Goal: Task Accomplishment & Management: Use online tool/utility

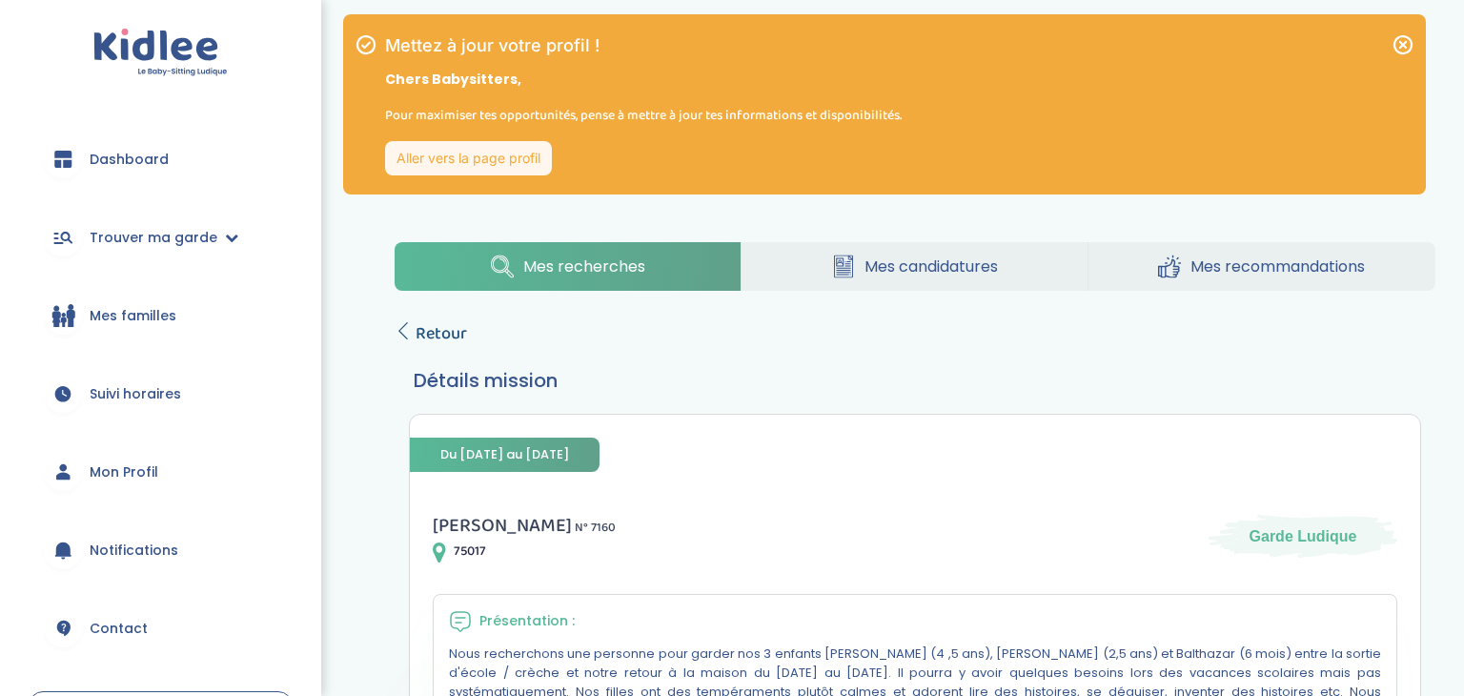
click at [424, 325] on span "Retour" at bounding box center [440, 333] width 51 height 27
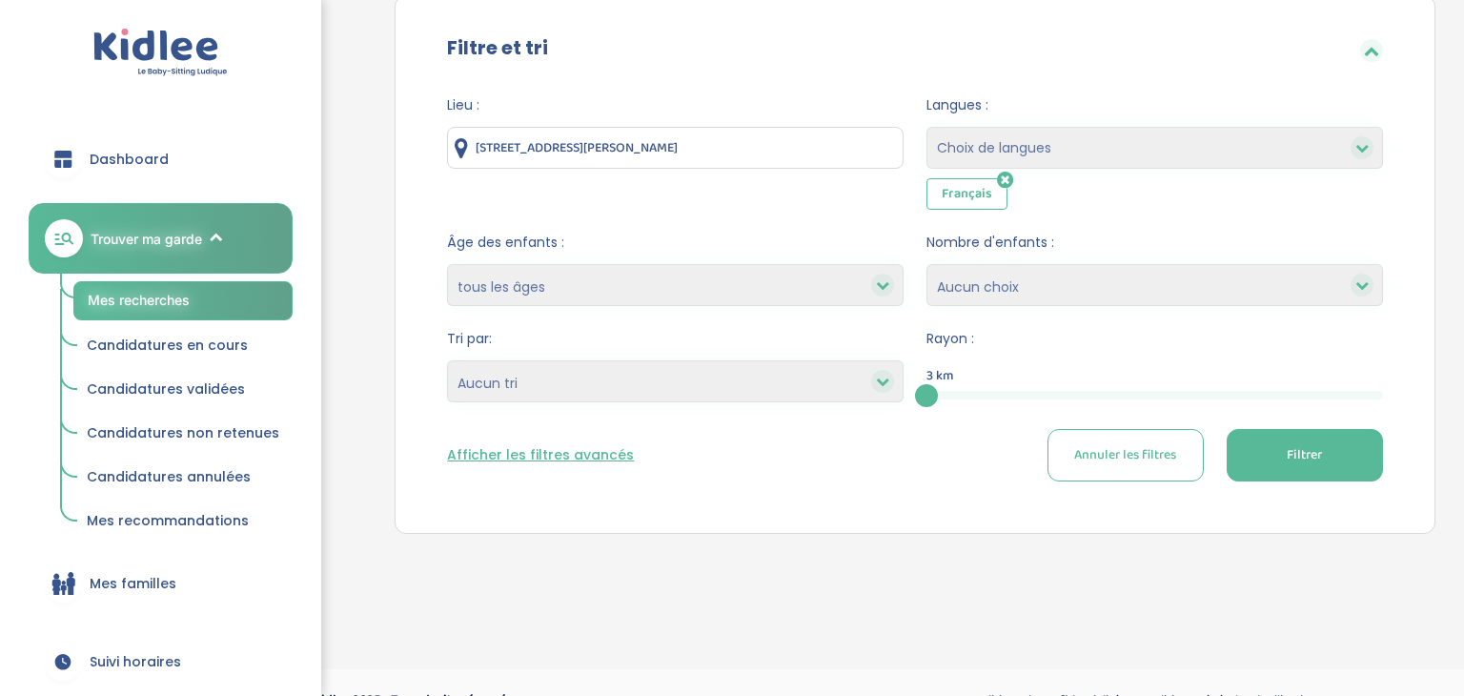
scroll to position [353, 0]
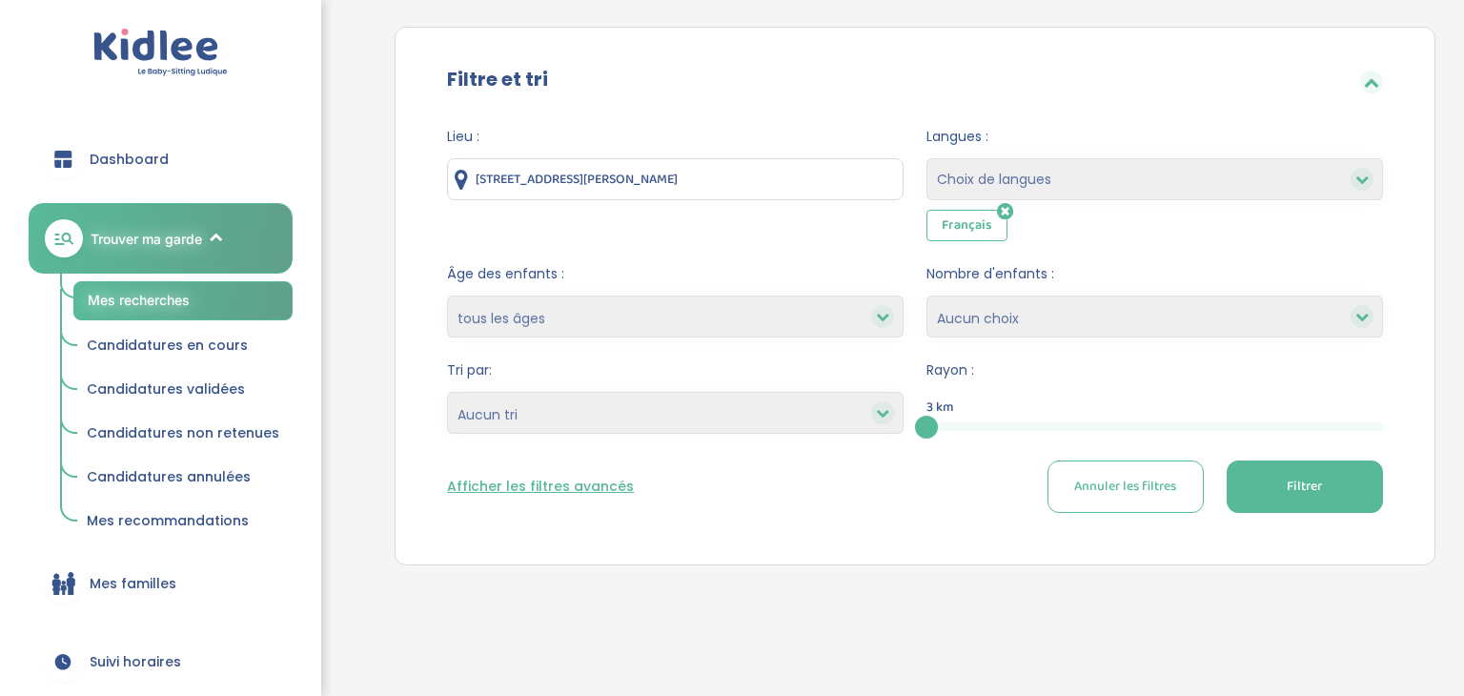
click at [1110, 427] on div "3" at bounding box center [1154, 426] width 456 height 9
click at [1168, 424] on div "5" at bounding box center [1154, 426] width 456 height 9
click at [1075, 423] on div at bounding box center [1078, 426] width 304 height 9
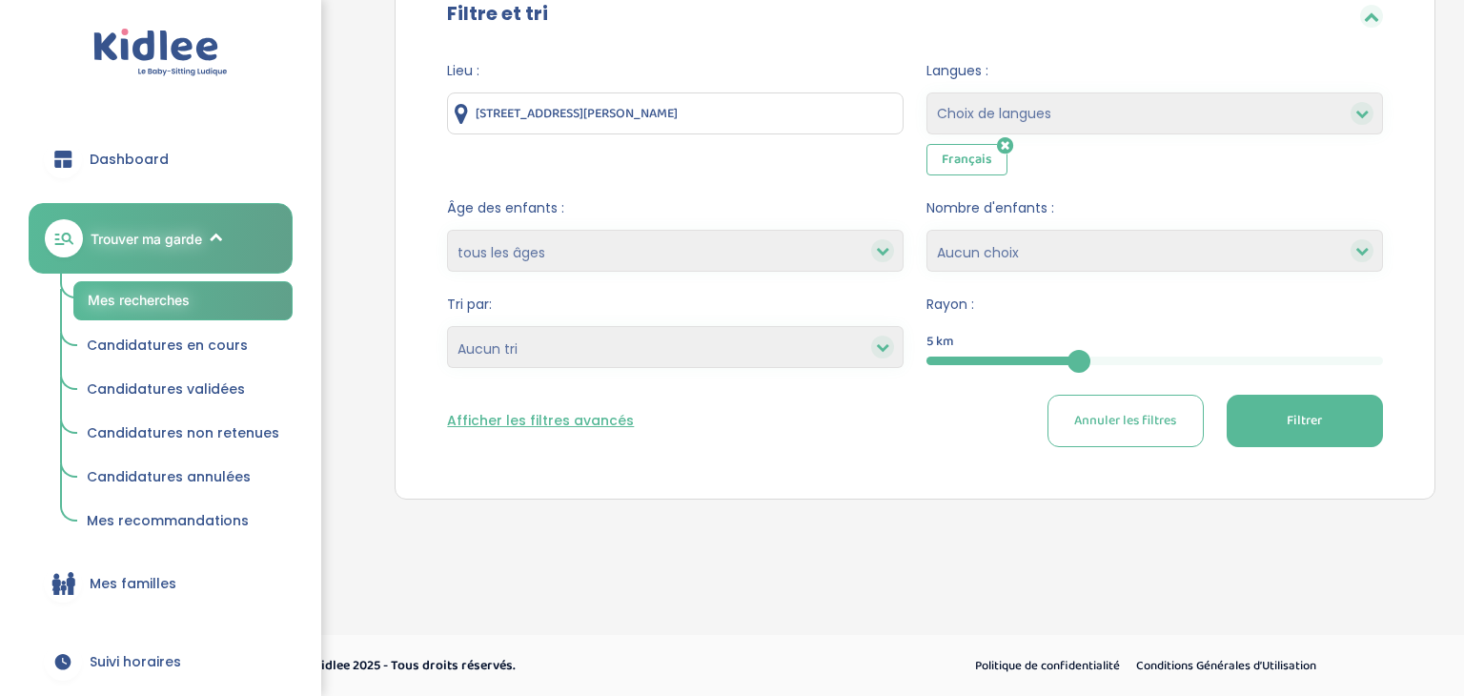
click at [1328, 419] on button "Filtrer" at bounding box center [1304, 420] width 156 height 52
click at [1301, 414] on span "Filtrer" at bounding box center [1303, 421] width 35 height 20
click at [572, 415] on button "Afficher les filtres avancés" at bounding box center [540, 421] width 187 height 20
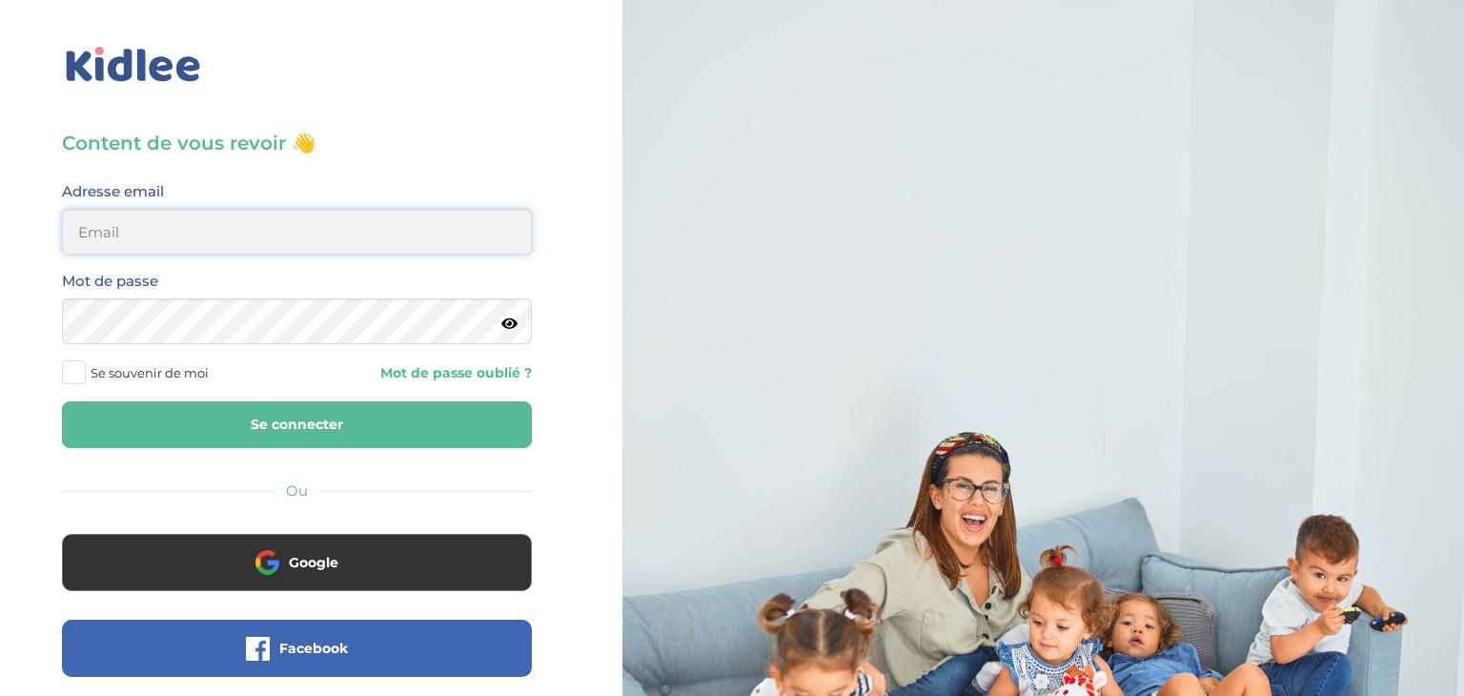
click at [205, 215] on input "email" at bounding box center [297, 232] width 470 height 46
type input "g.kawonda@yahoo.com"
click at [62, 401] on button "Se connecter" at bounding box center [297, 424] width 470 height 47
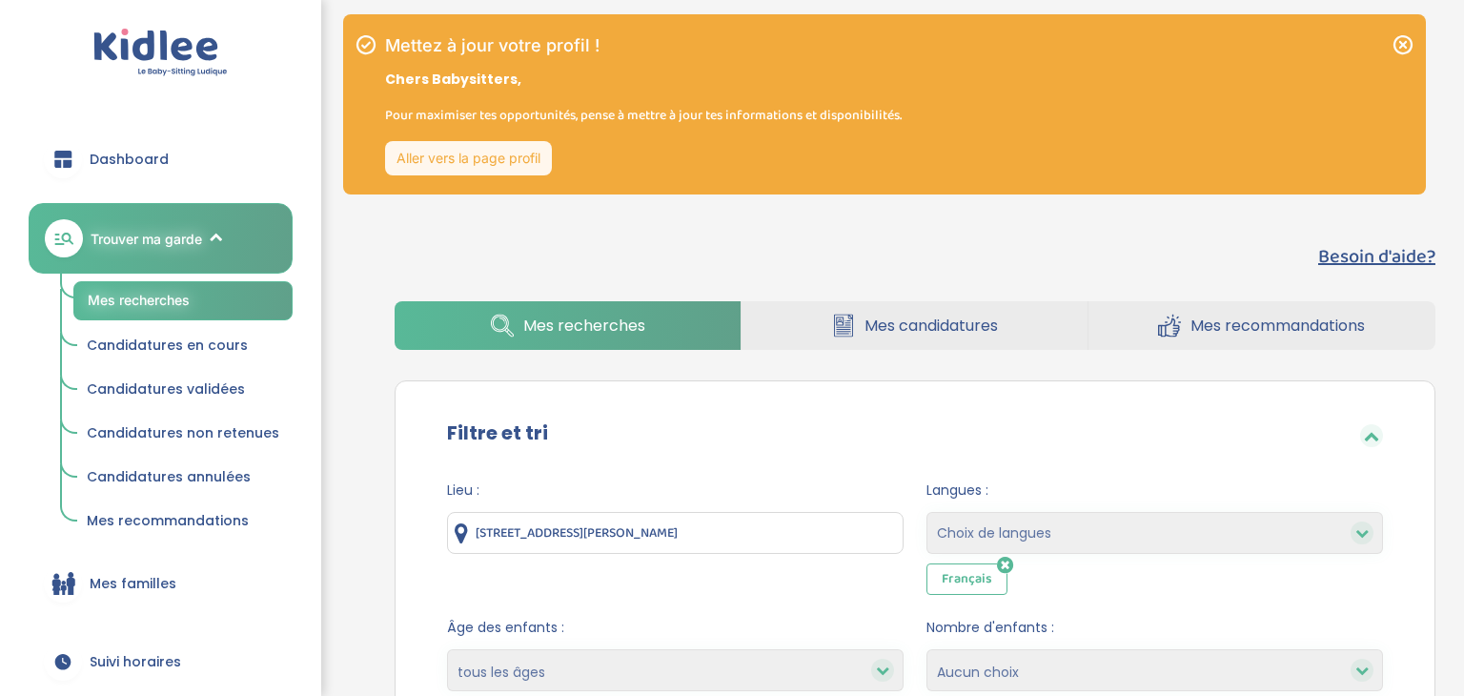
click at [423, 526] on div "Lieu : 117 Avenue Victor Hugo, Paris, France Langues : Choix de langues Alleman…" at bounding box center [914, 680] width 993 height 429
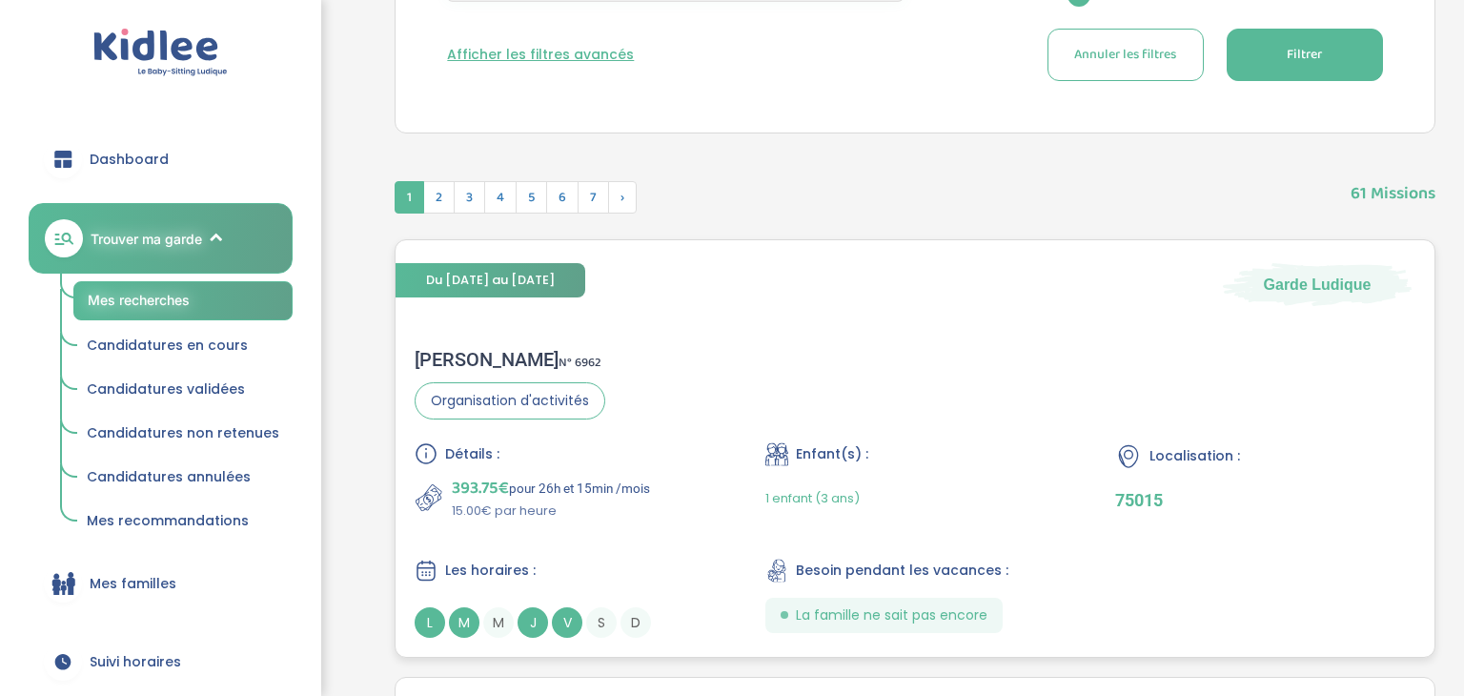
scroll to position [781, 0]
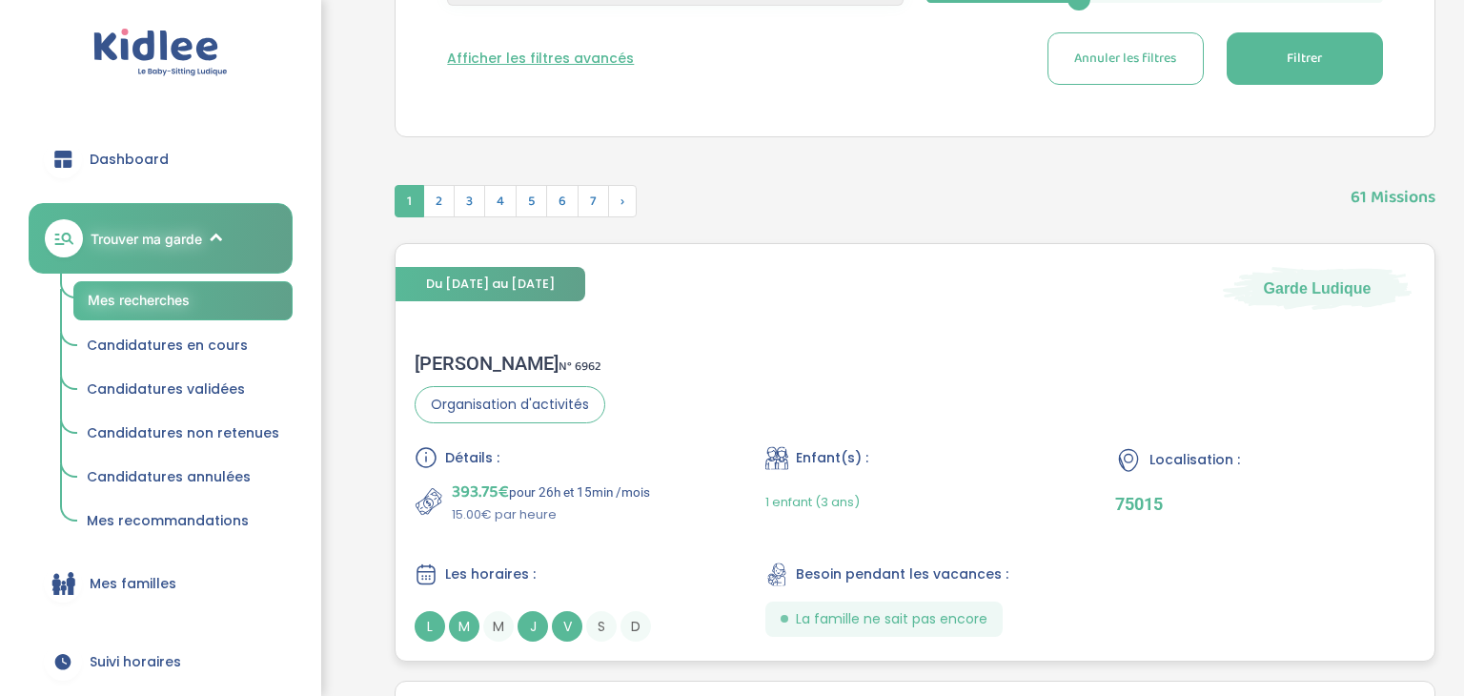
click at [866, 508] on div "1 enfant (3 ans)" at bounding box center [915, 501] width 300 height 45
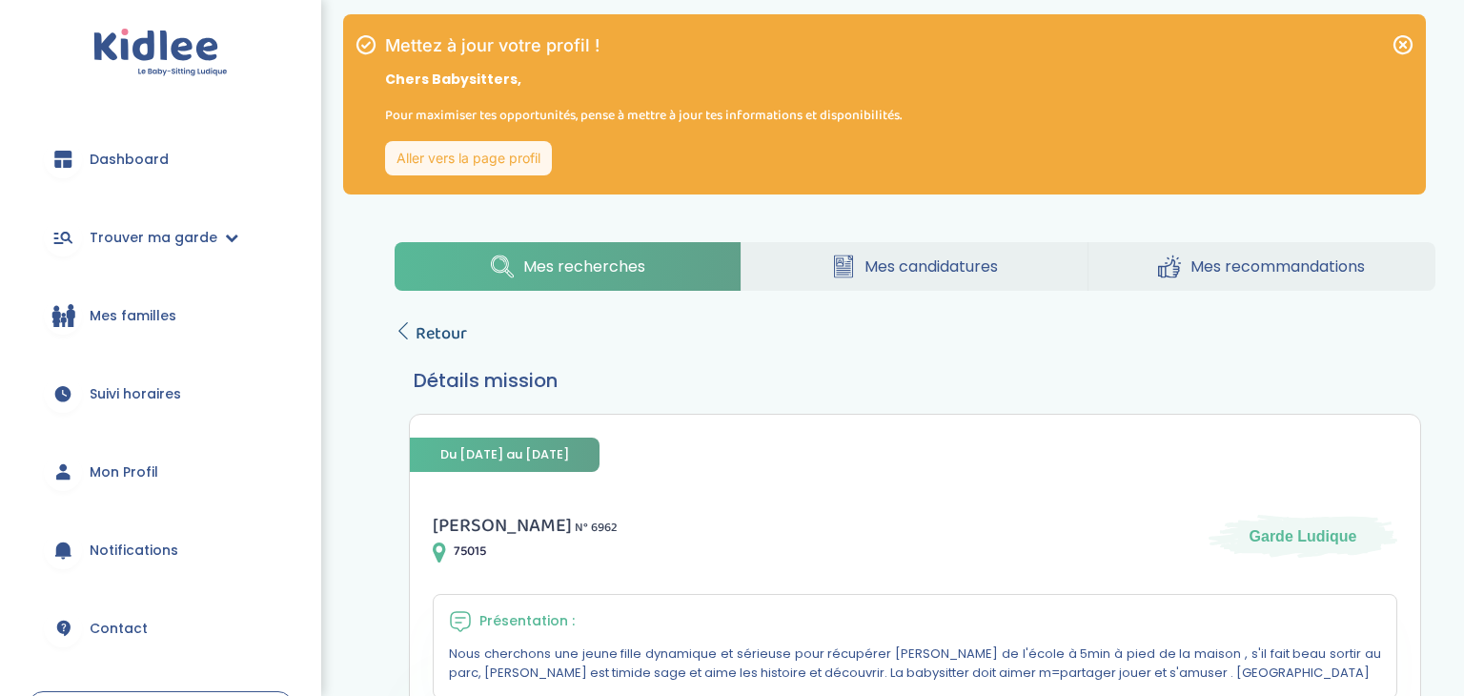
click at [403, 333] on icon at bounding box center [402, 330] width 17 height 17
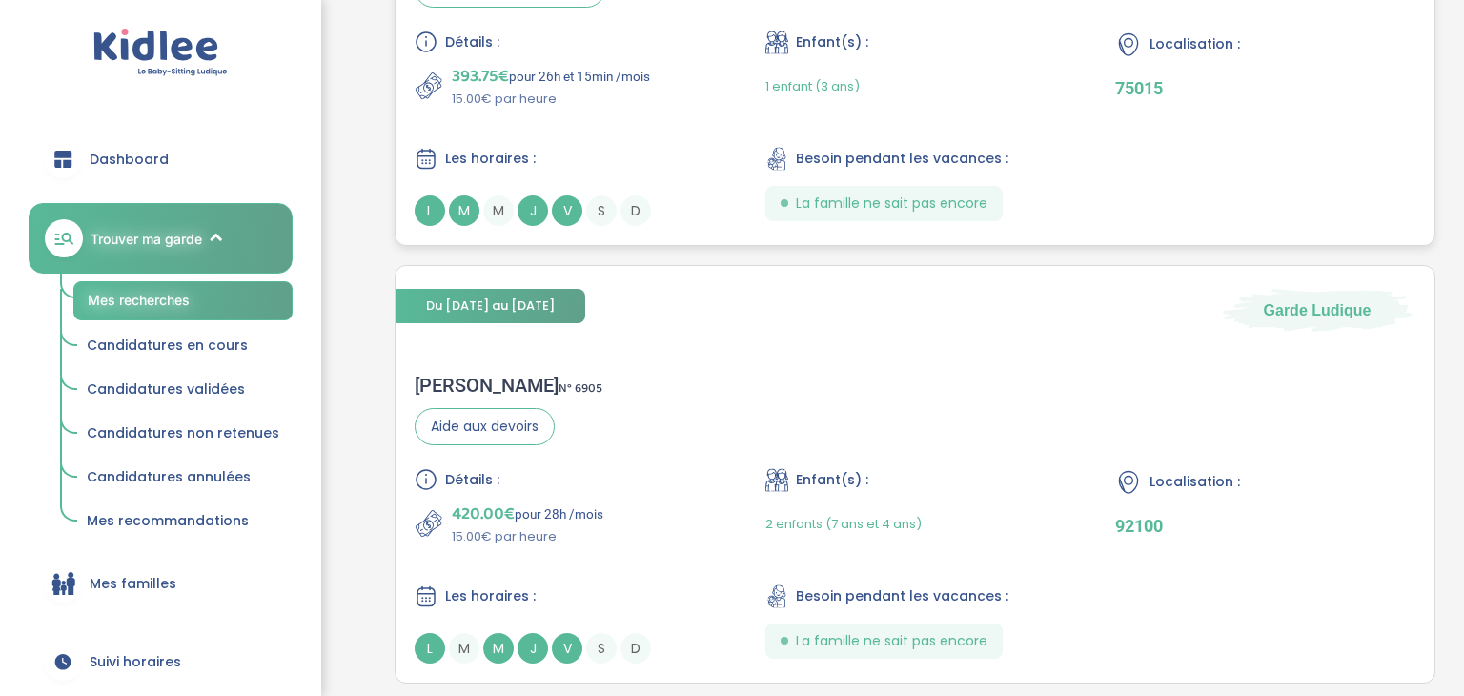
scroll to position [1201, 0]
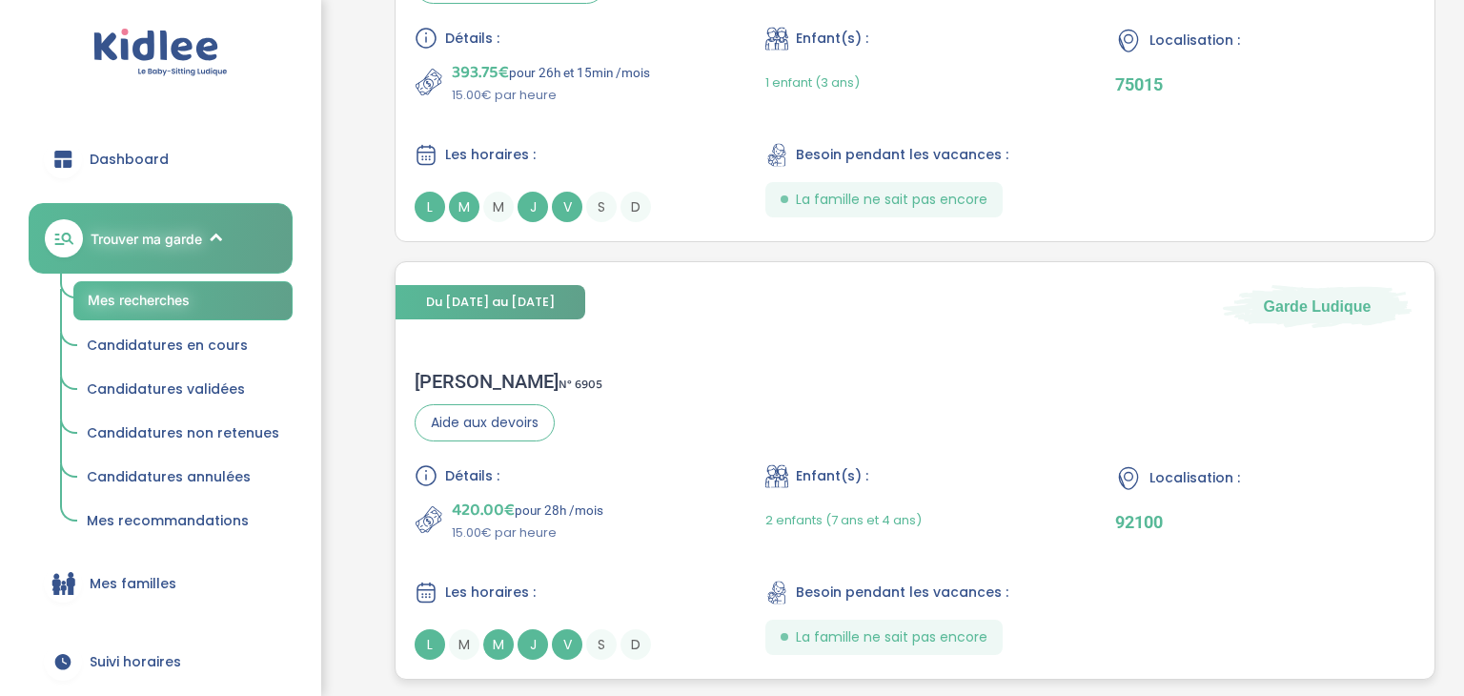
click at [893, 511] on span "2 enfants (7 ans et 4 ans)" at bounding box center [843, 520] width 156 height 18
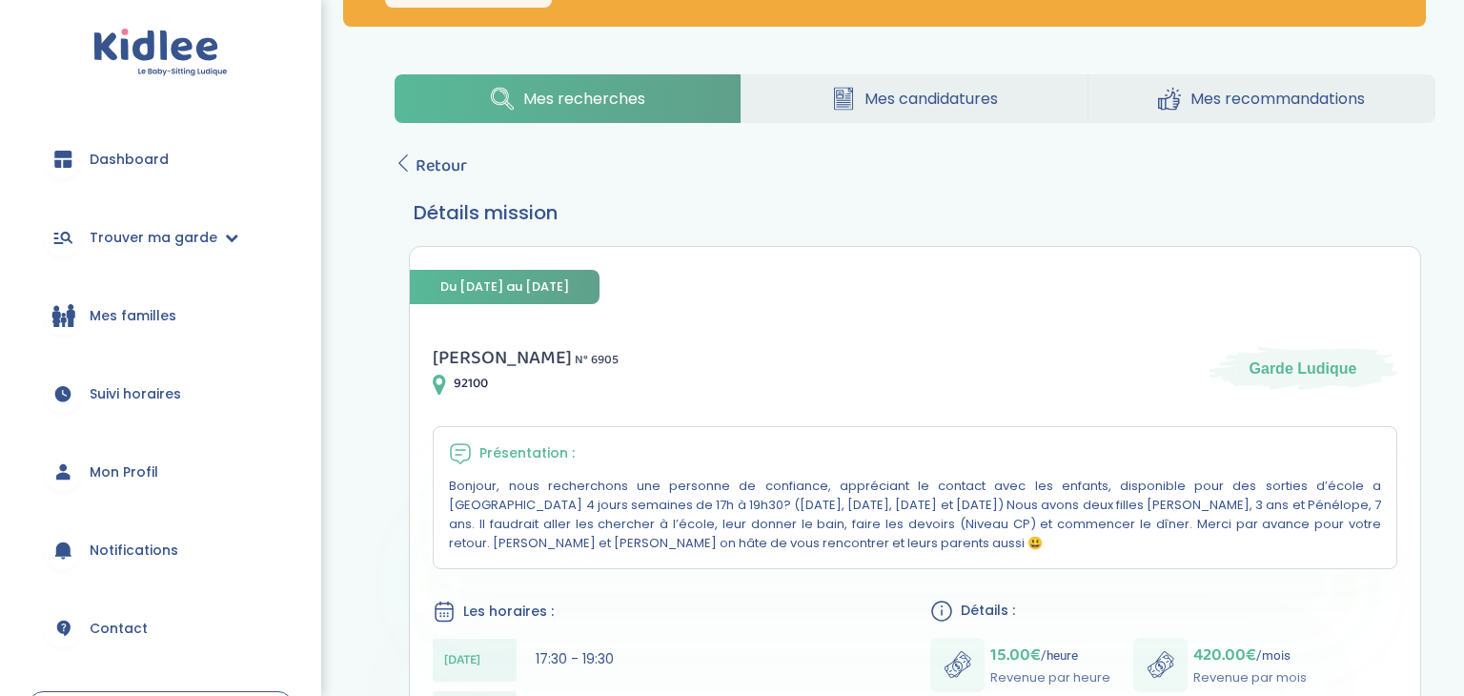
scroll to position [229, 0]
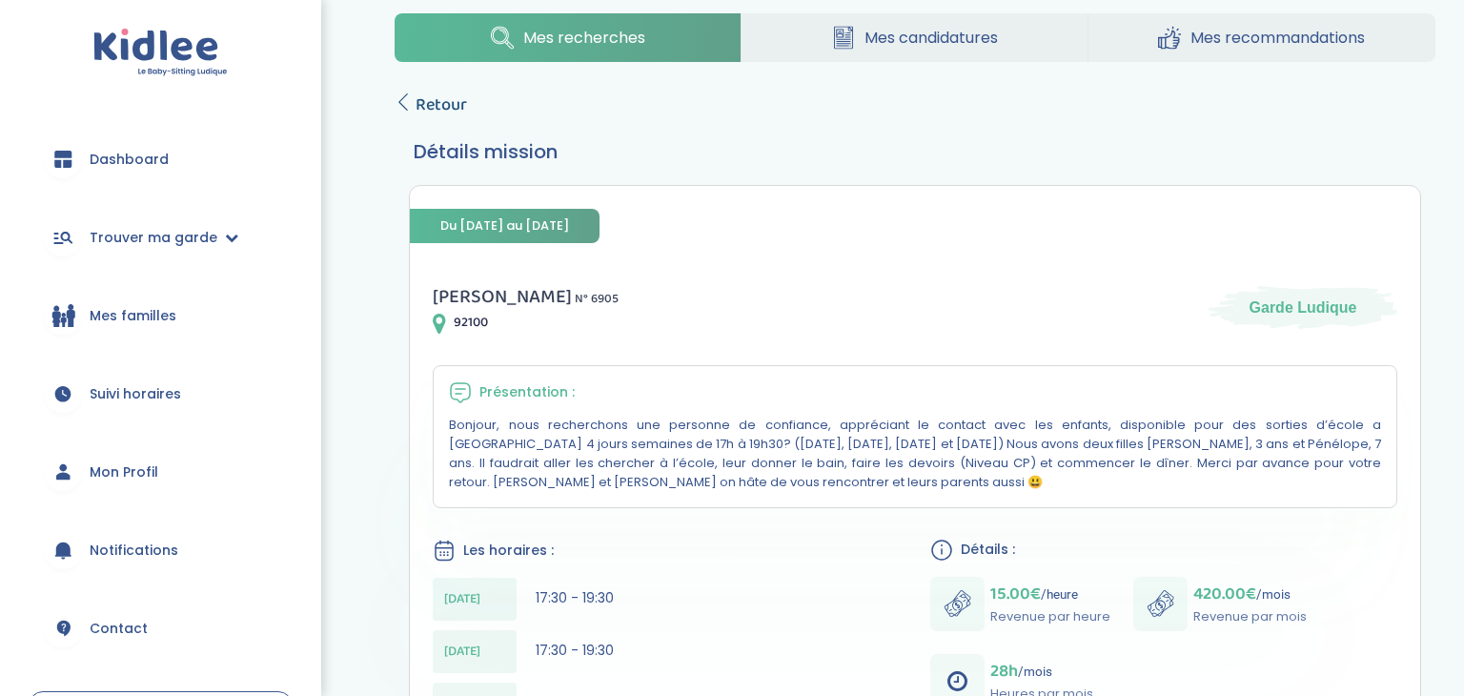
click at [424, 108] on span "Retour" at bounding box center [440, 104] width 51 height 27
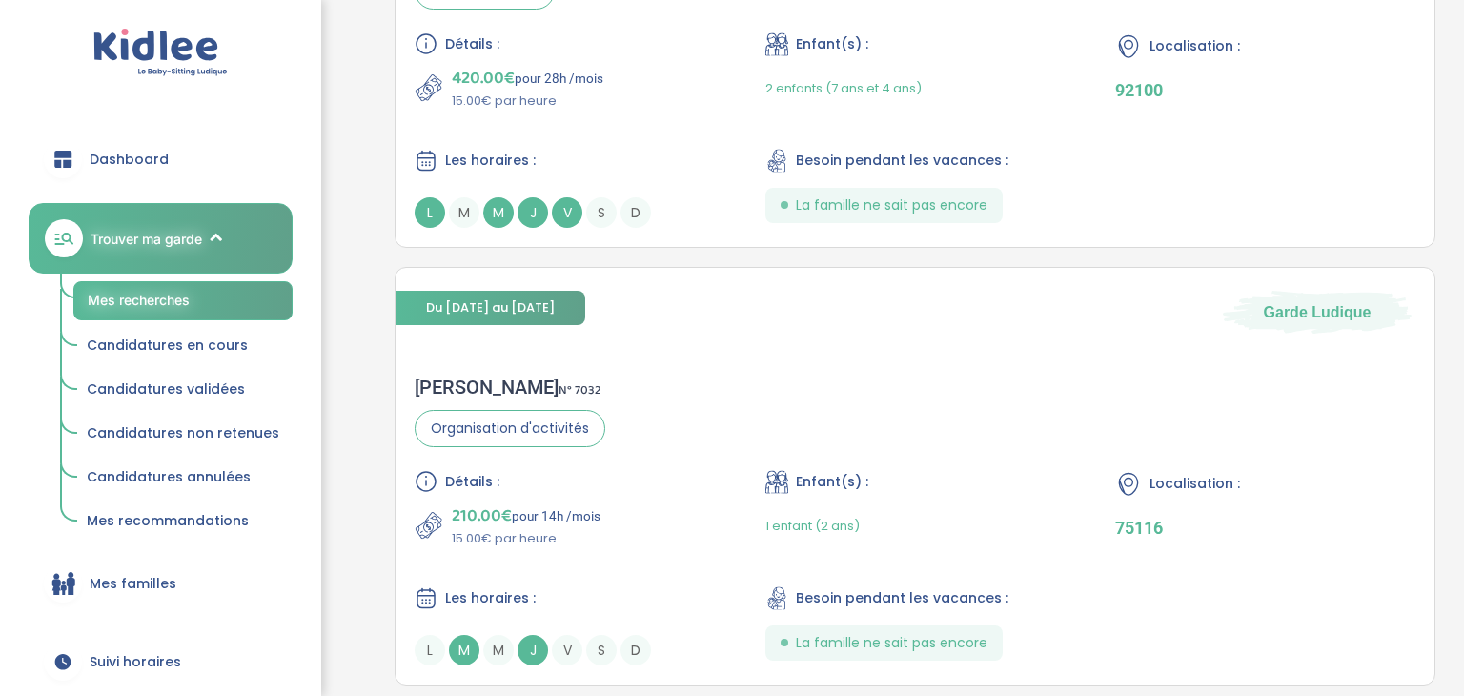
scroll to position [1658, 0]
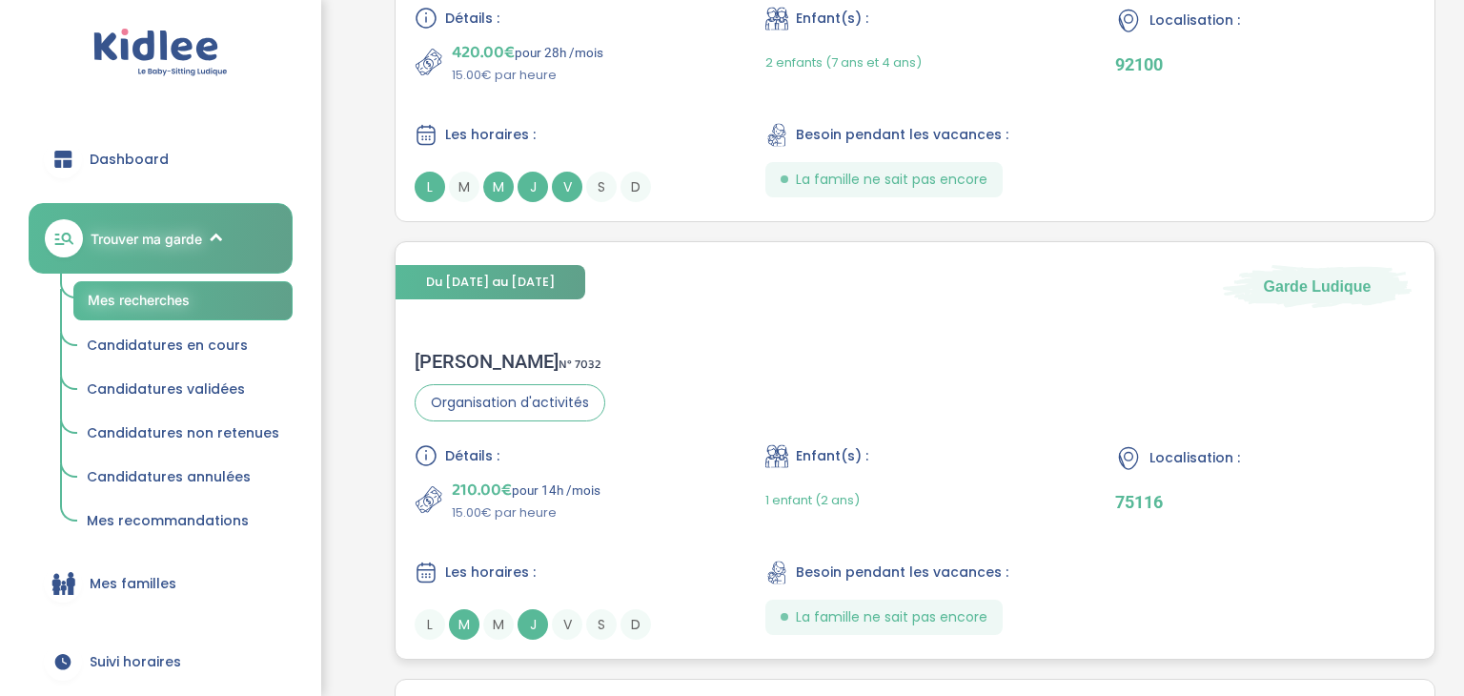
click at [920, 396] on div "Sophie D . N° 7032 Organisation d'activités Détails : 210.00€ pour 14h /mois 15…" at bounding box center [914, 495] width 1039 height 328
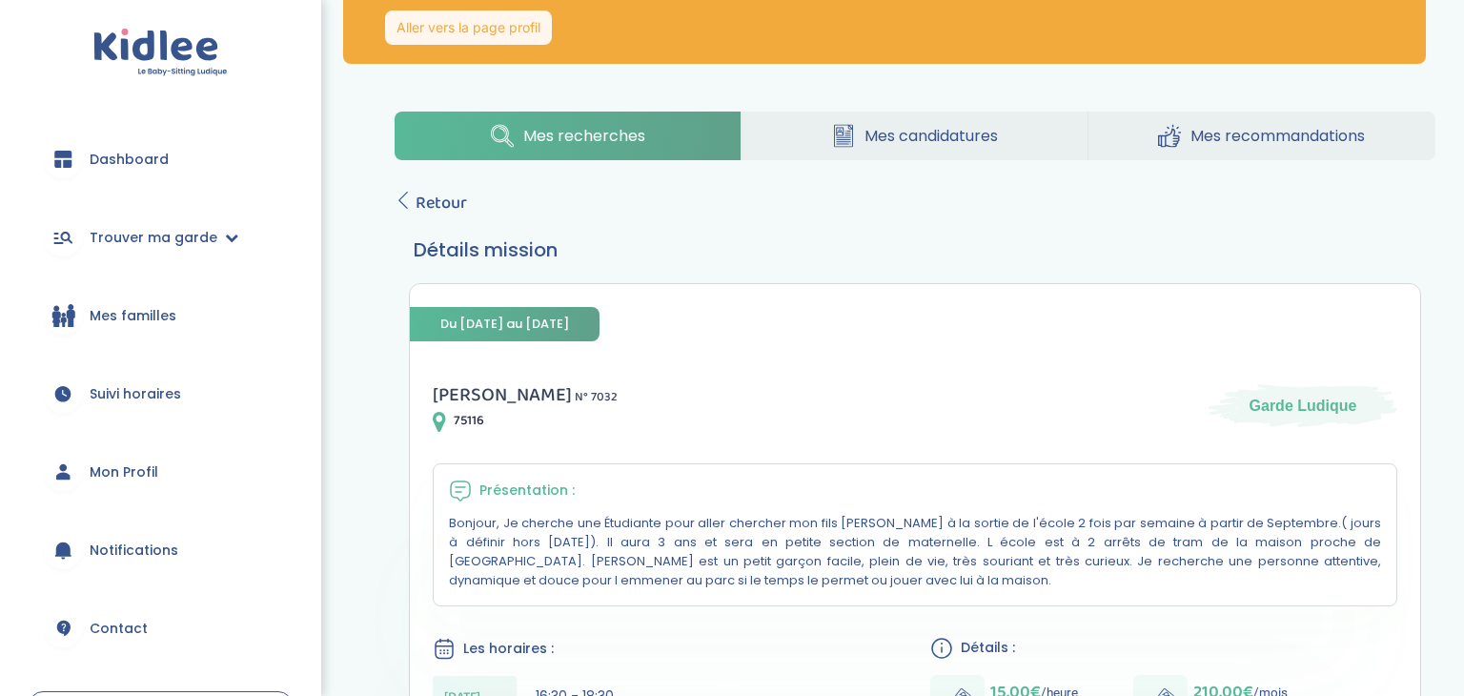
scroll to position [114, 0]
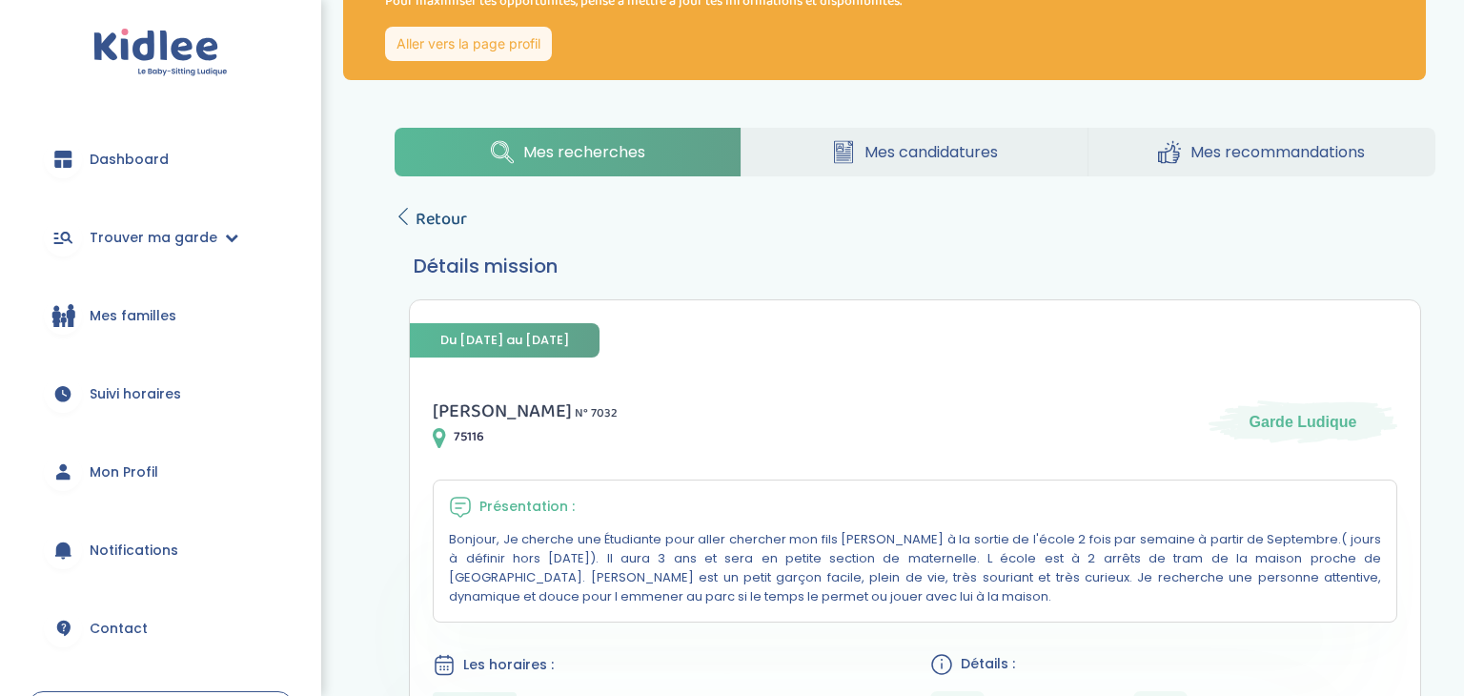
click at [442, 213] on span "Retour" at bounding box center [440, 219] width 51 height 27
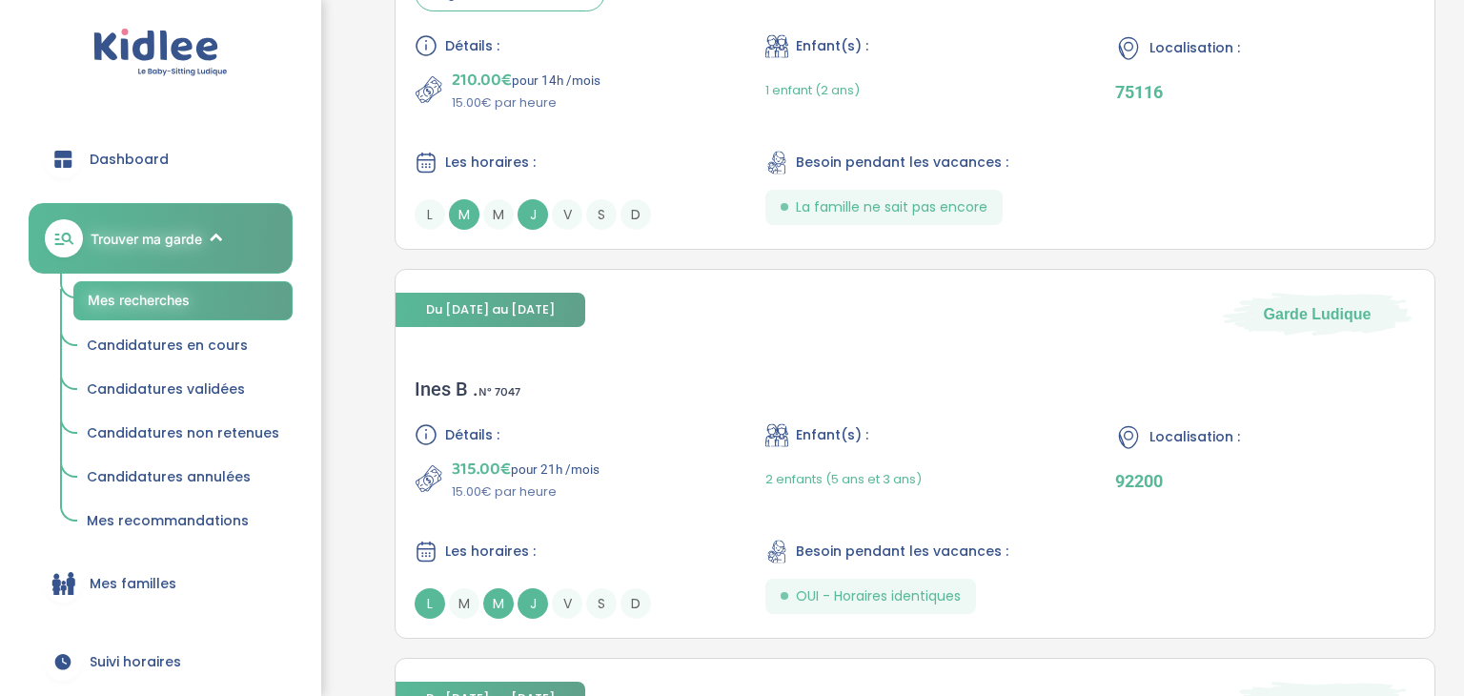
scroll to position [2077, 0]
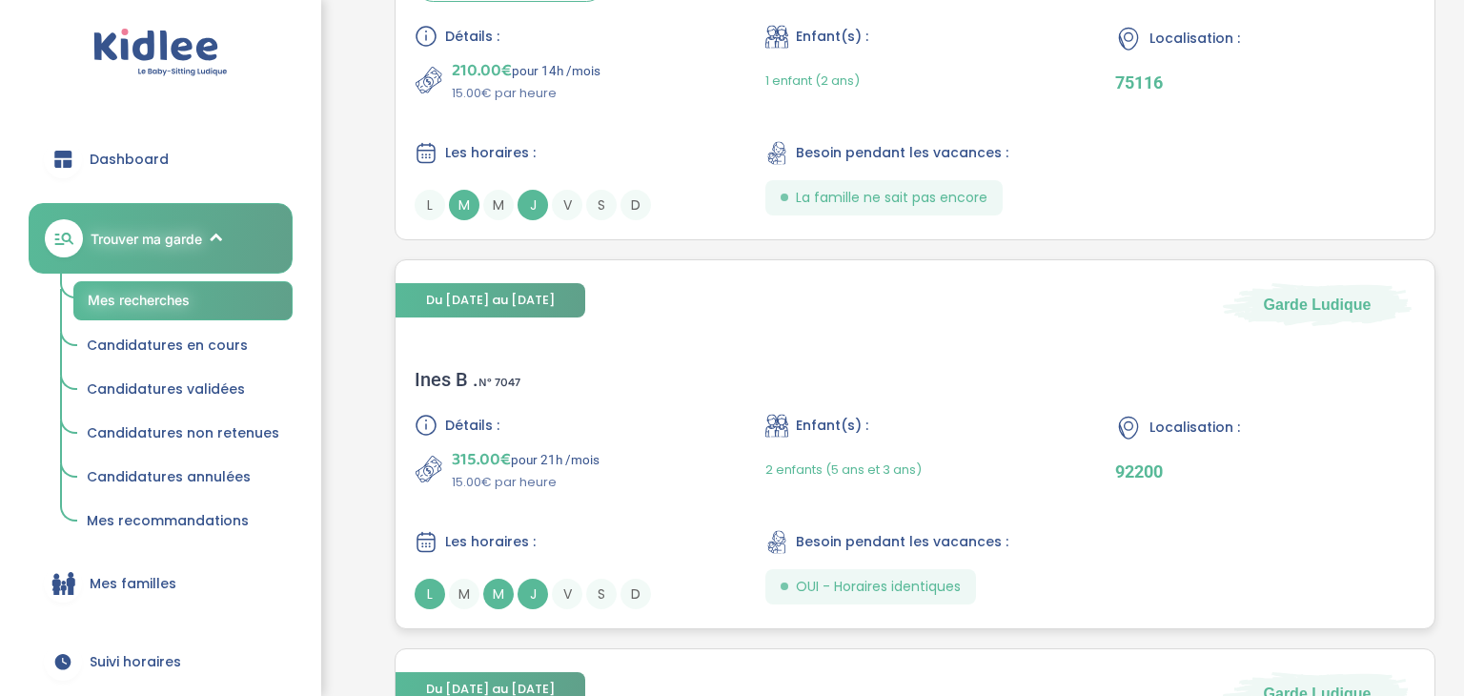
click at [944, 414] on div "Enfant(s) :" at bounding box center [915, 426] width 300 height 24
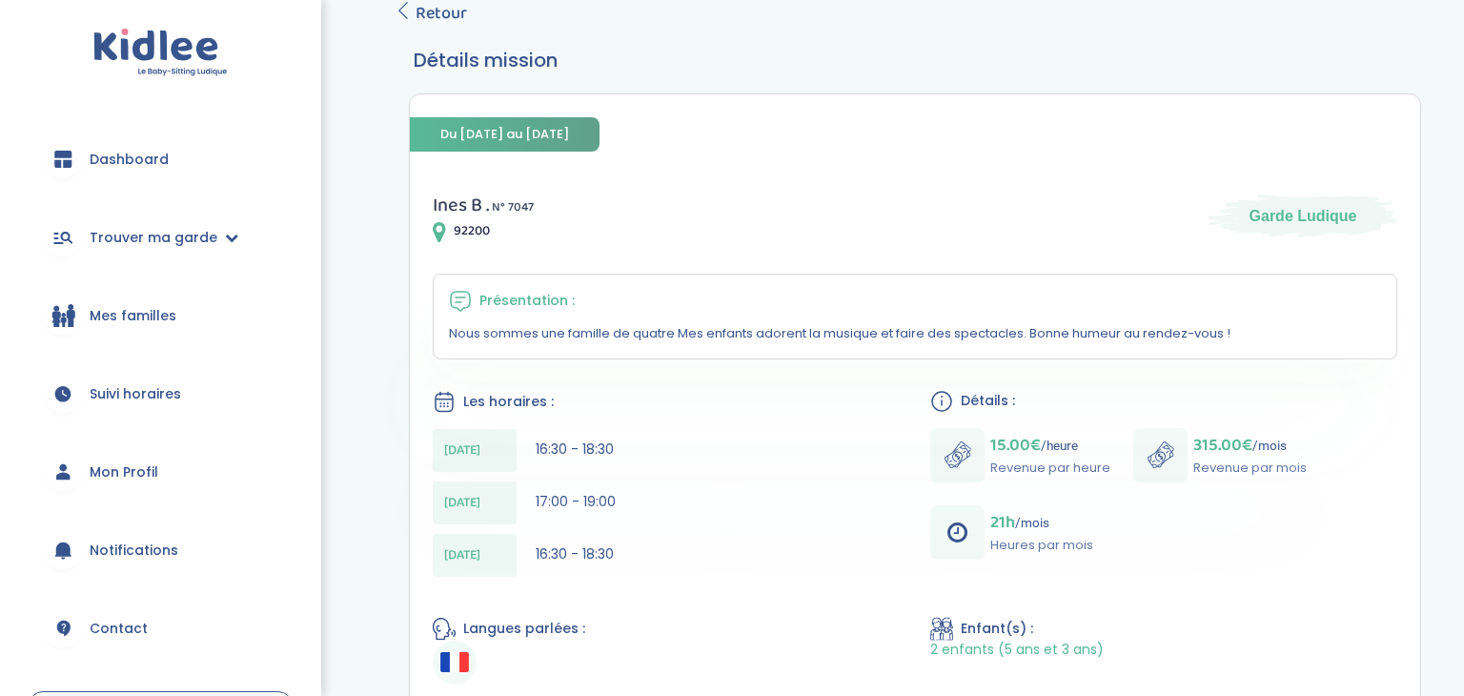
scroll to position [267, 0]
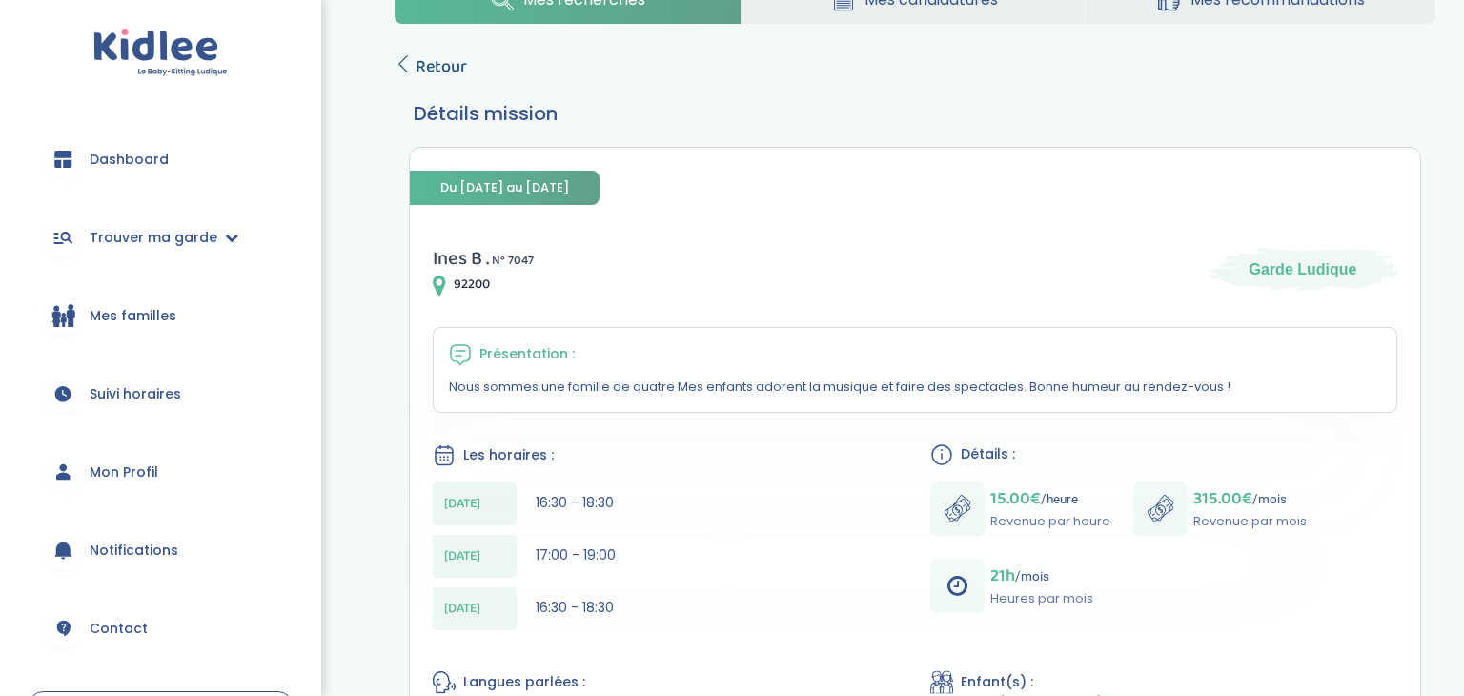
click at [442, 67] on span "Retour" at bounding box center [440, 66] width 51 height 27
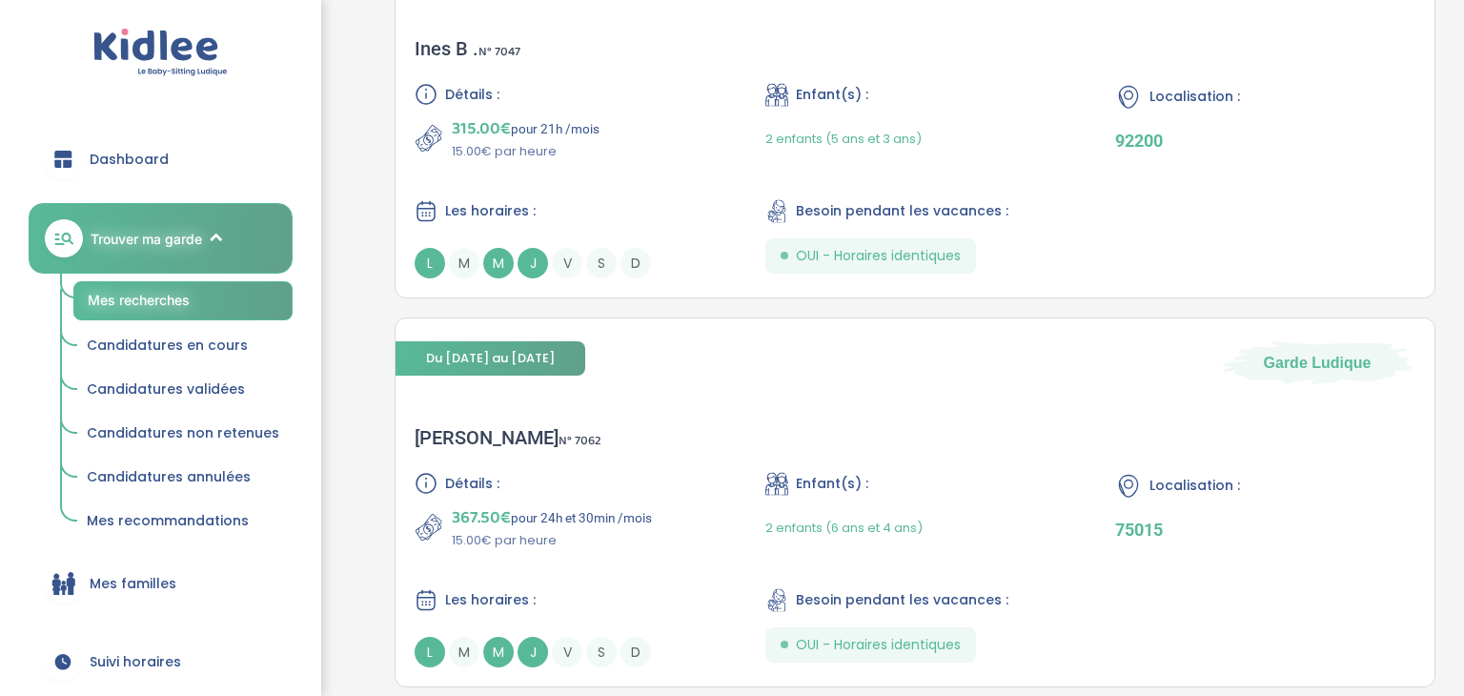
scroll to position [2458, 0]
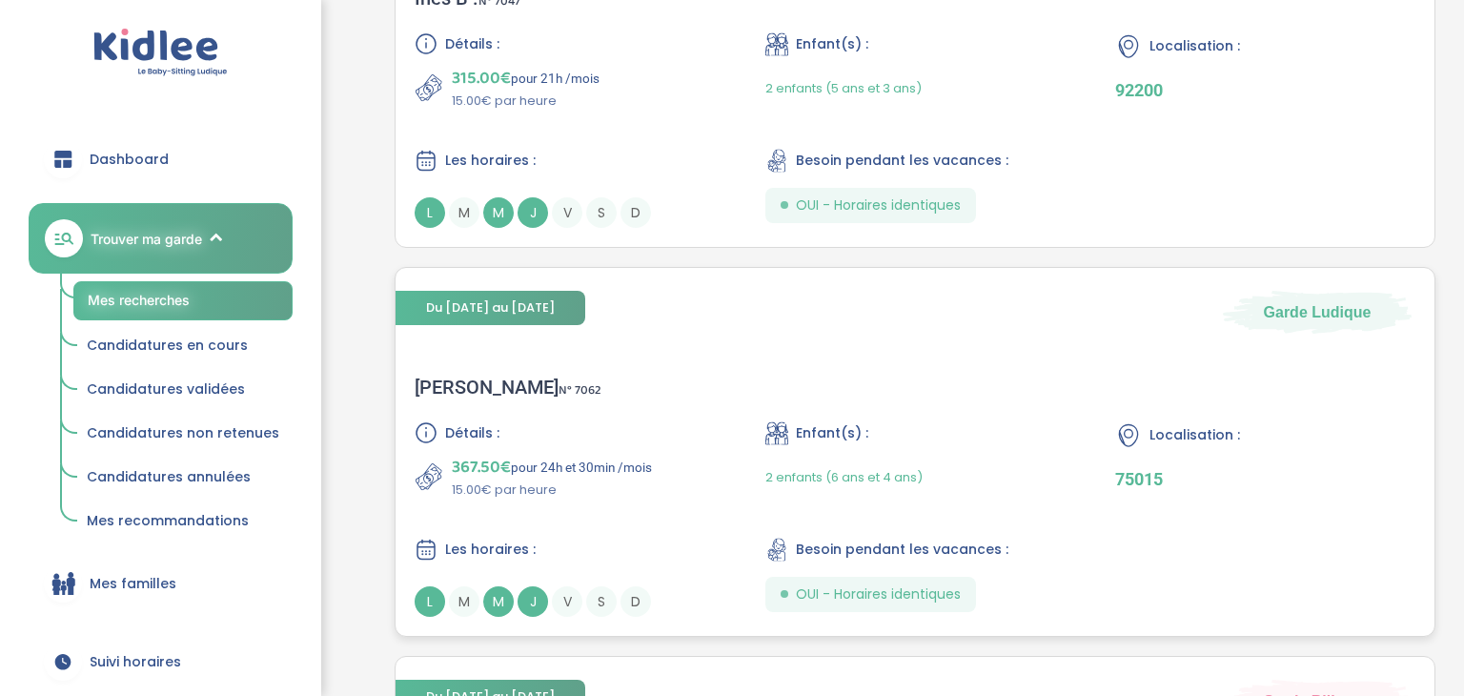
click at [952, 459] on div "2 enfants (6 ans et 4 ans)" at bounding box center [915, 476] width 300 height 45
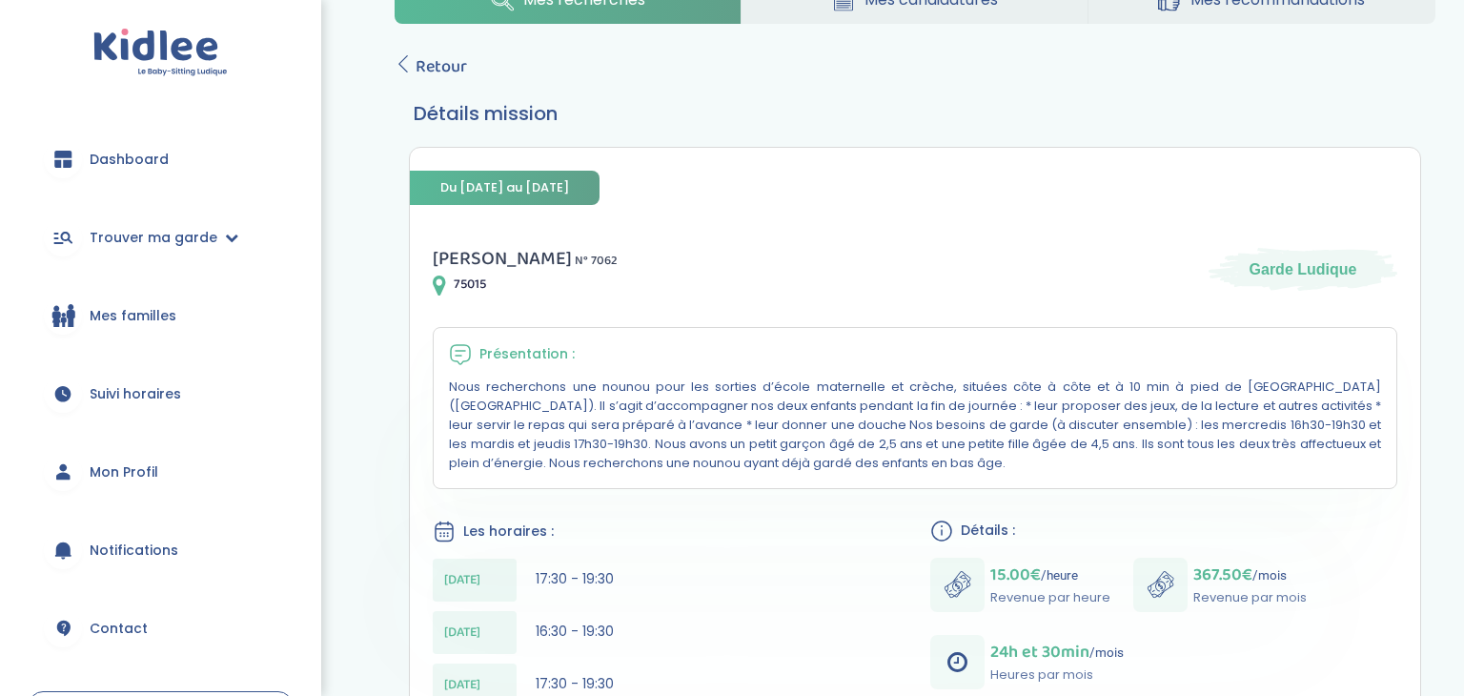
scroll to position [229, 0]
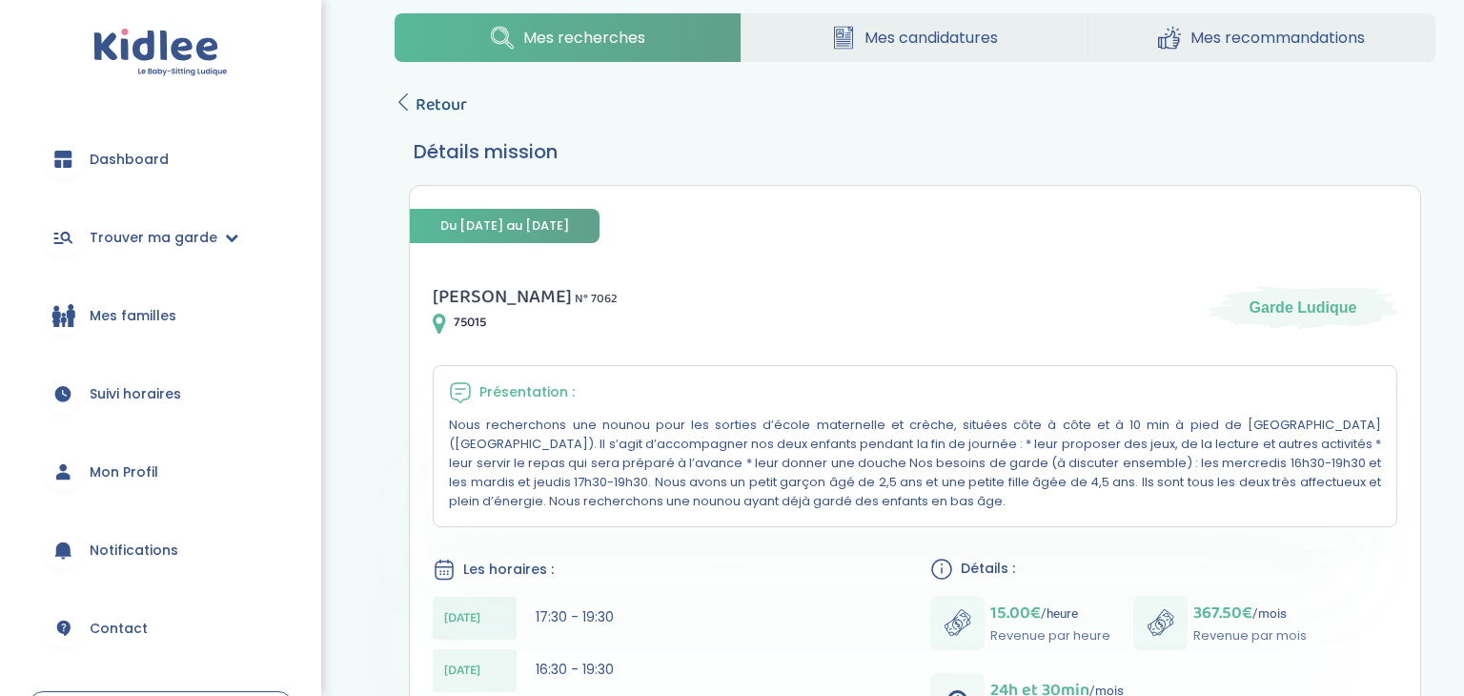
click at [454, 98] on span "Retour" at bounding box center [440, 104] width 51 height 27
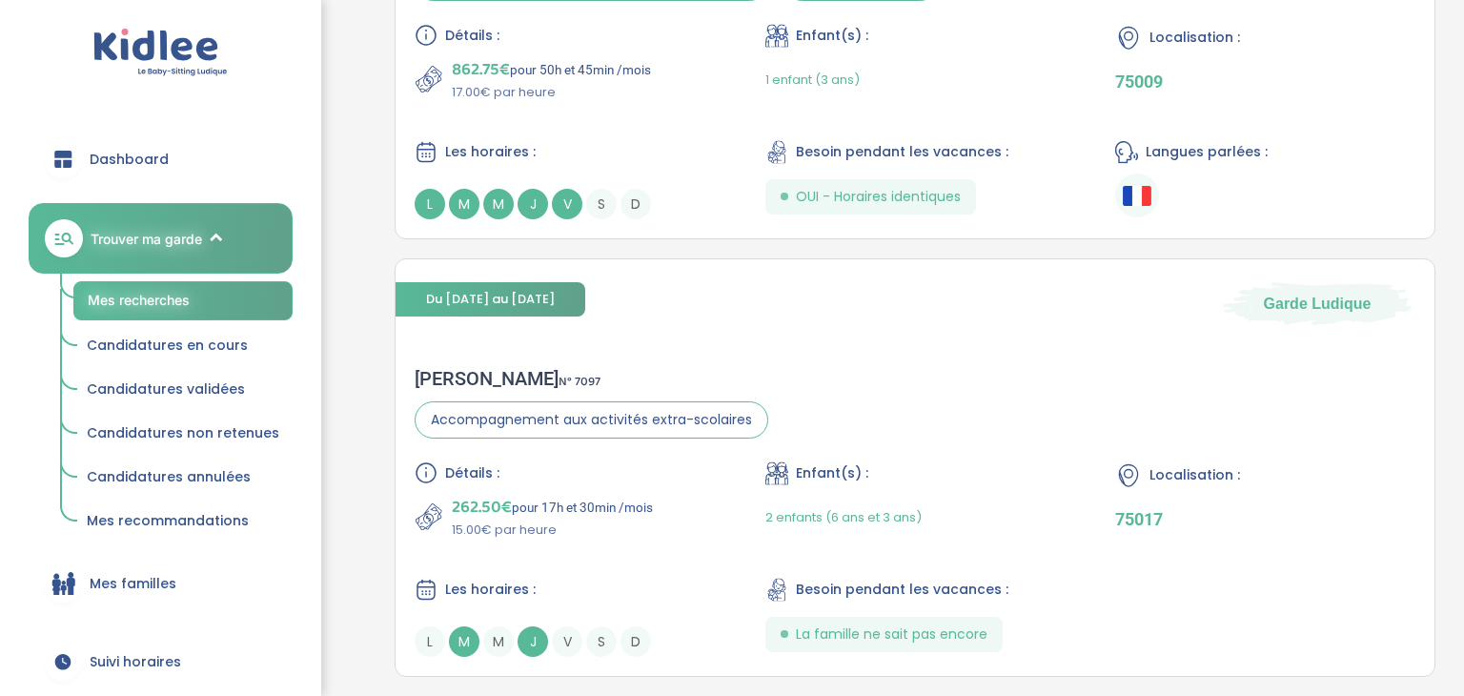
scroll to position [3297, 0]
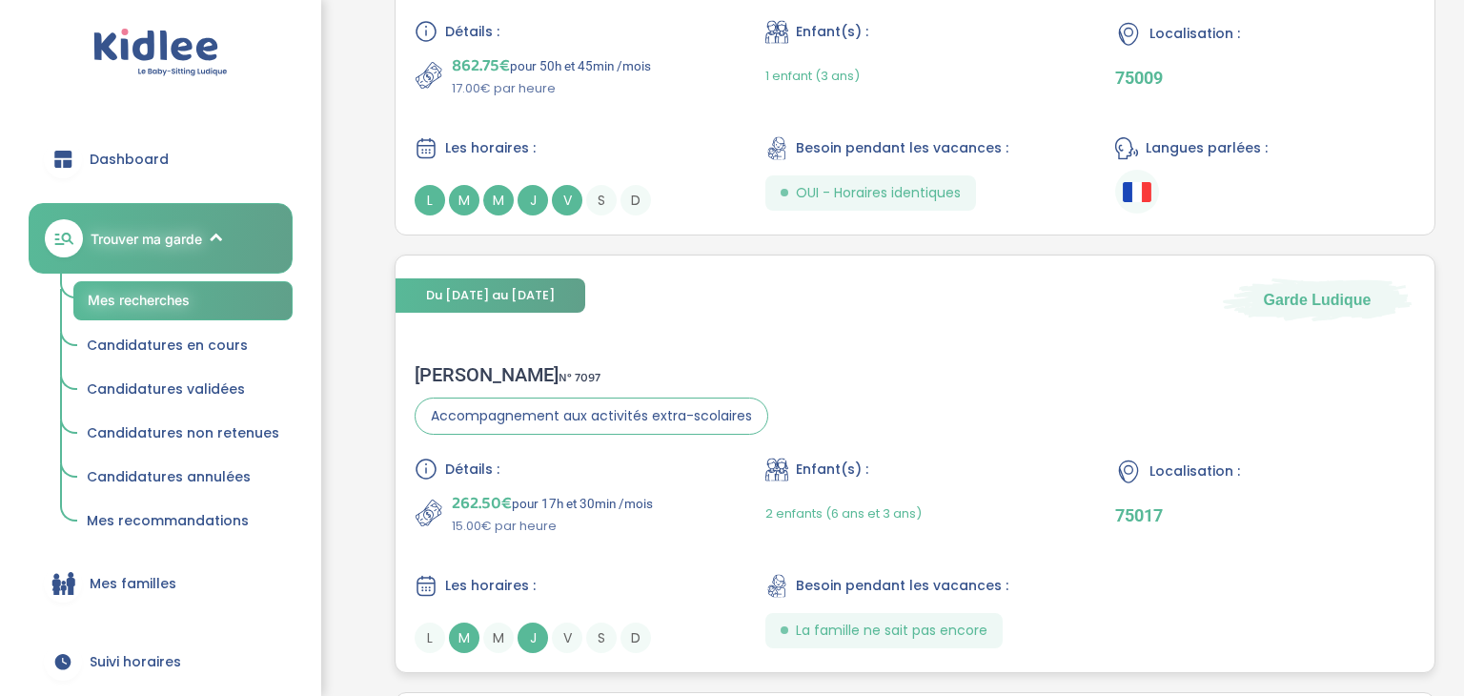
click at [867, 491] on div "2 enfants (6 ans et 3 ans)" at bounding box center [843, 513] width 156 height 45
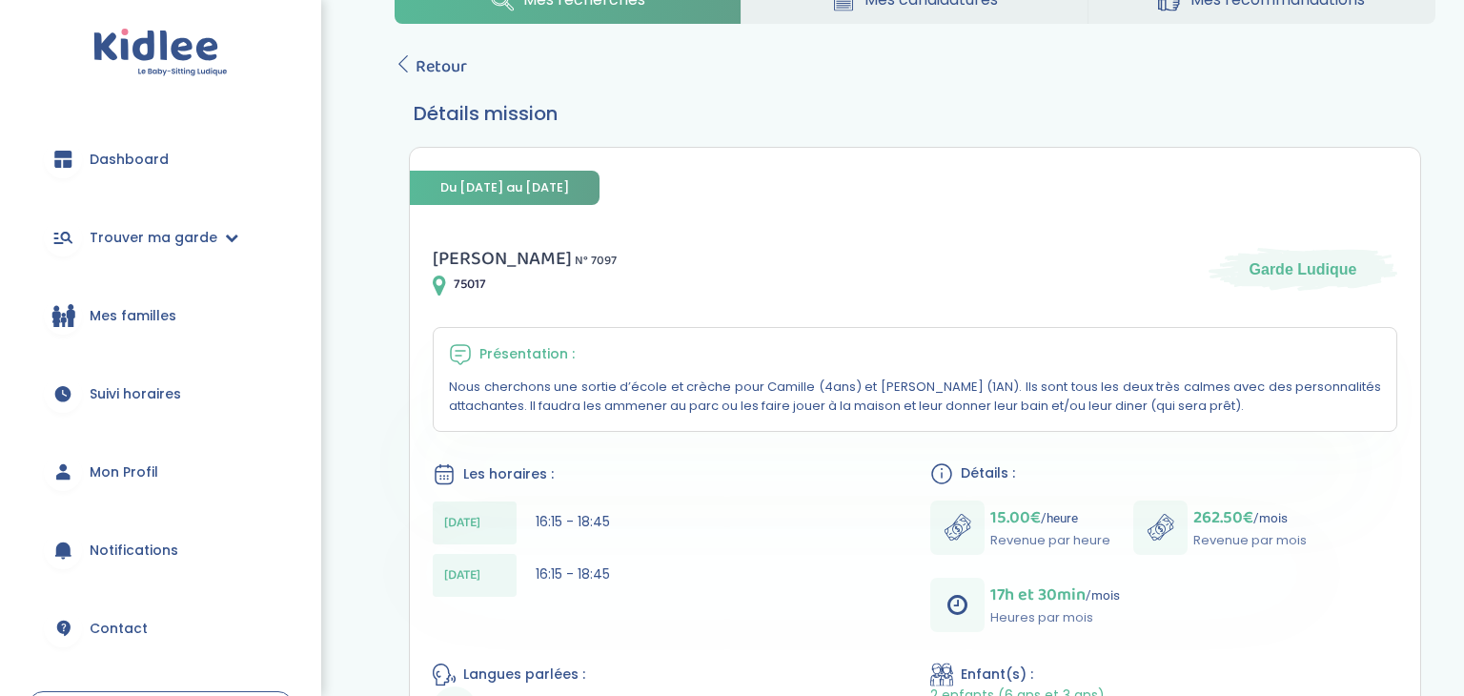
scroll to position [229, 0]
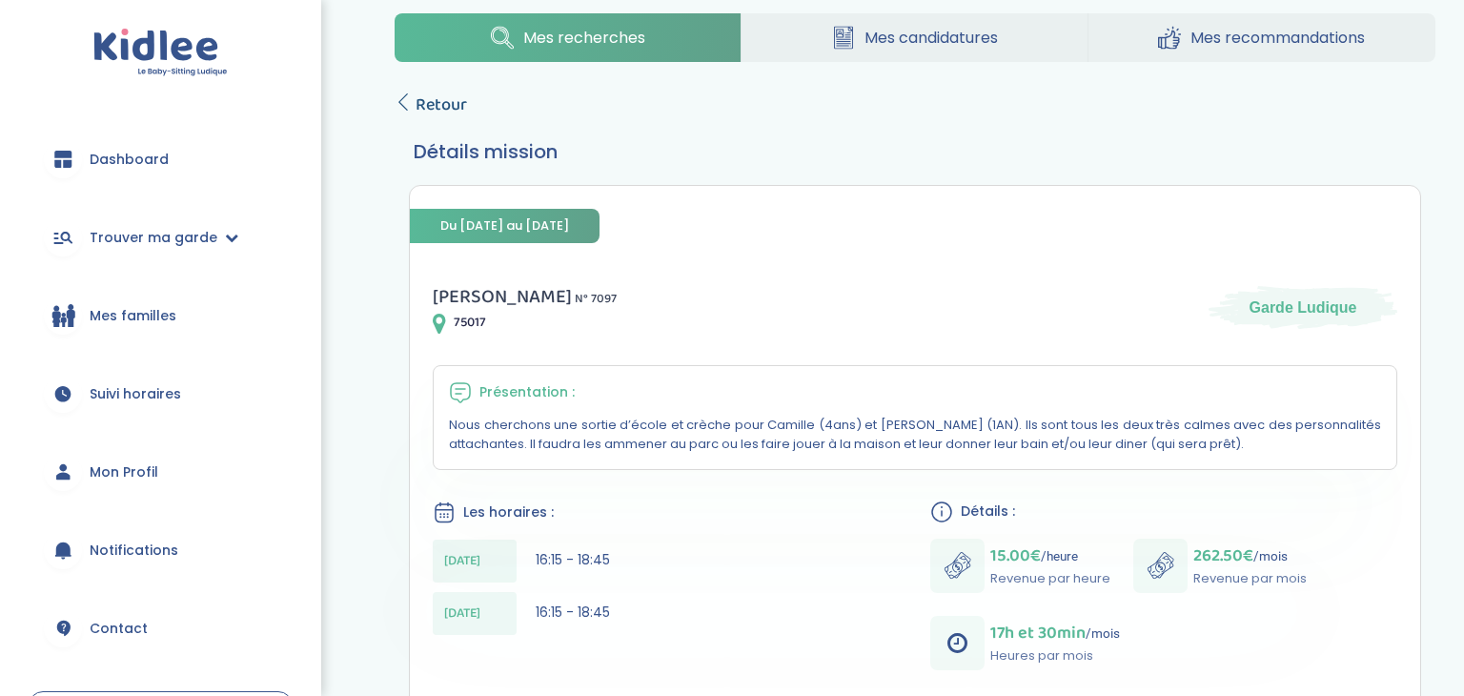
click at [444, 97] on span "Retour" at bounding box center [440, 104] width 51 height 27
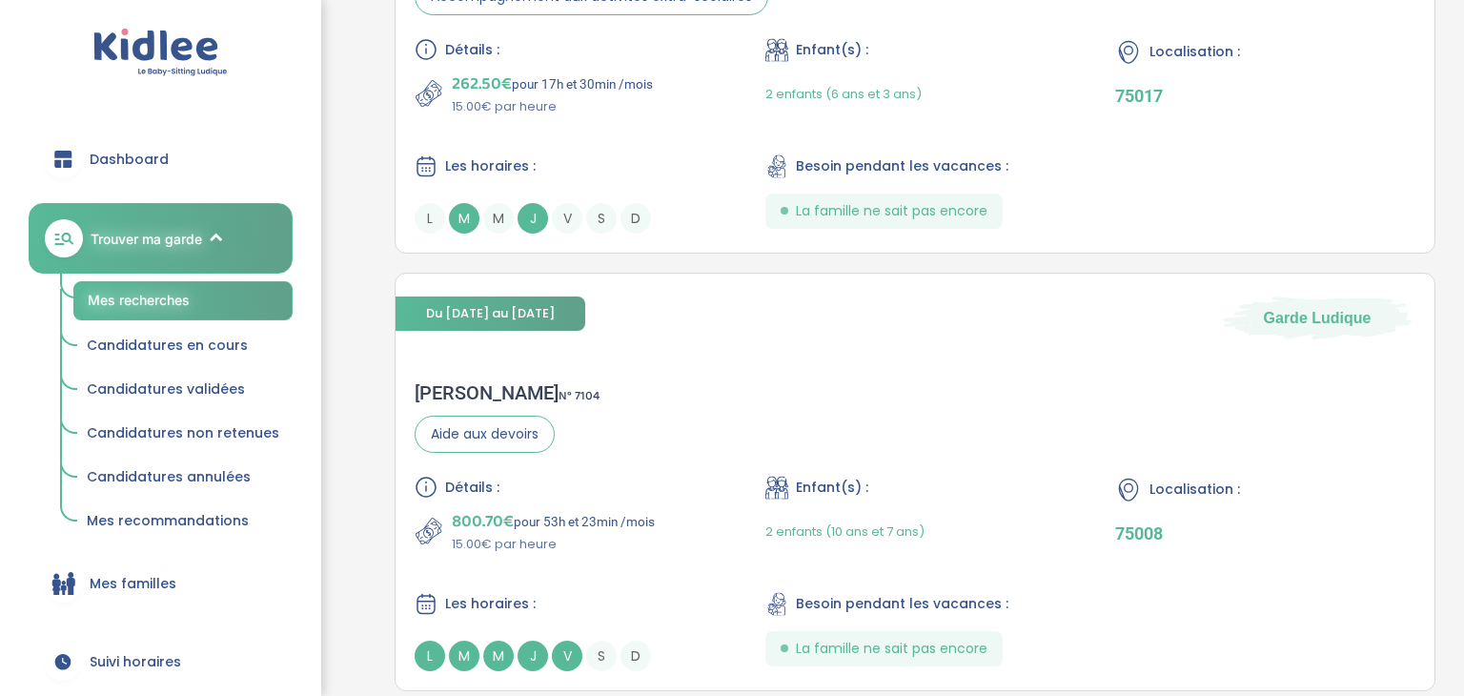
scroll to position [3754, 0]
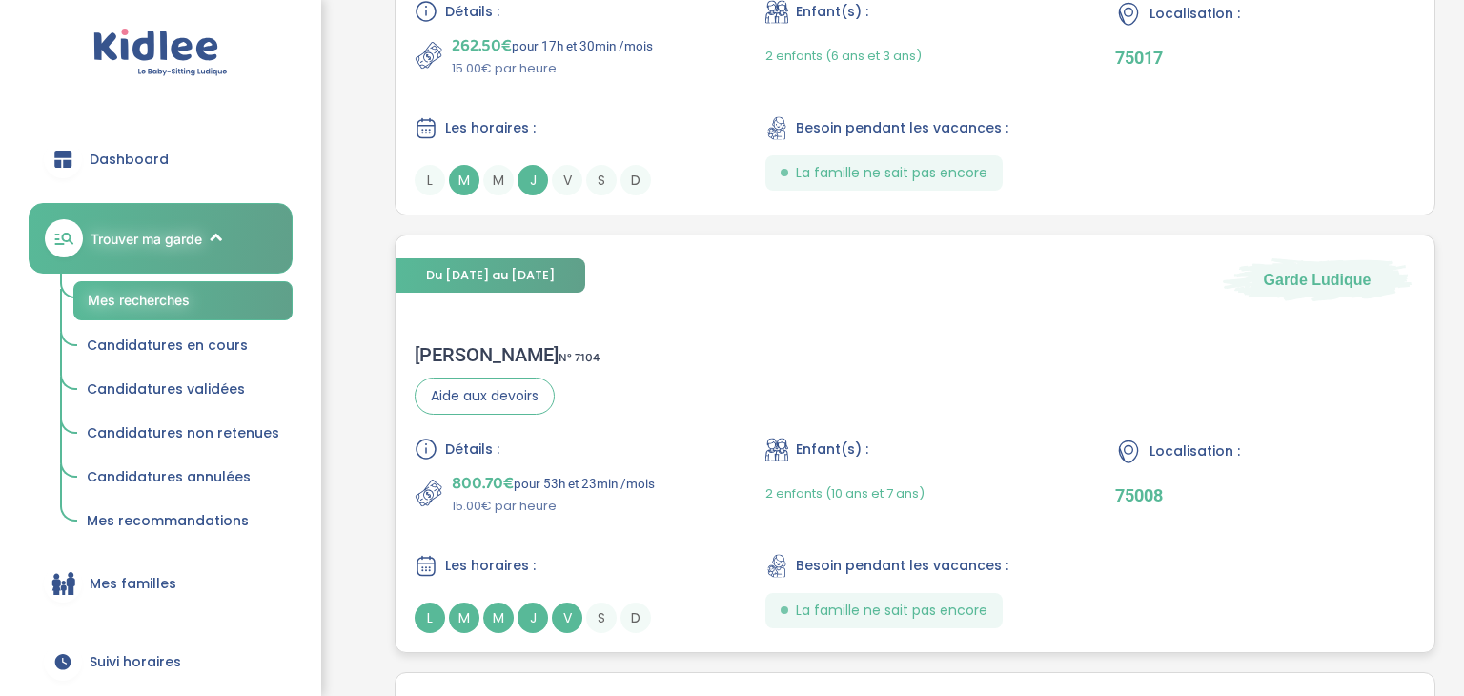
click at [777, 474] on div "2 enfants (10 ans et 7 ans)" at bounding box center [844, 493] width 159 height 45
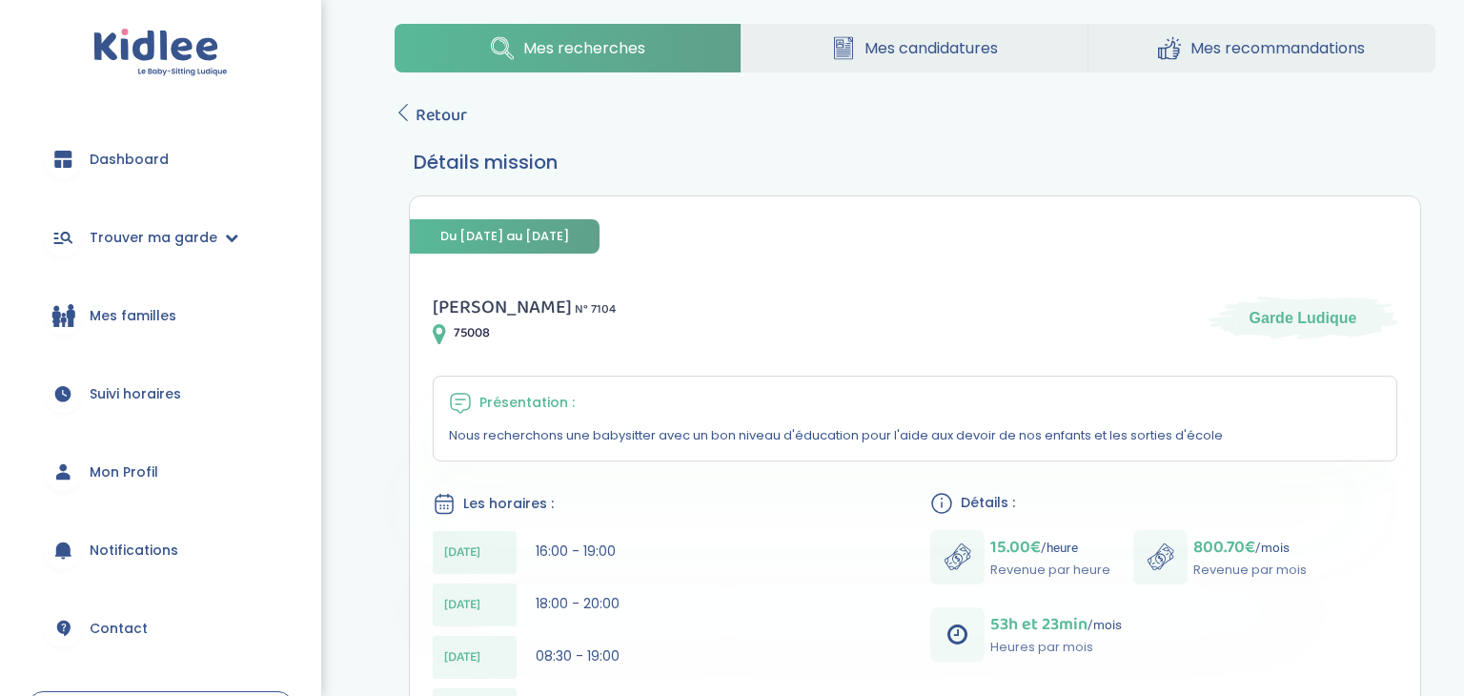
scroll to position [152, 0]
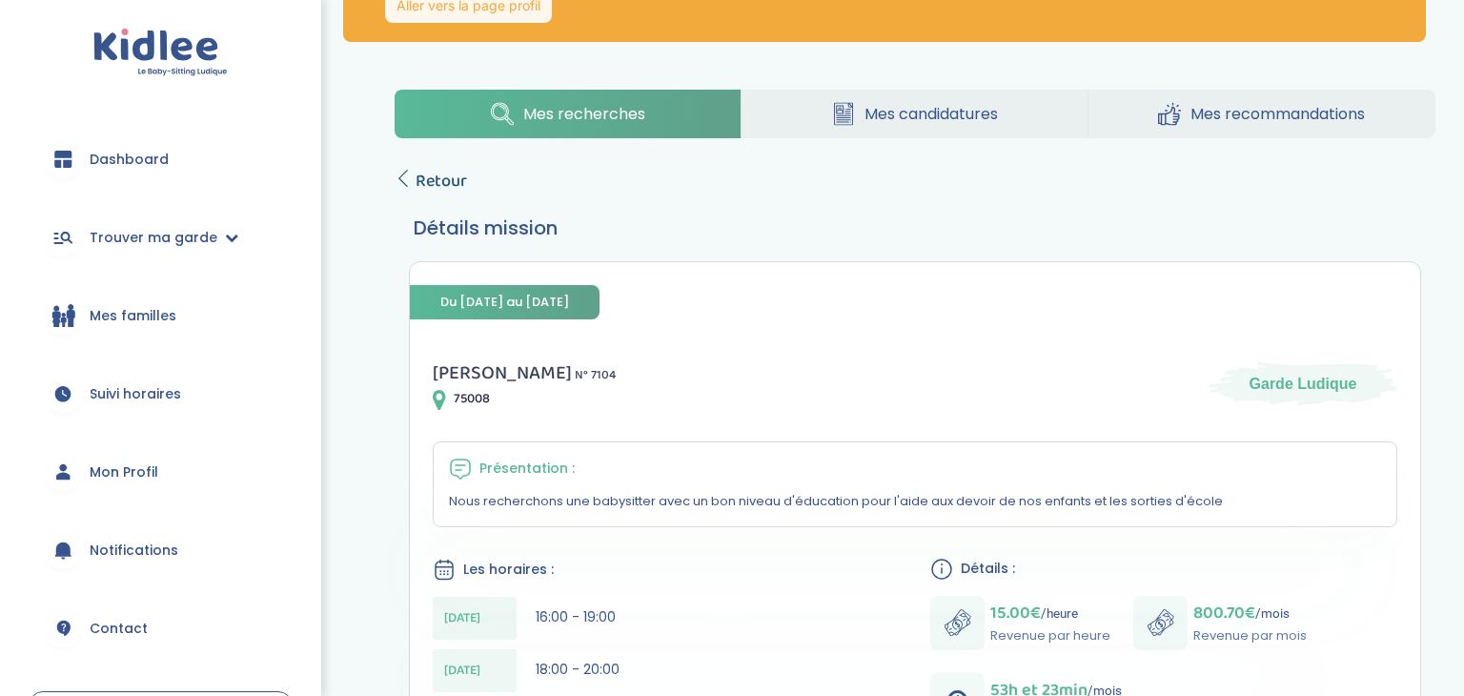
click at [425, 172] on span "Retour" at bounding box center [440, 181] width 51 height 27
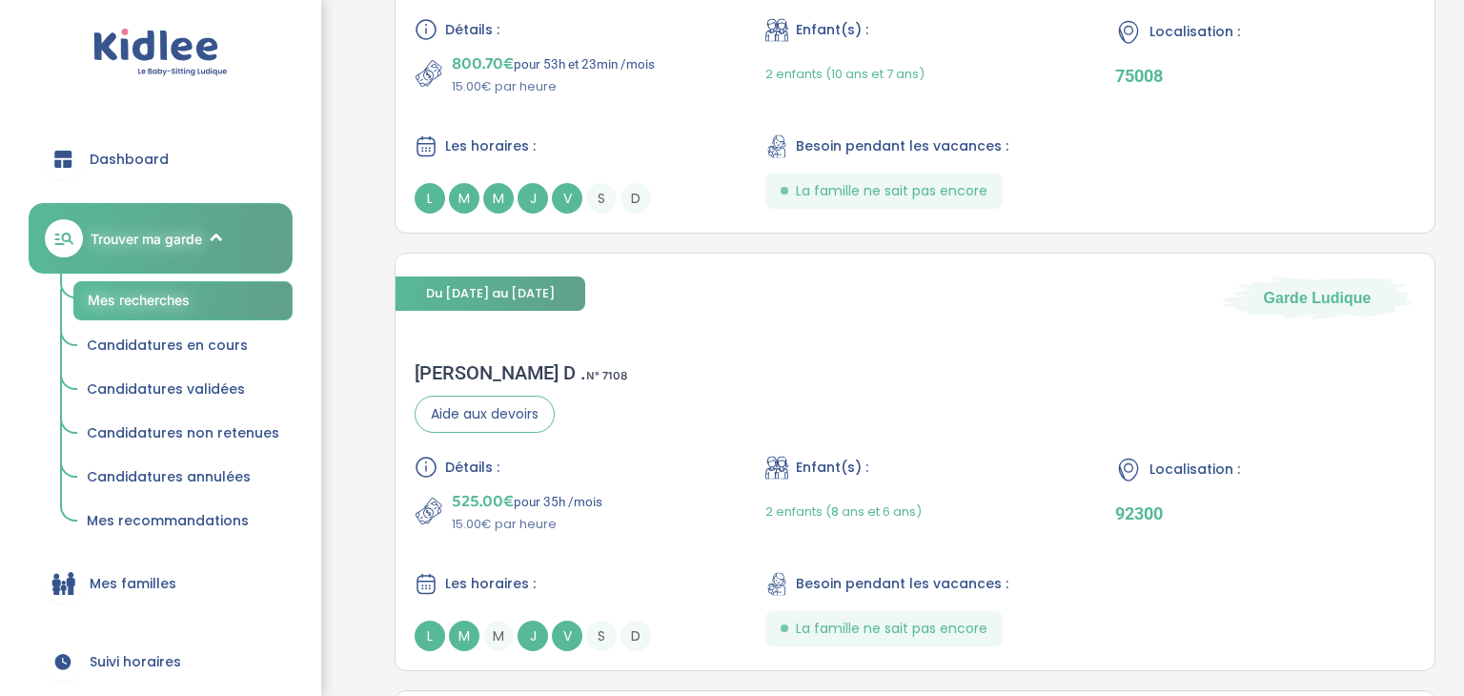
scroll to position [4211, 0]
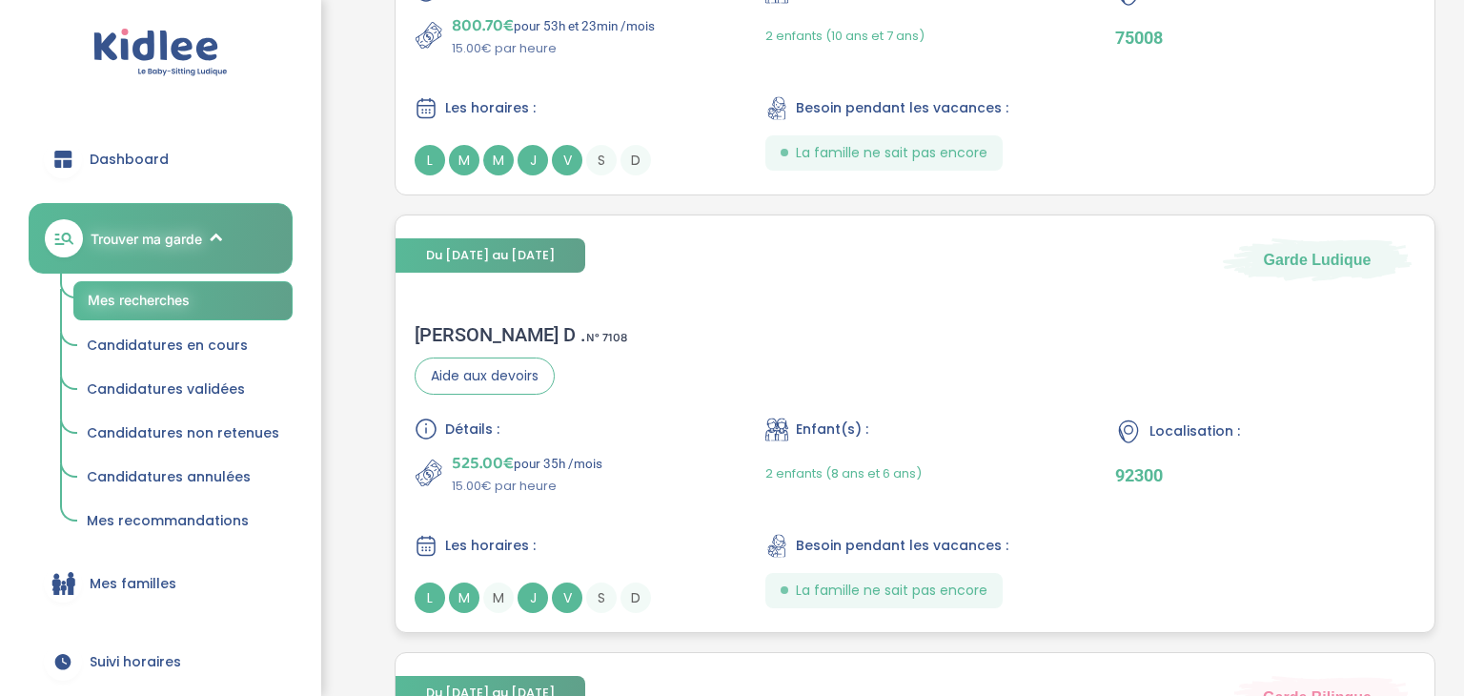
click at [744, 321] on div "Armelle D . N° 7108 Aide aux devoirs Détails : 525.00€ pour 35h /mois 15.00€ pa…" at bounding box center [914, 468] width 1039 height 328
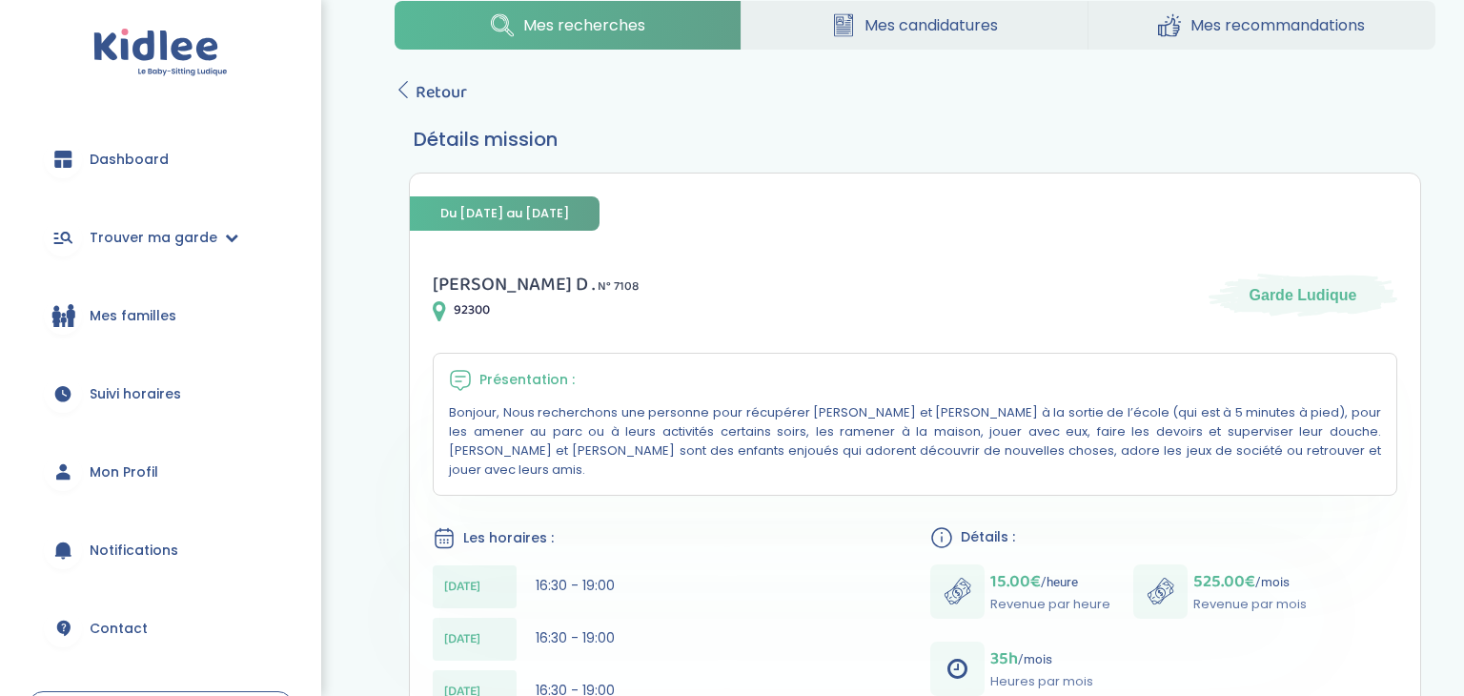
scroll to position [229, 0]
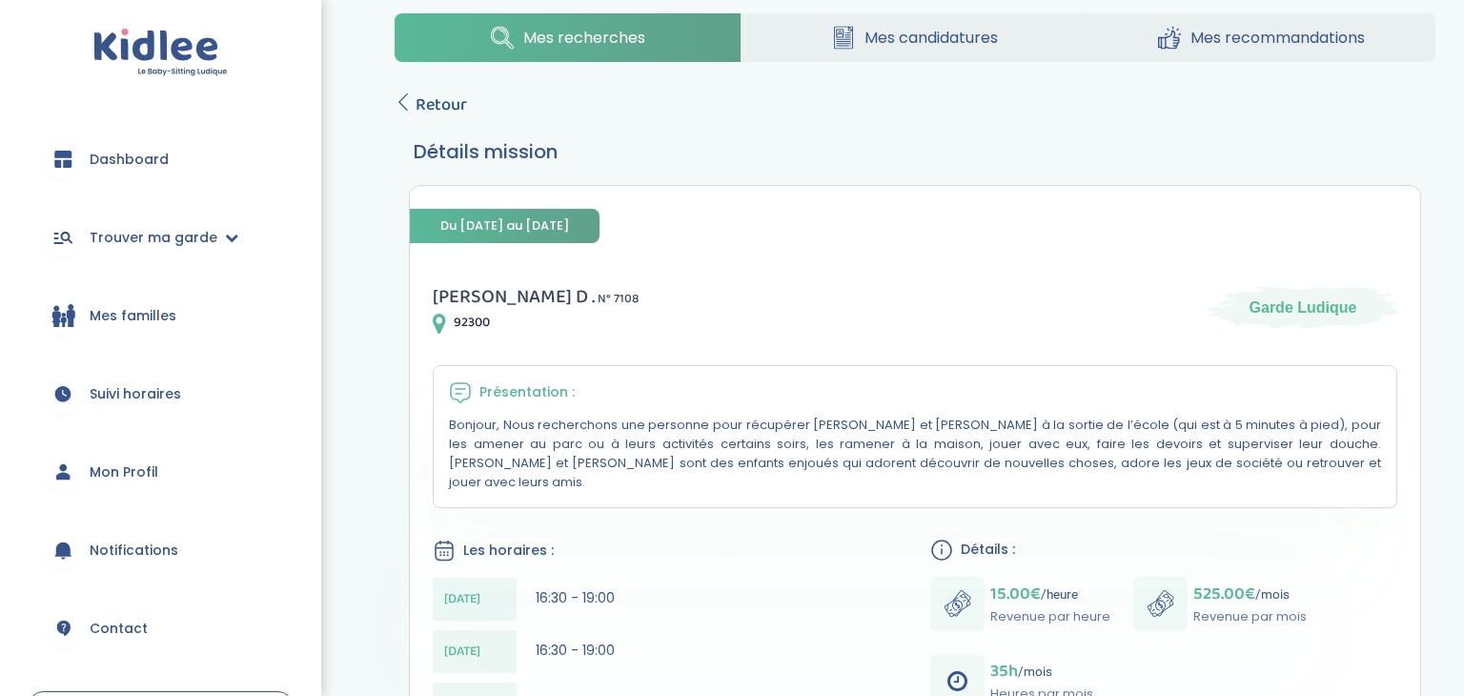
click at [419, 105] on span "Retour" at bounding box center [440, 104] width 51 height 27
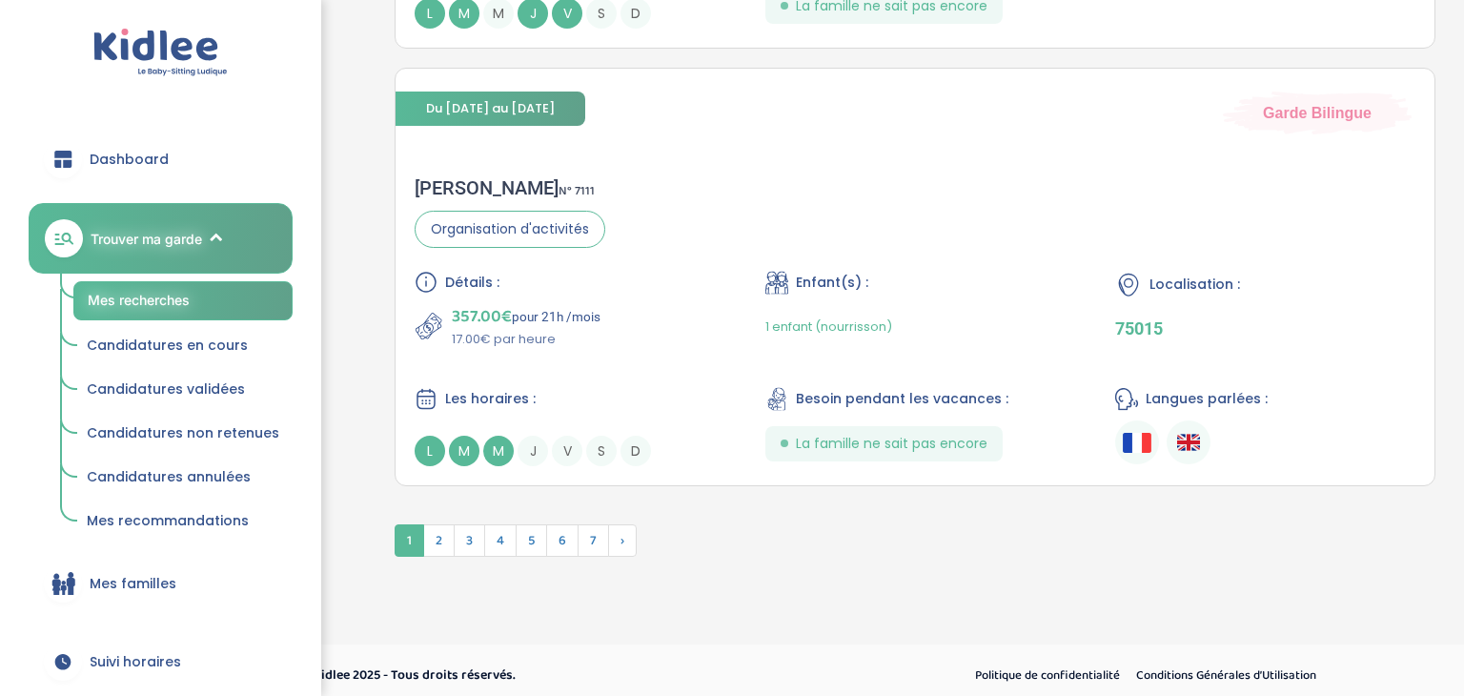
scroll to position [4798, 0]
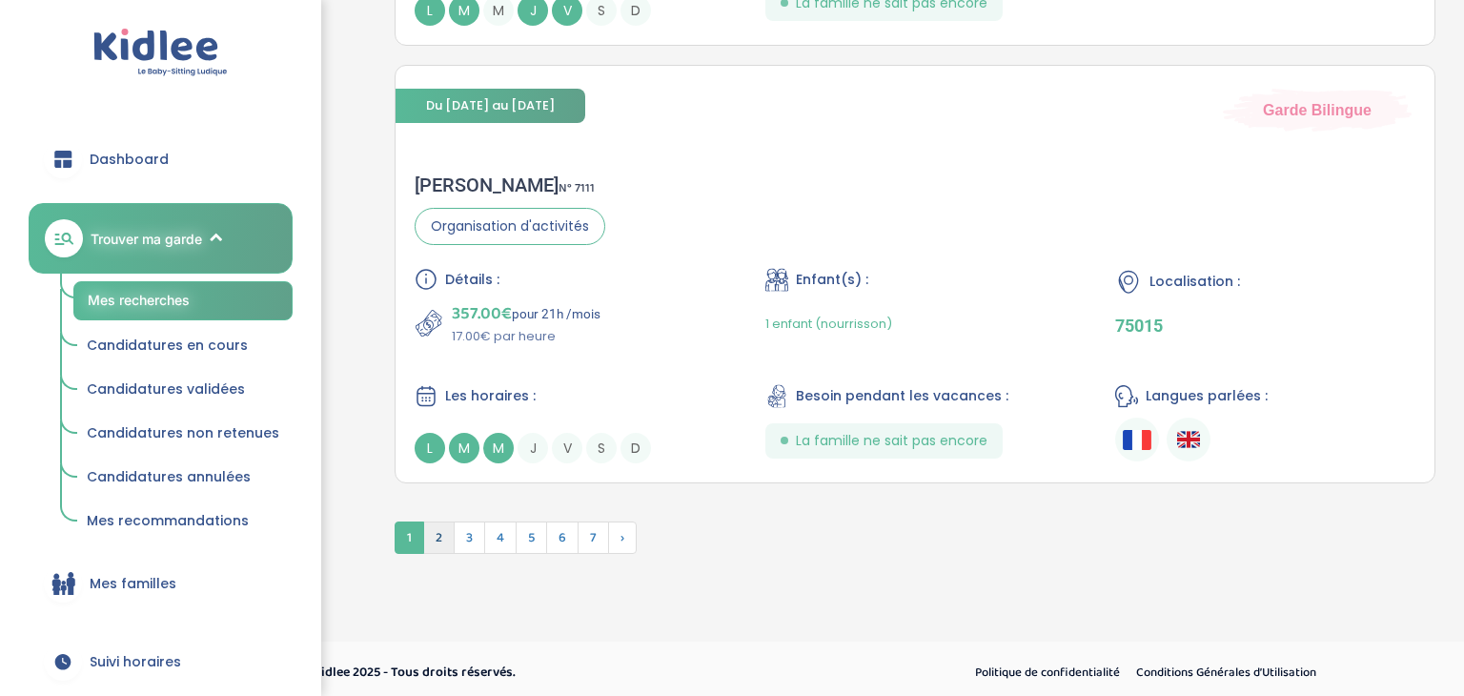
click at [442, 529] on span "2" at bounding box center [438, 537] width 31 height 32
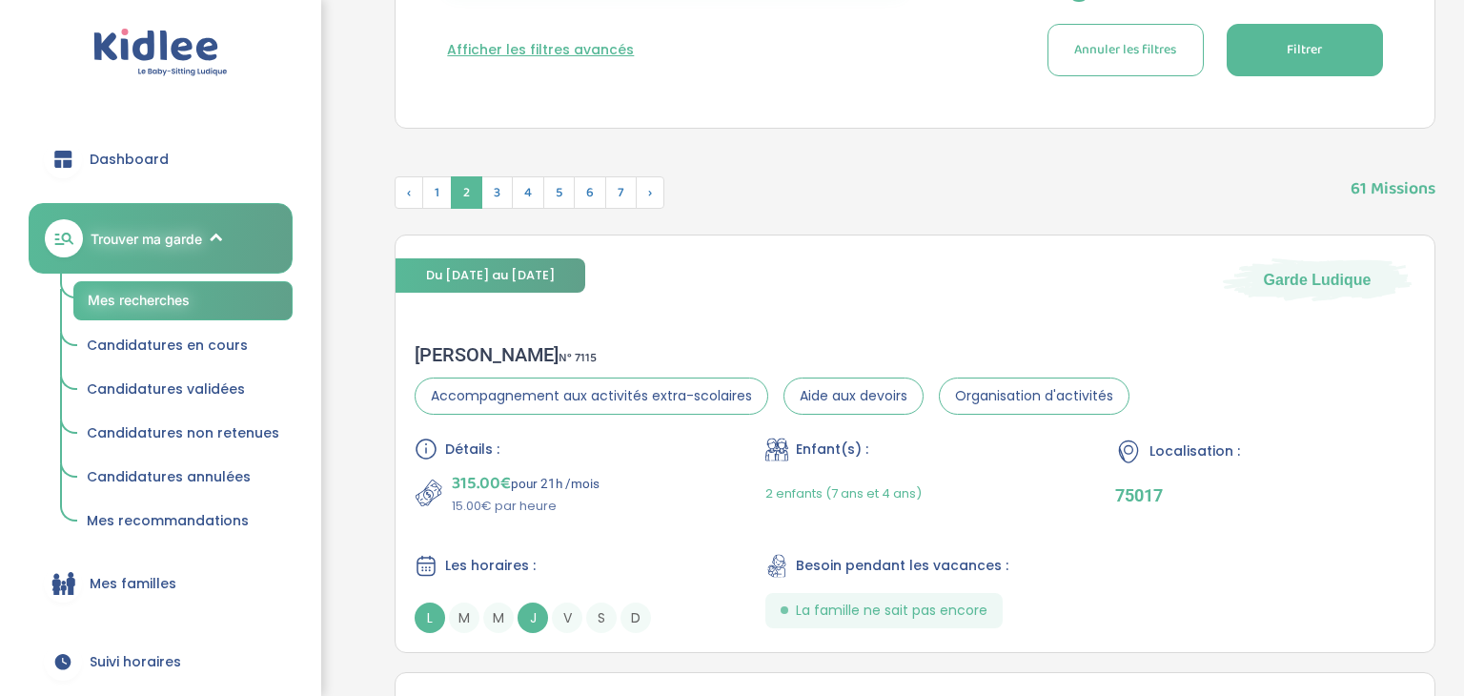
scroll to position [791, 0]
click at [822, 505] on div "2 enfants (7 ans et 4 ans)" at bounding box center [843, 492] width 156 height 45
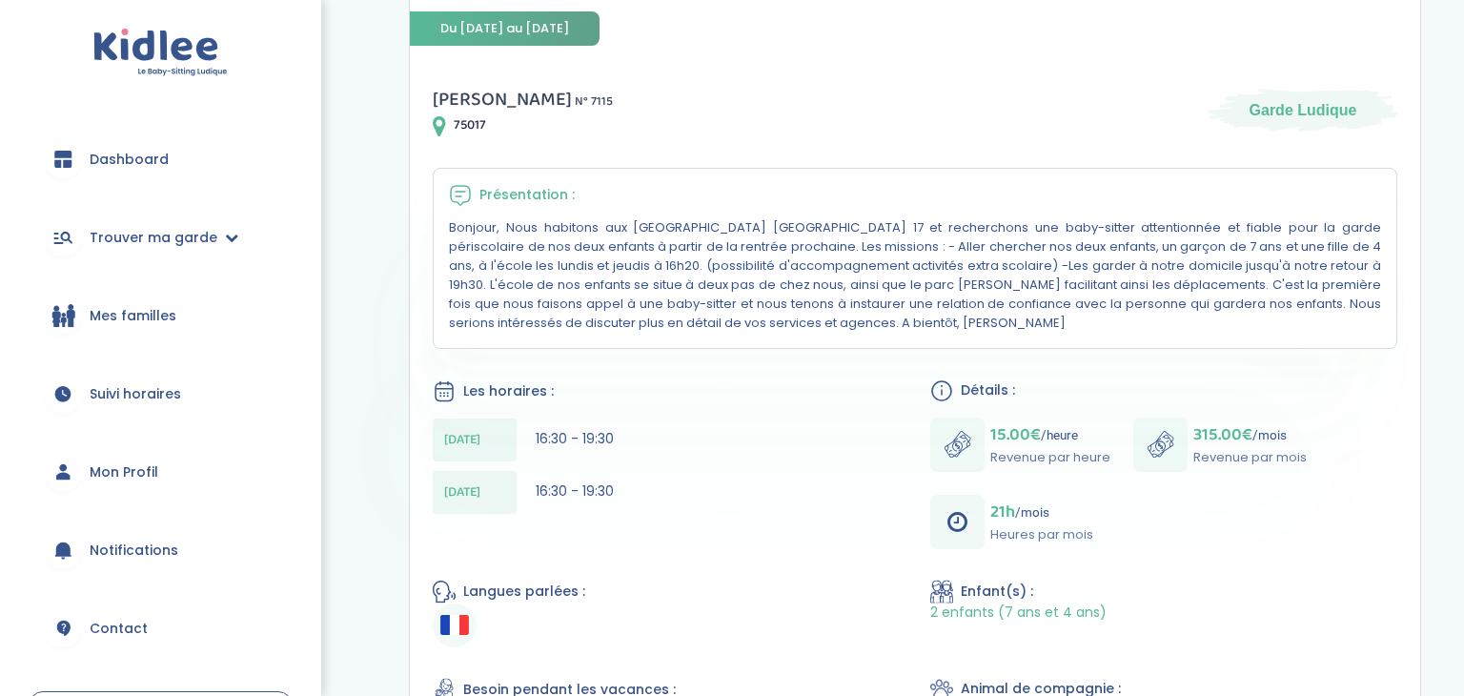
scroll to position [419, 0]
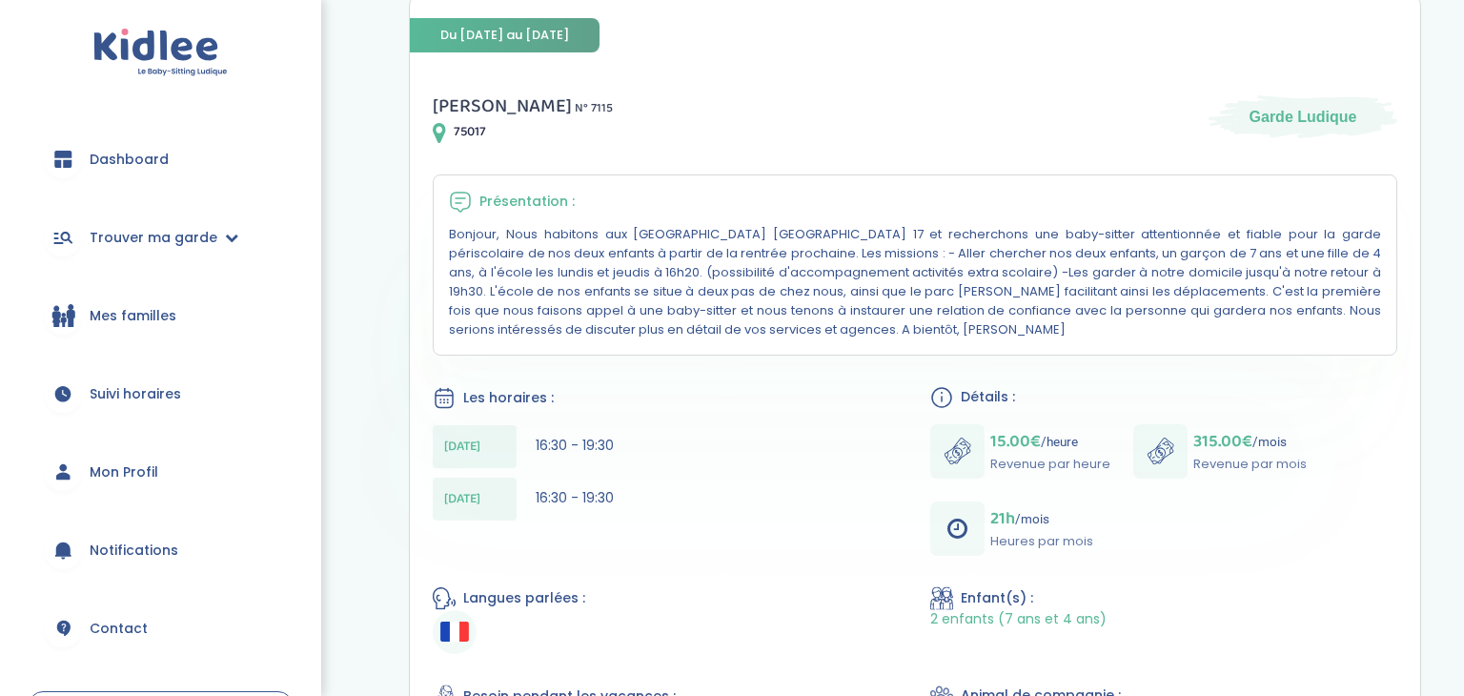
click at [823, 425] on div "Lundi 16:30 - 19:30" at bounding box center [666, 446] width 467 height 43
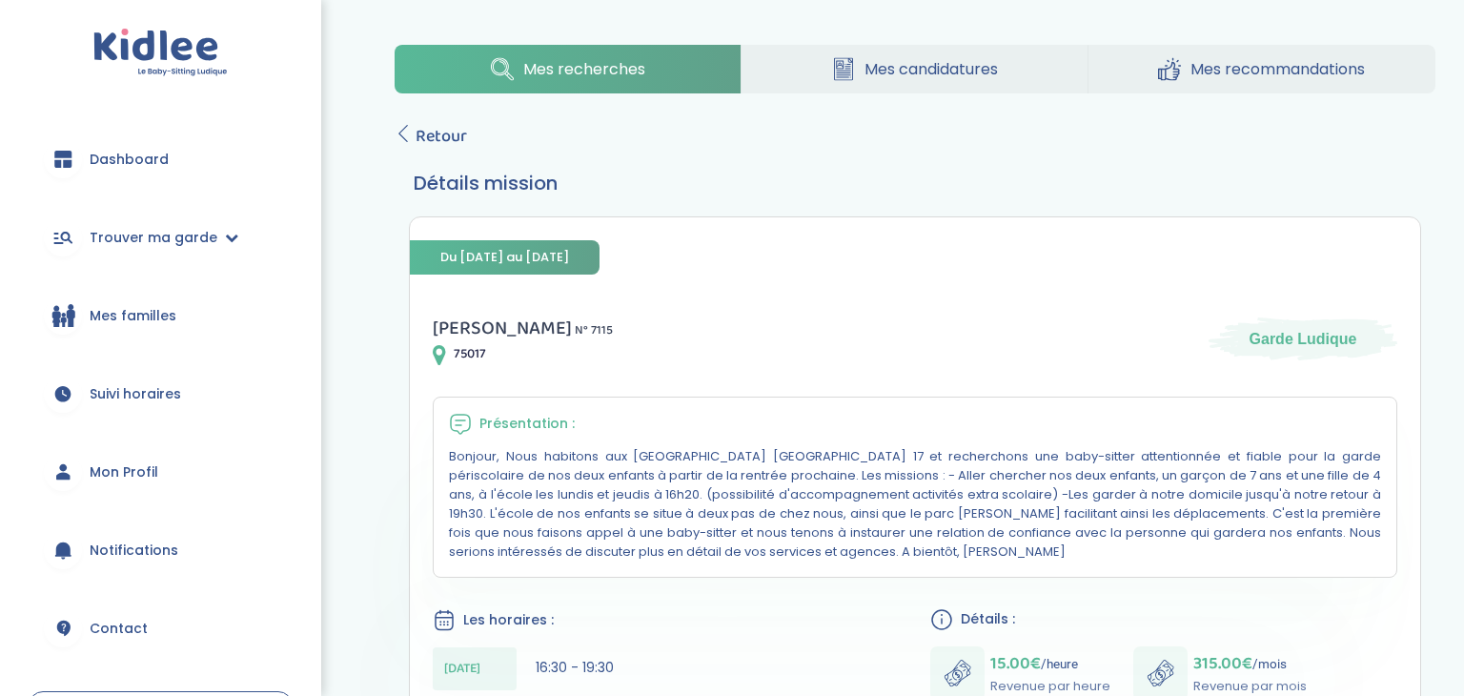
scroll to position [0, 0]
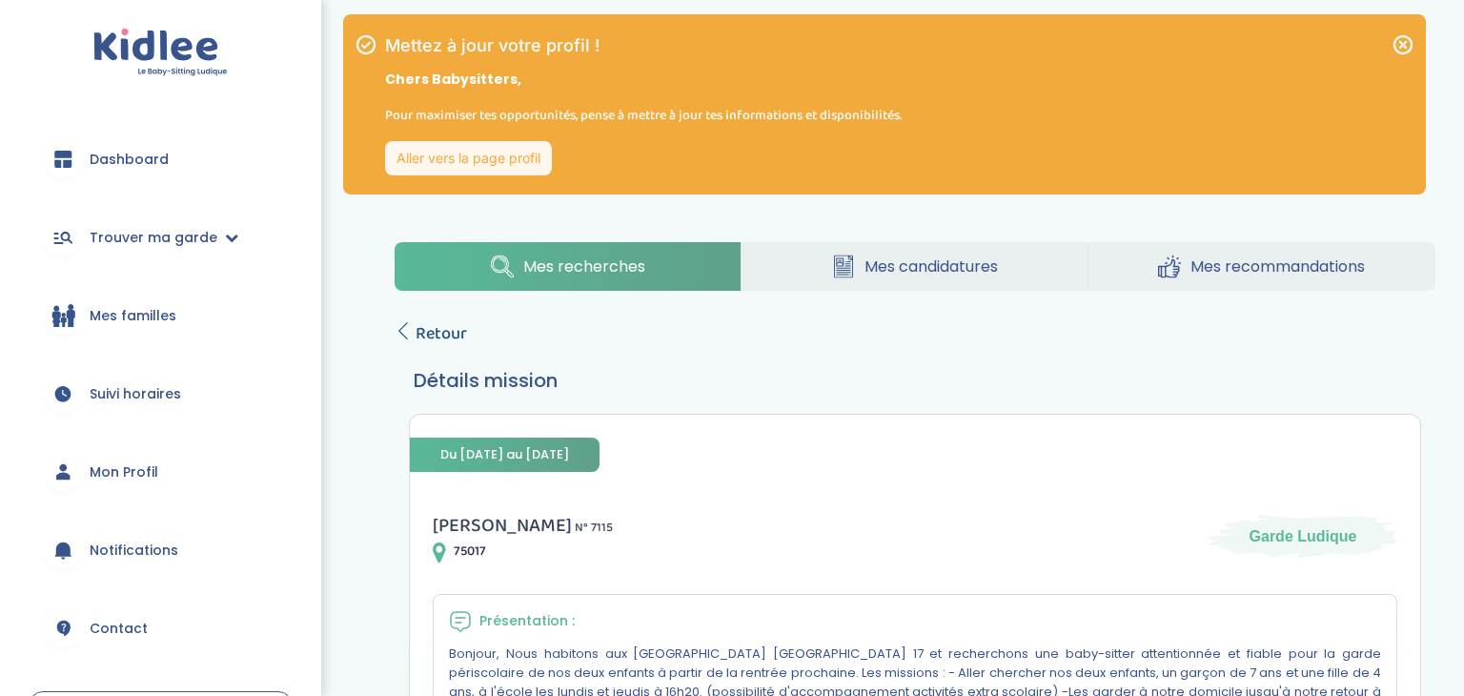
click at [434, 324] on span "Retour" at bounding box center [440, 333] width 51 height 27
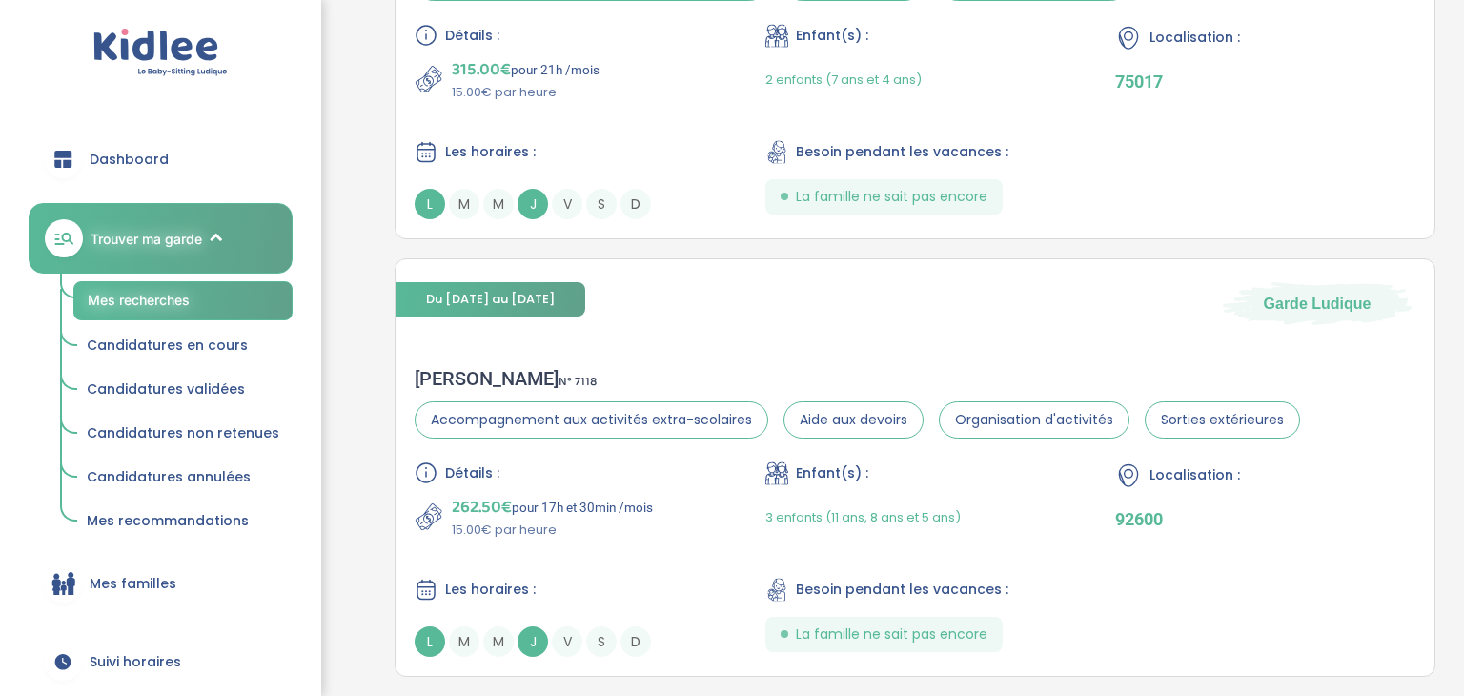
scroll to position [1204, 0]
click at [1252, 563] on div "Détails : 262.50€ pour 17h et 30min /mois 15.00€ par heure Enfant(s) : 3 enfant…" at bounding box center [914, 557] width 1000 height 195
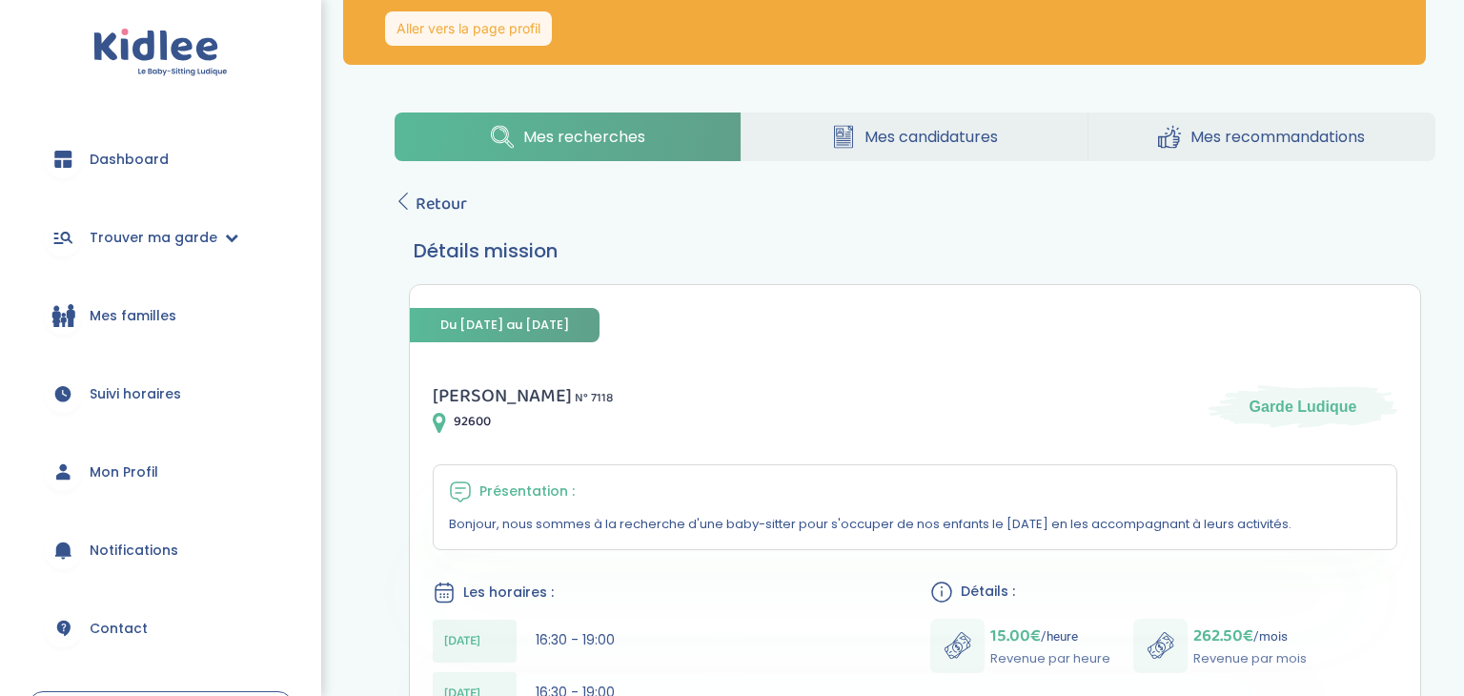
scroll to position [120, 0]
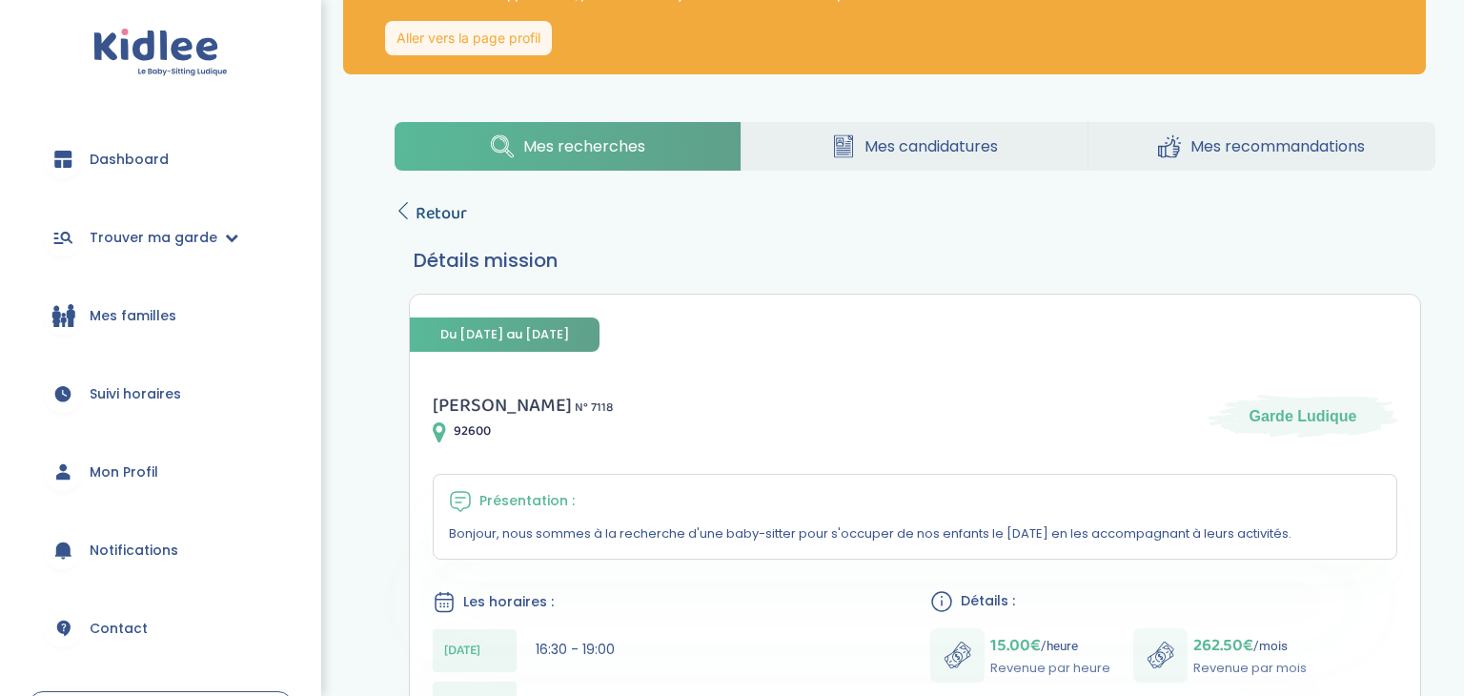
click at [427, 214] on span "Retour" at bounding box center [440, 213] width 51 height 27
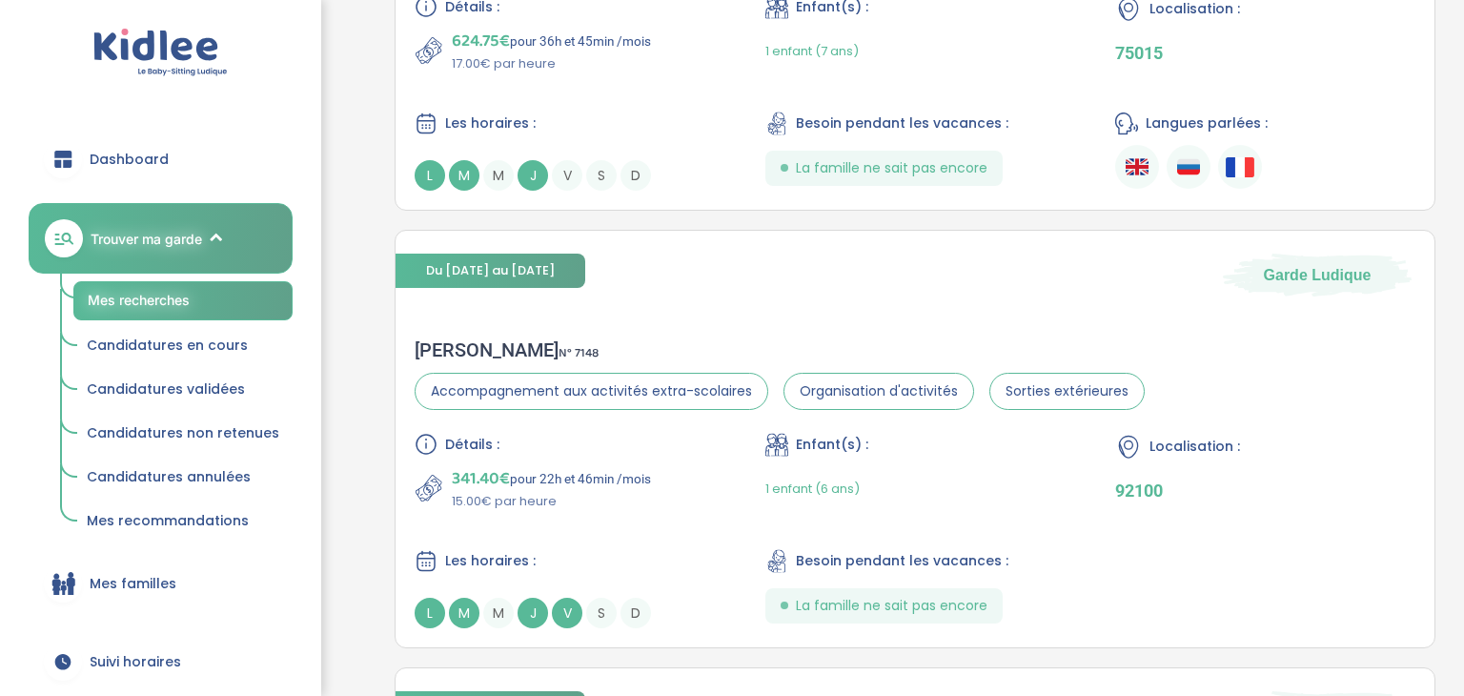
scroll to position [2538, 0]
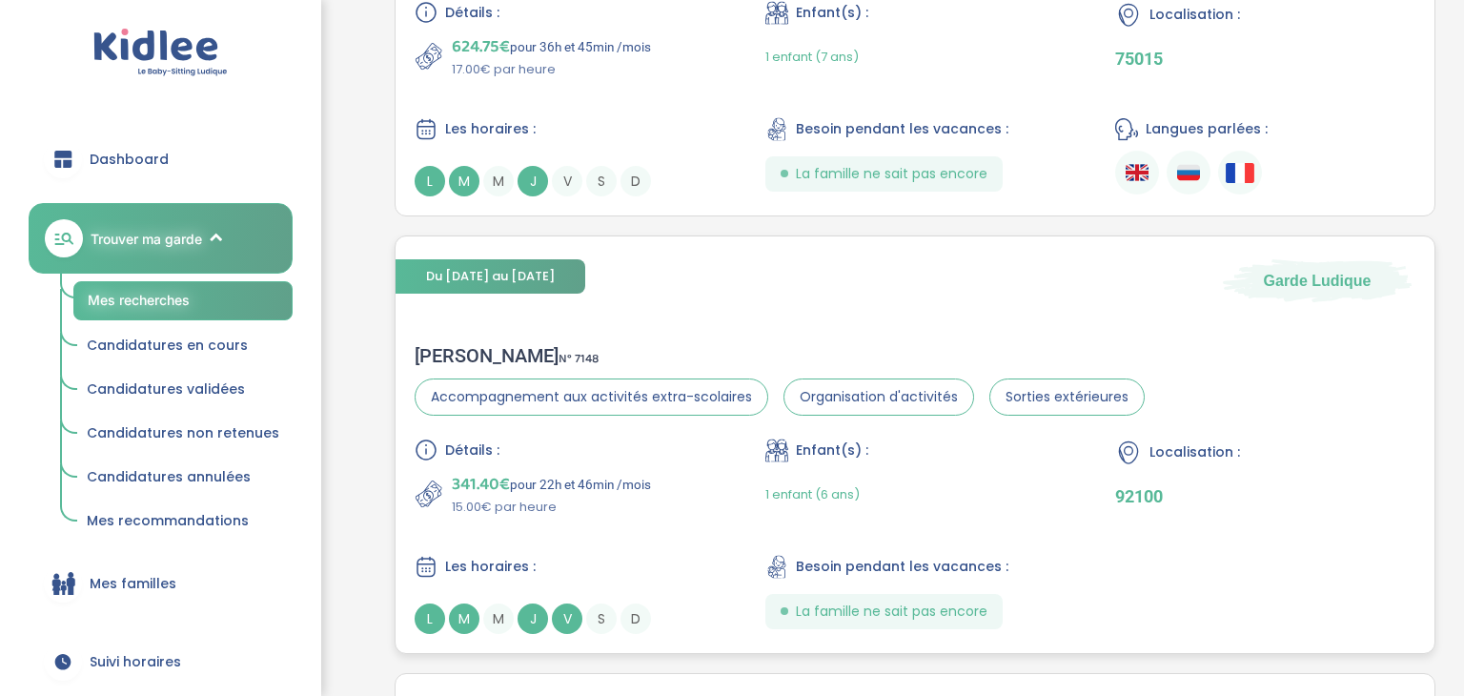
click at [1225, 494] on p "92100" at bounding box center [1265, 496] width 300 height 20
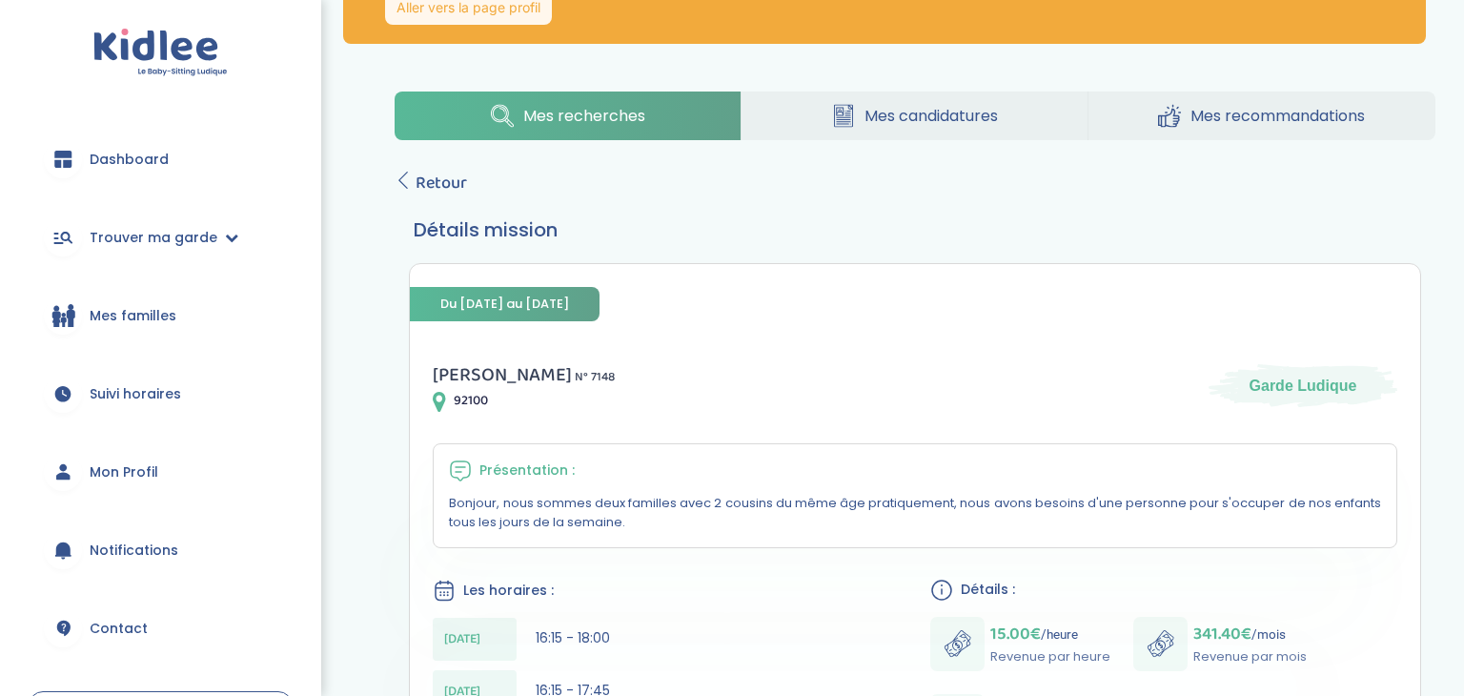
scroll to position [149, 0]
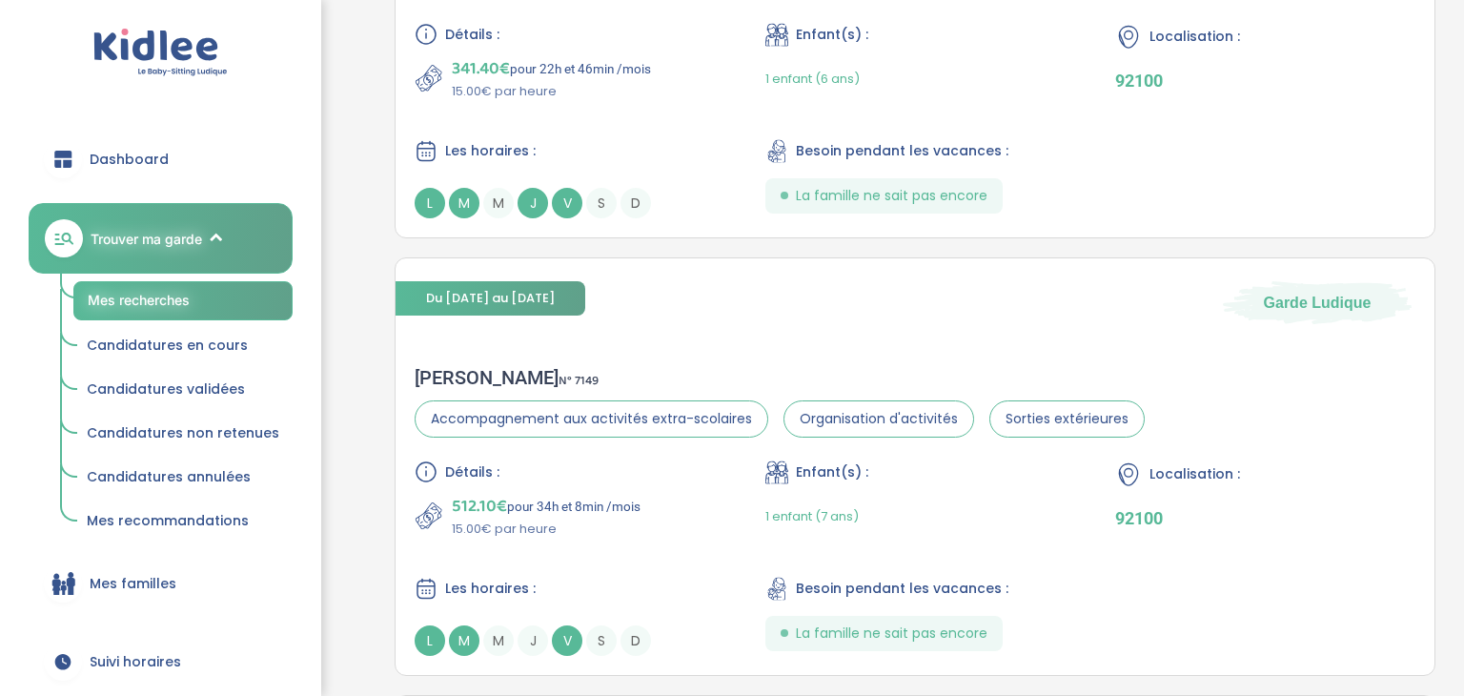
scroll to position [2956, 0]
click at [1241, 548] on div "Détails : 512.10€ pour 34h et 8min /mois 15.00€ par heure Enfant(s) : 1 enfant …" at bounding box center [914, 555] width 1000 height 195
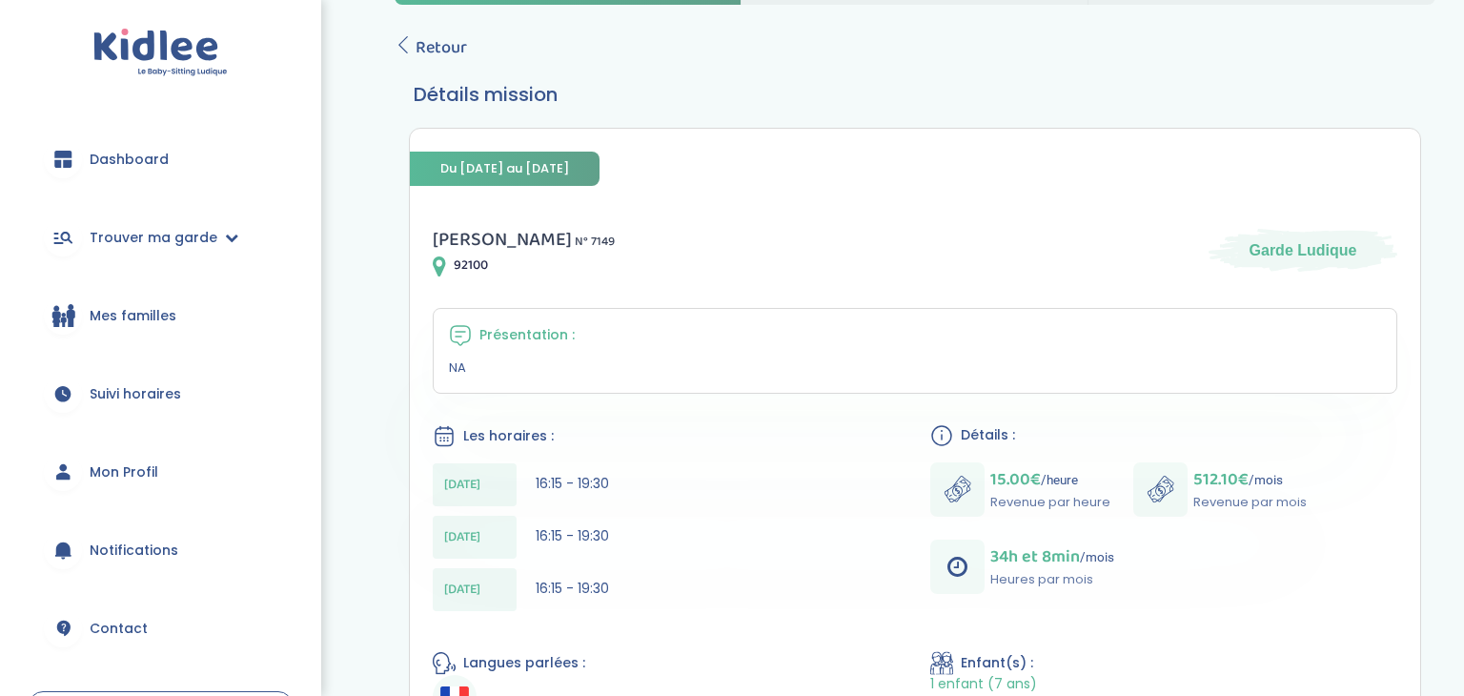
scroll to position [282, 0]
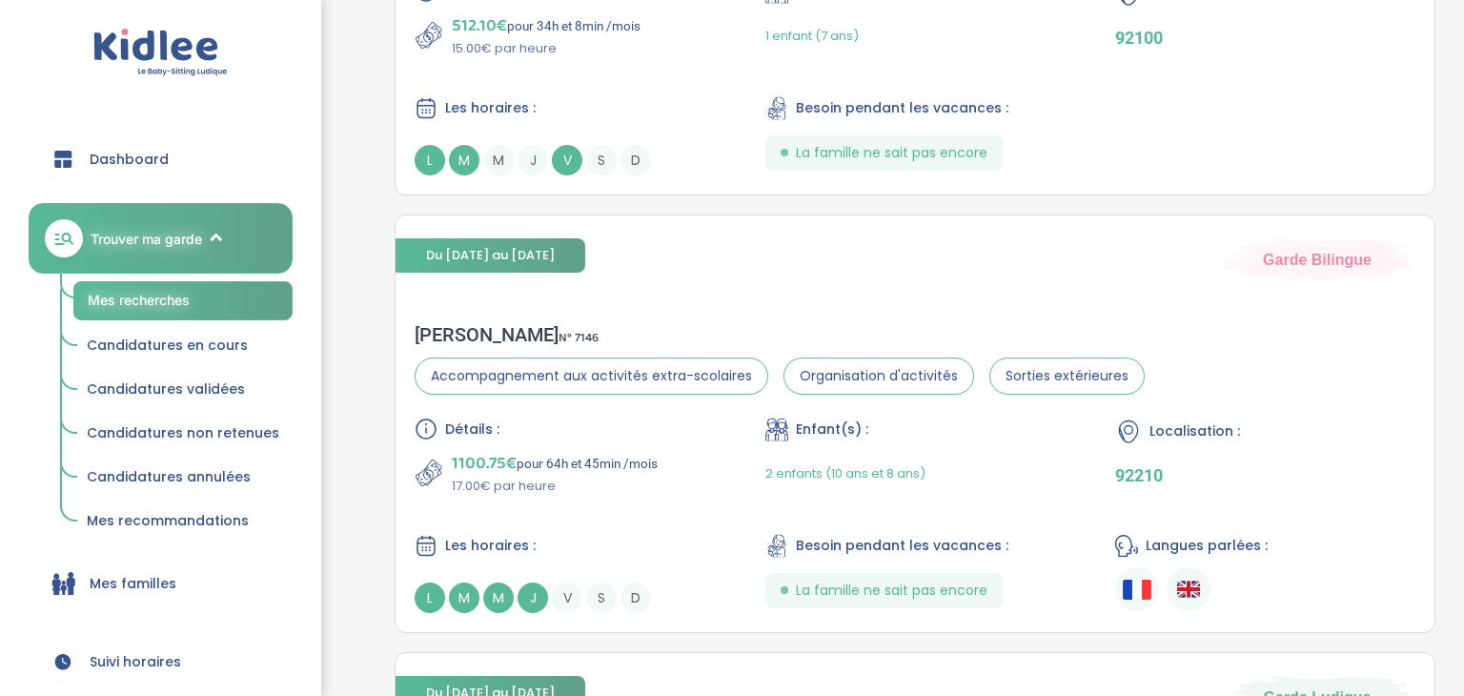
scroll to position [3438, 0]
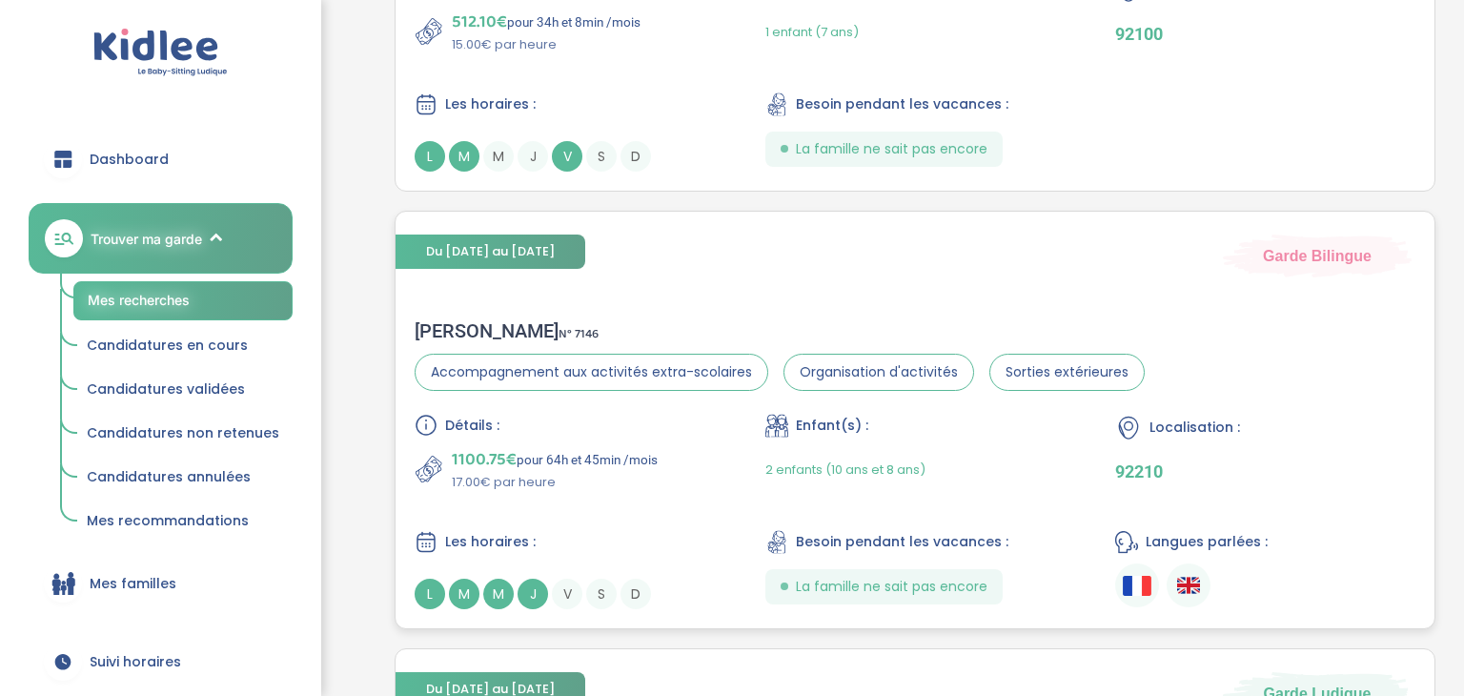
click at [1307, 472] on p "92210" at bounding box center [1265, 471] width 300 height 20
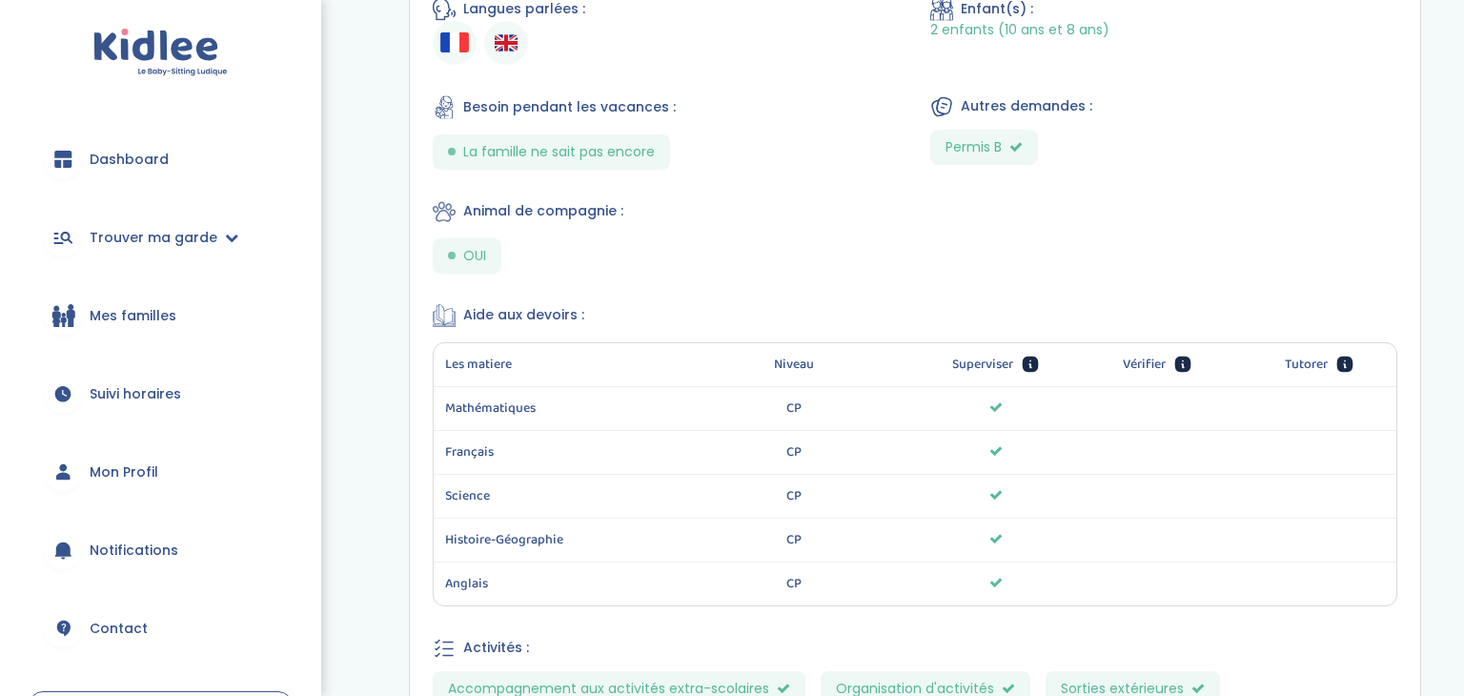
scroll to position [1095, 0]
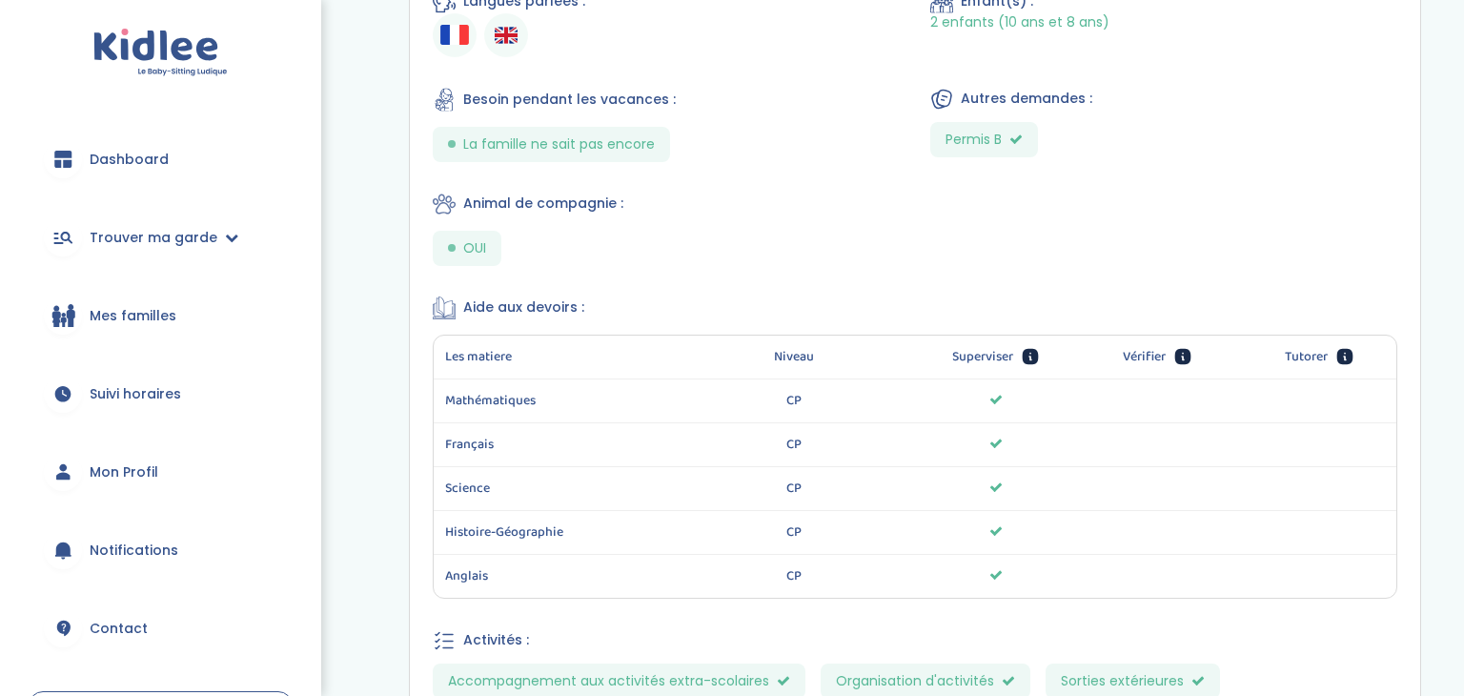
click at [1029, 357] on icon at bounding box center [1030, 357] width 16 height 16
click at [1167, 269] on div "Marie M . N° 7146 92210 Garde Bilingue Présentation : Nous sommes une famille f…" at bounding box center [915, 145] width 1010 height 1507
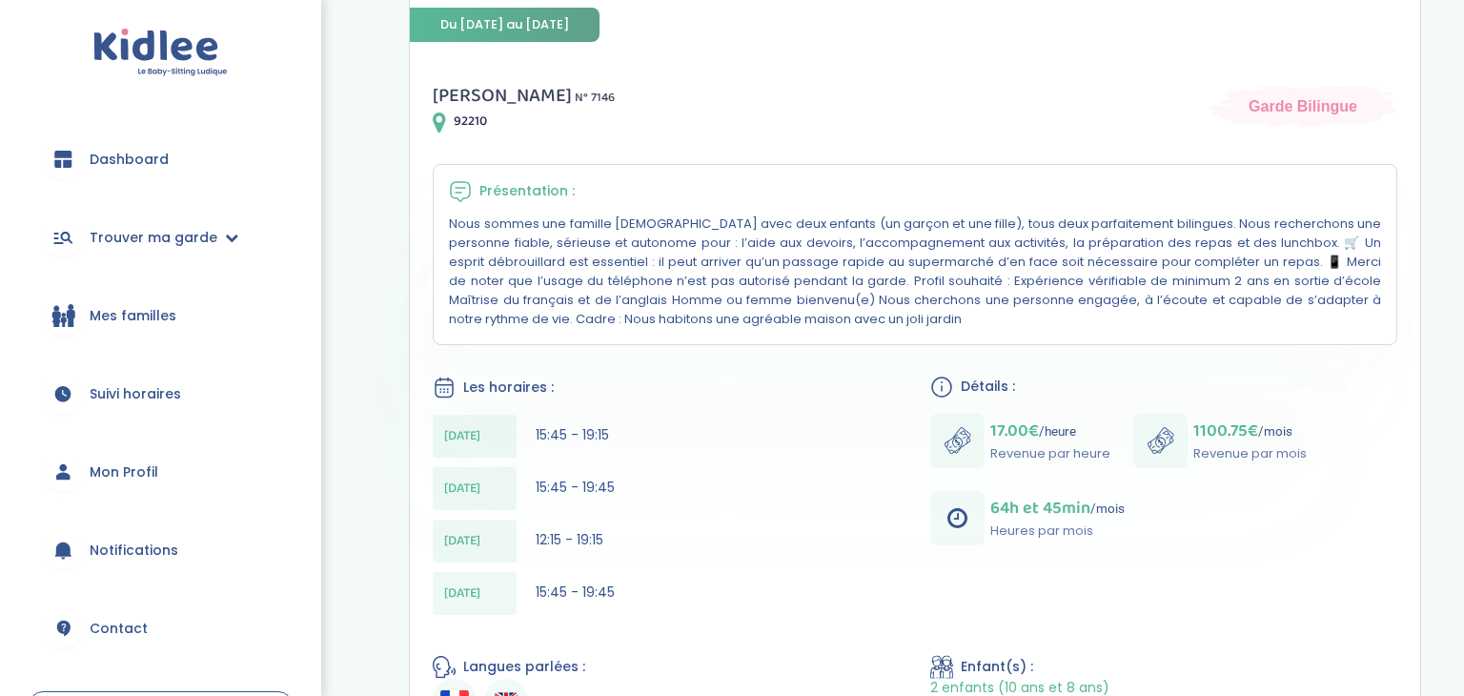
scroll to position [0, 0]
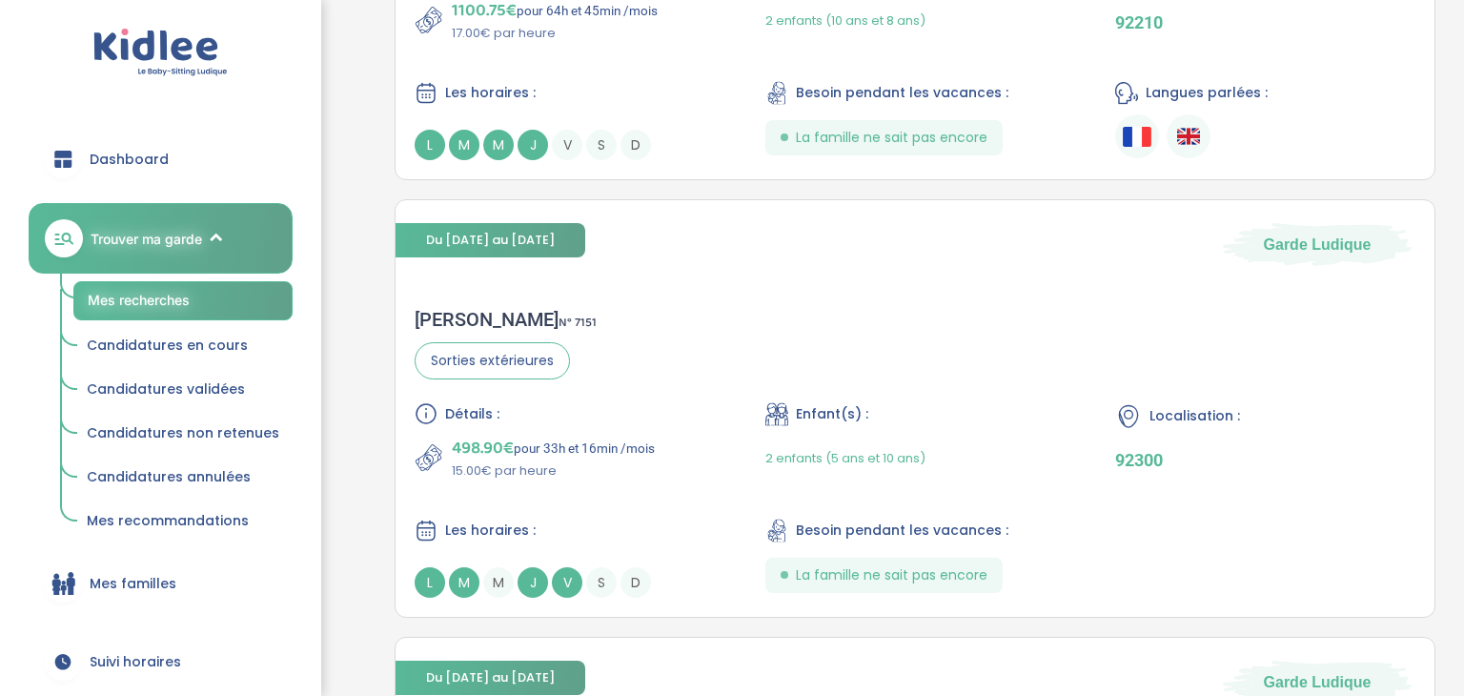
scroll to position [3887, 0]
click at [1262, 506] on div "Détails : 498.90€ pour 33h et 16min /mois 15.00€ par heure Enfant(s) : 2 enfant…" at bounding box center [914, 498] width 1000 height 195
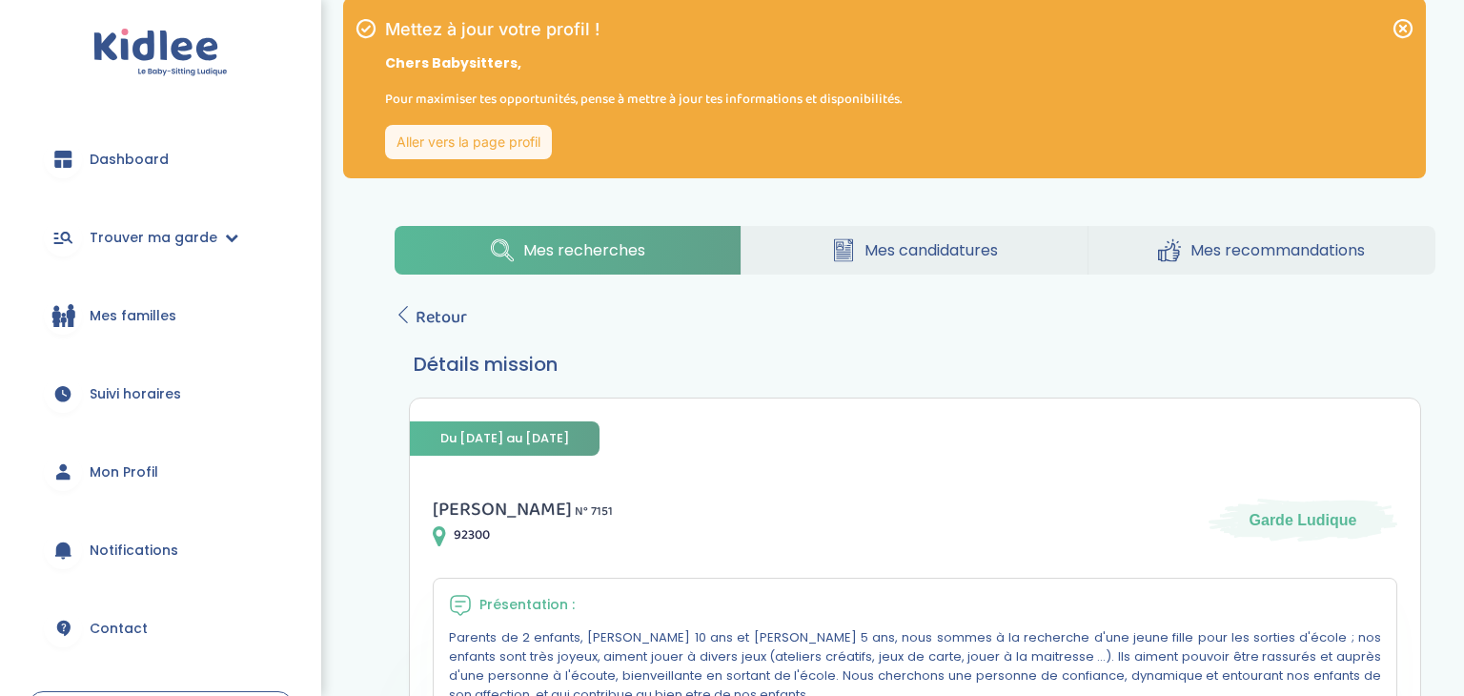
scroll to position [19, 0]
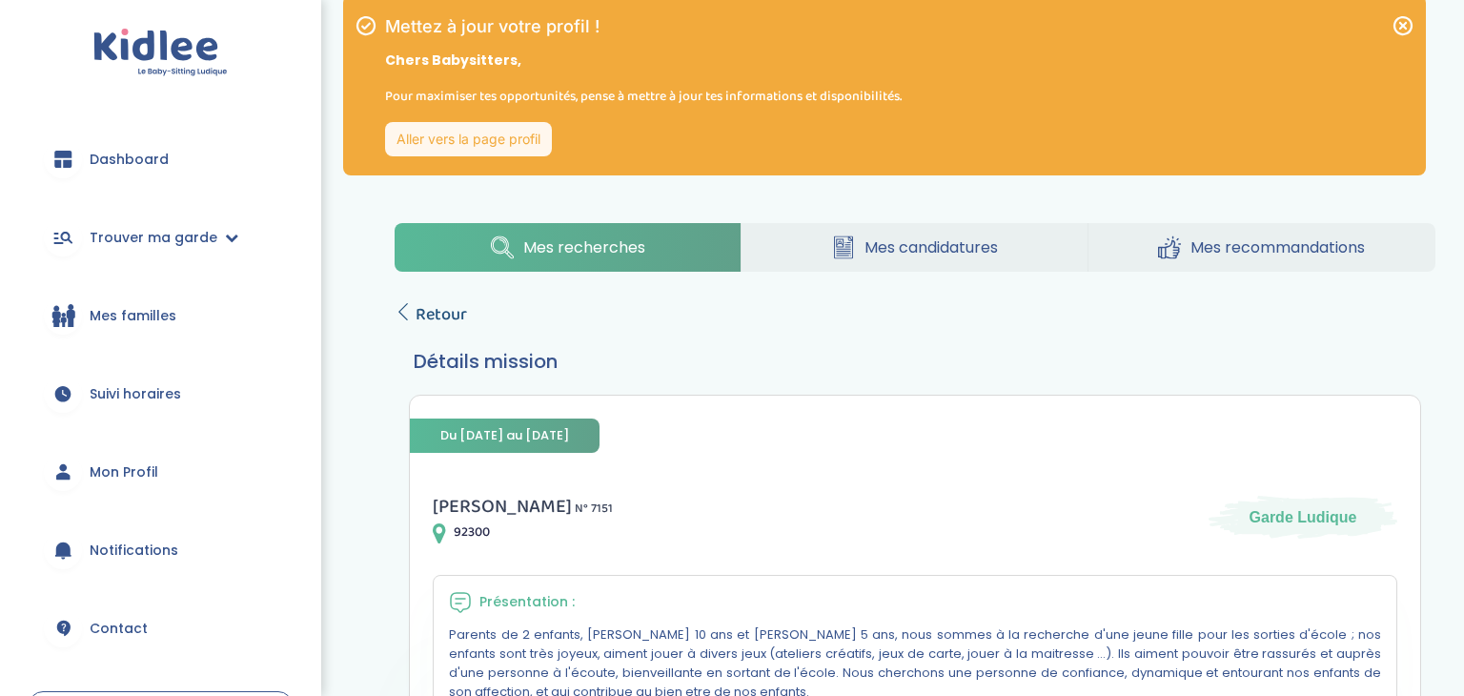
click at [439, 313] on span "Retour" at bounding box center [440, 314] width 51 height 27
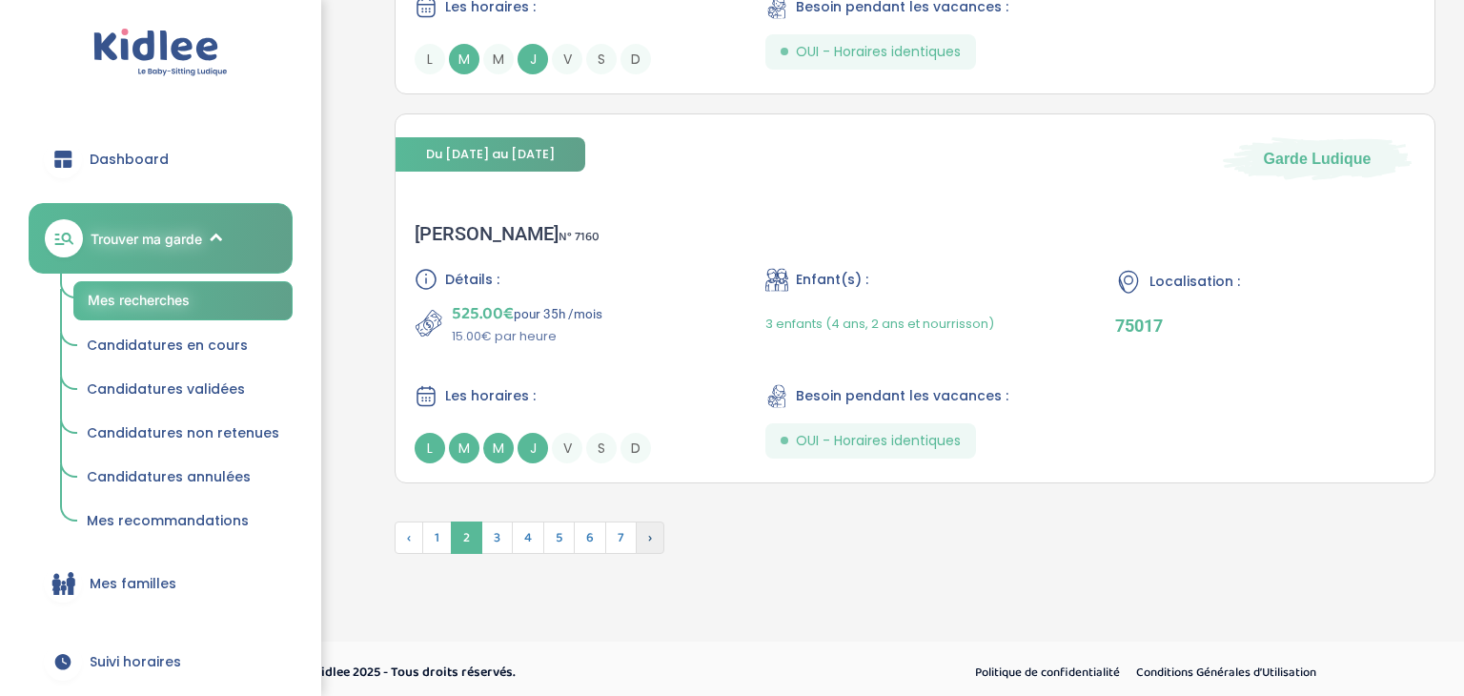
click at [647, 530] on span "›" at bounding box center [650, 537] width 29 height 32
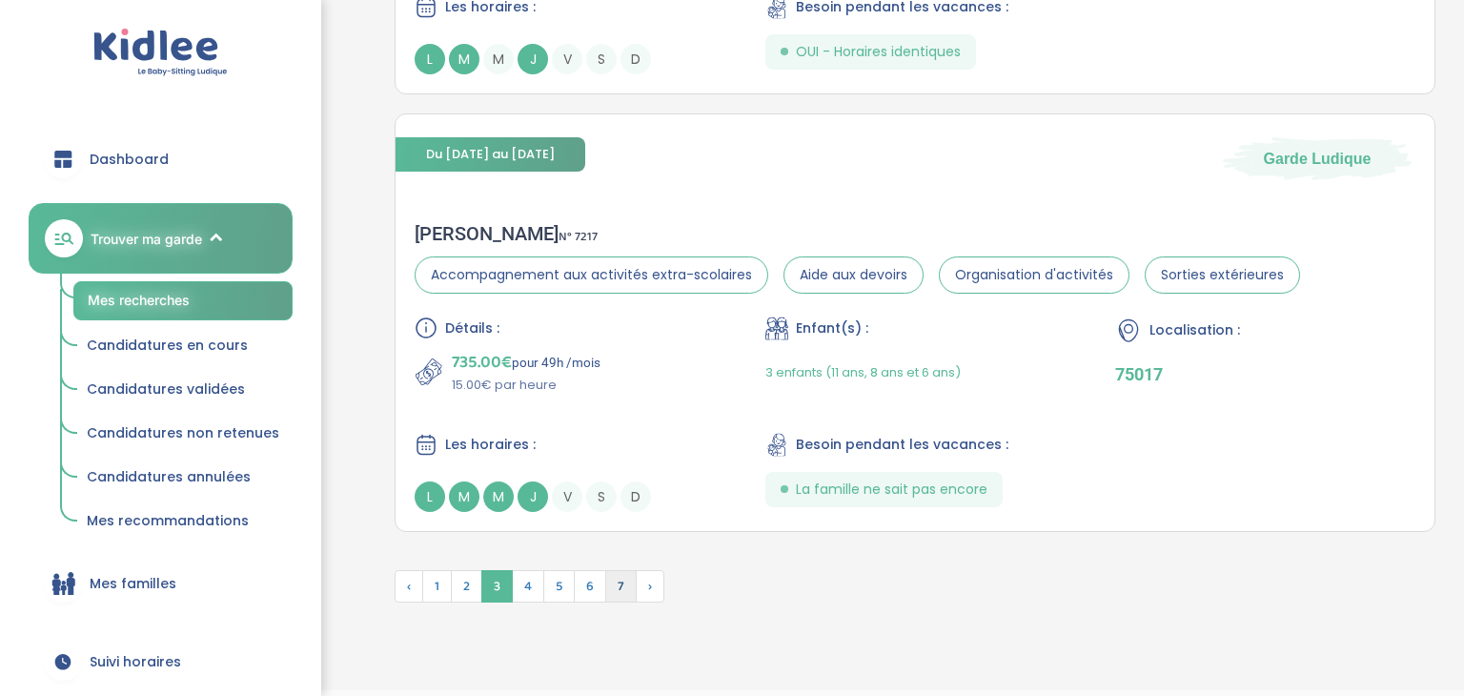
click at [617, 578] on span "7" at bounding box center [620, 586] width 31 height 32
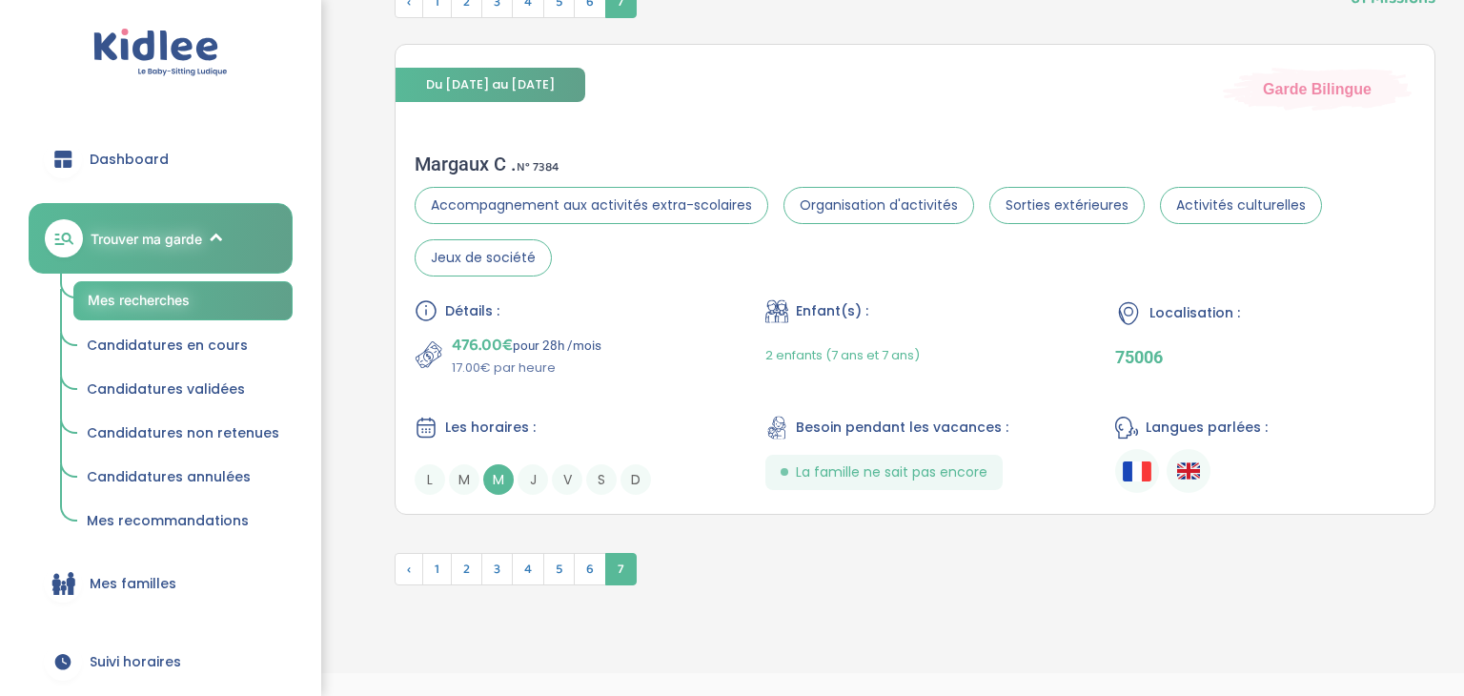
scroll to position [981, 0]
click at [584, 579] on span "6" at bounding box center [590, 568] width 32 height 32
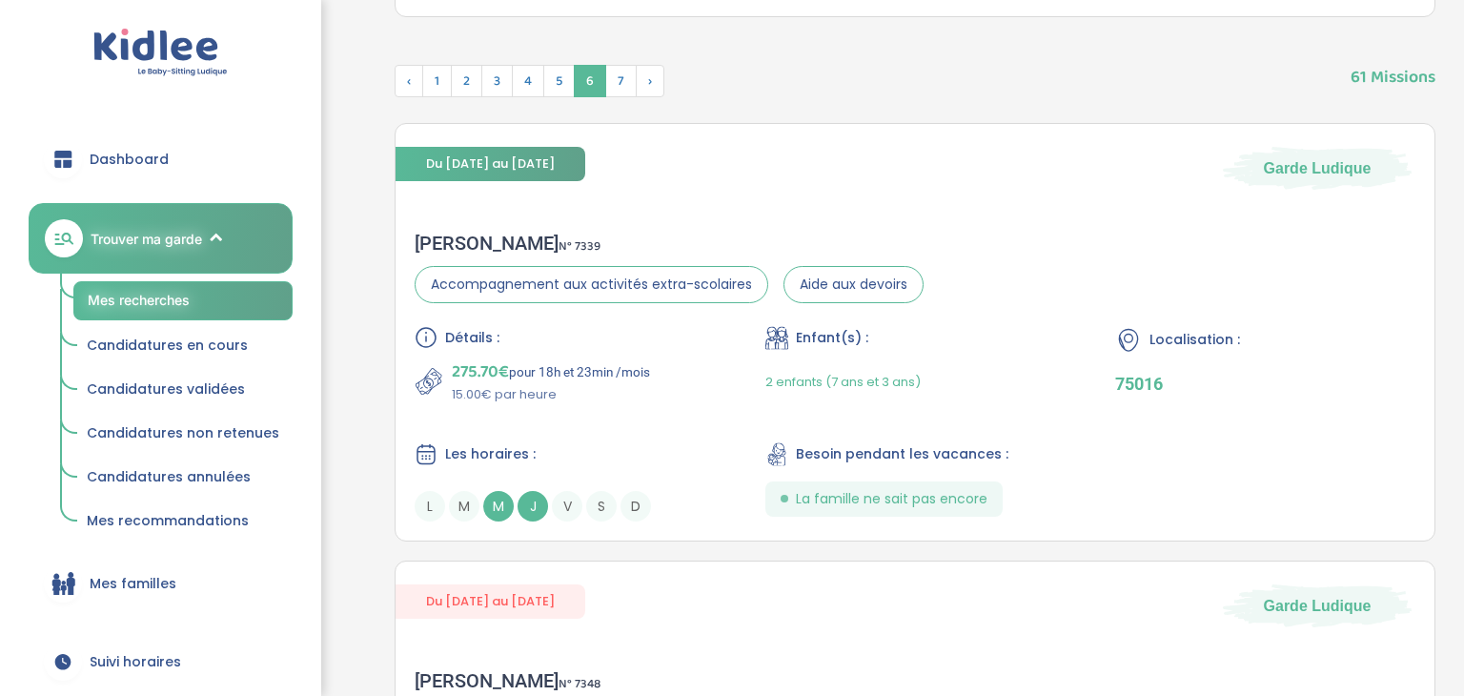
scroll to position [906, 0]
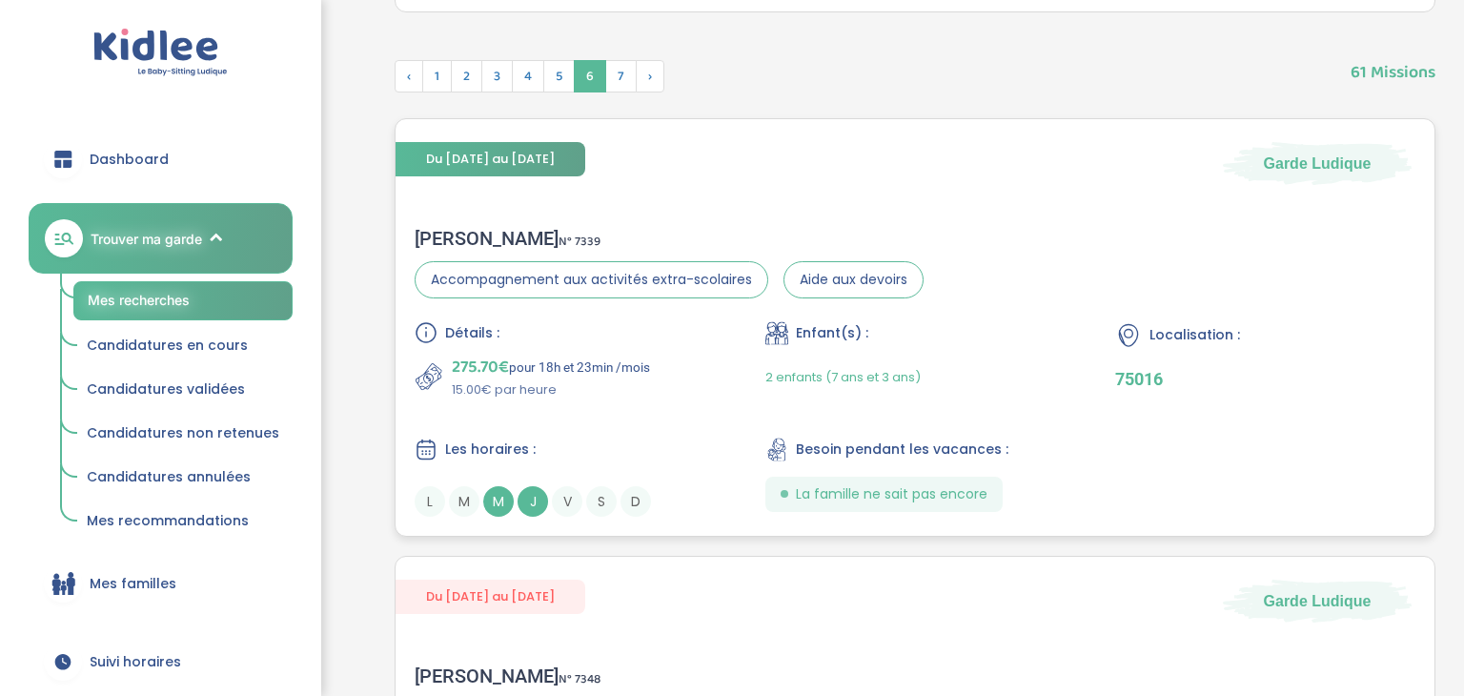
click at [1288, 432] on div "Détails : 275.70€ pour 18h et 23min /mois 15.00€ par heure Enfant(s) : 2 enfant…" at bounding box center [914, 418] width 1000 height 195
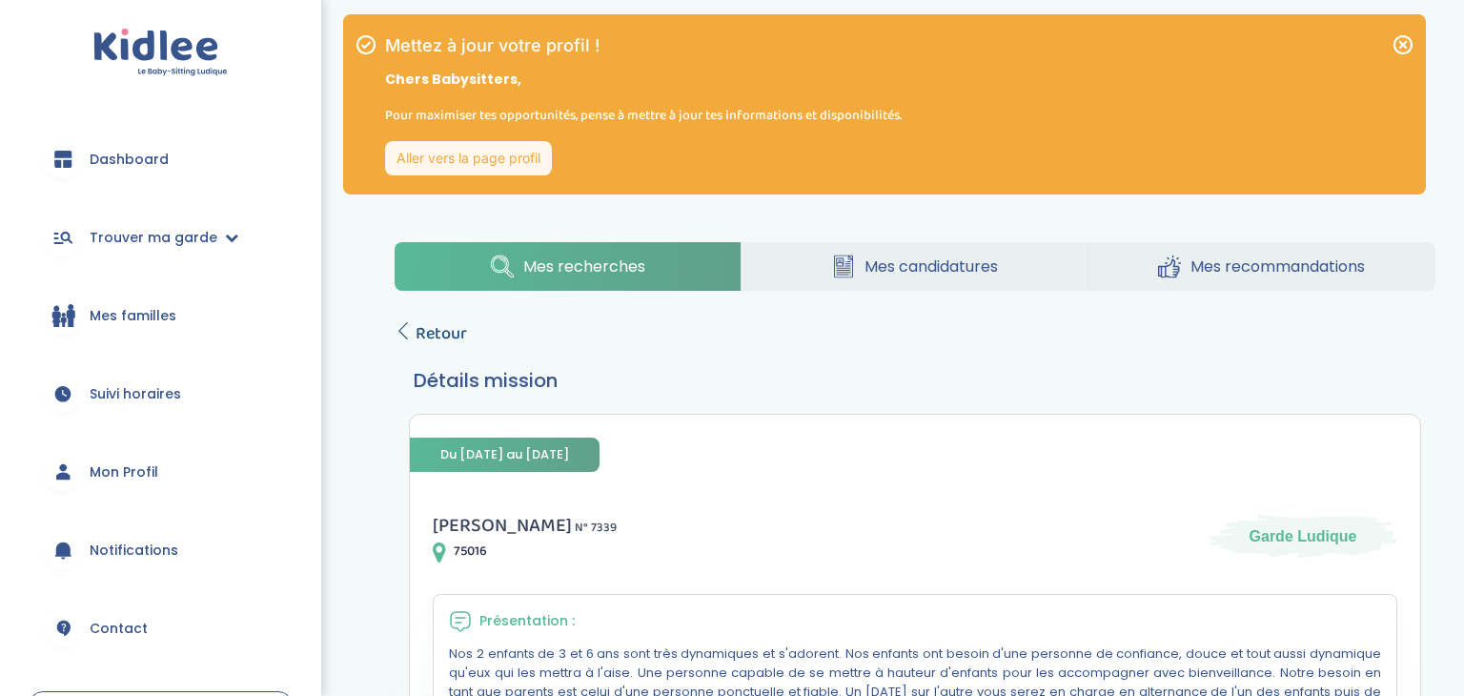
click at [420, 329] on span "Retour" at bounding box center [440, 333] width 51 height 27
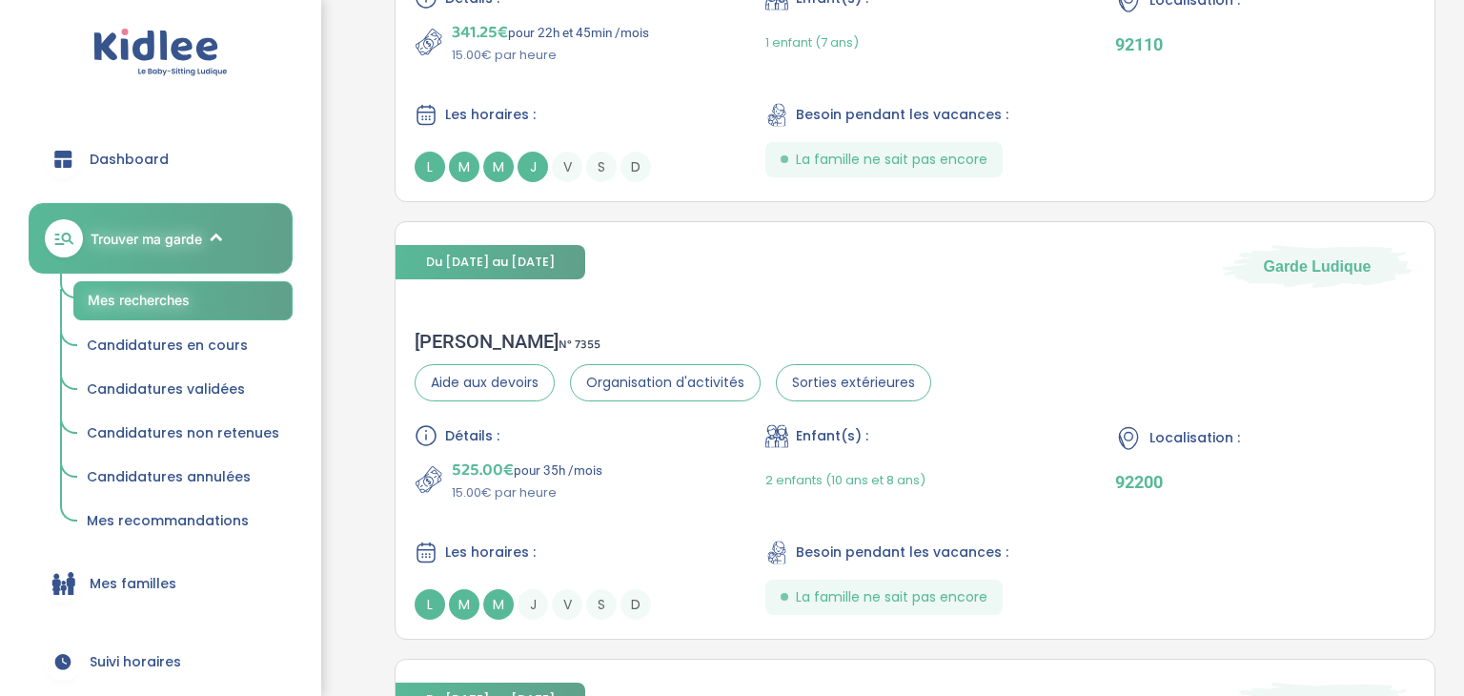
scroll to position [1674, 0]
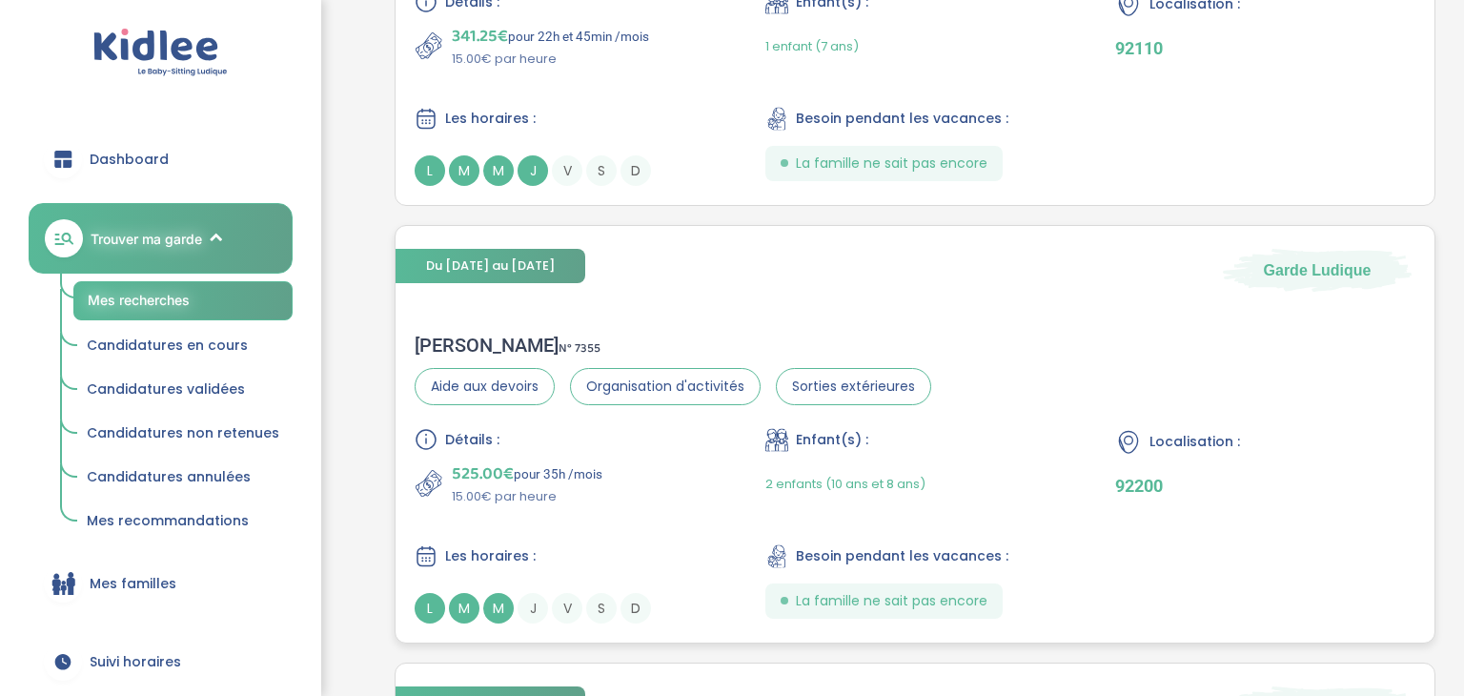
click at [1296, 501] on div "Localisation : 92200" at bounding box center [1265, 467] width 300 height 78
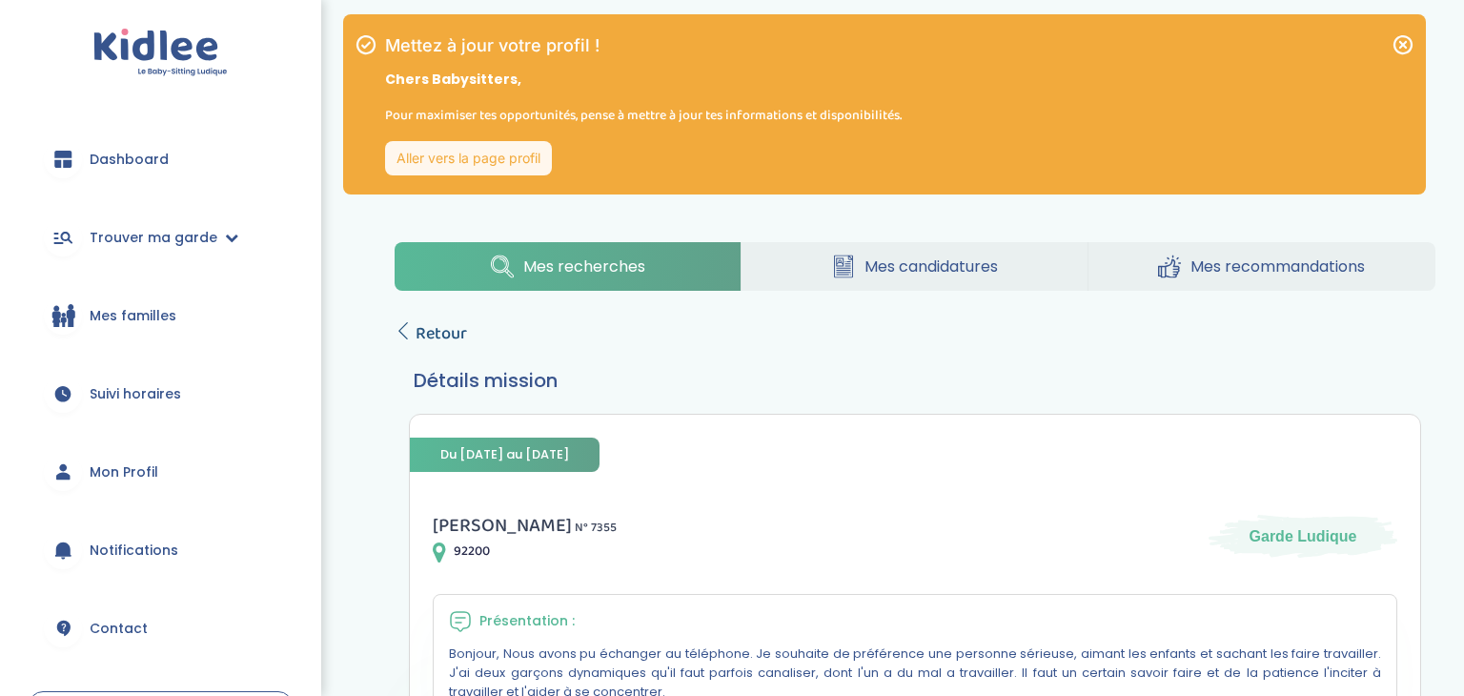
click at [441, 328] on span "Retour" at bounding box center [440, 333] width 51 height 27
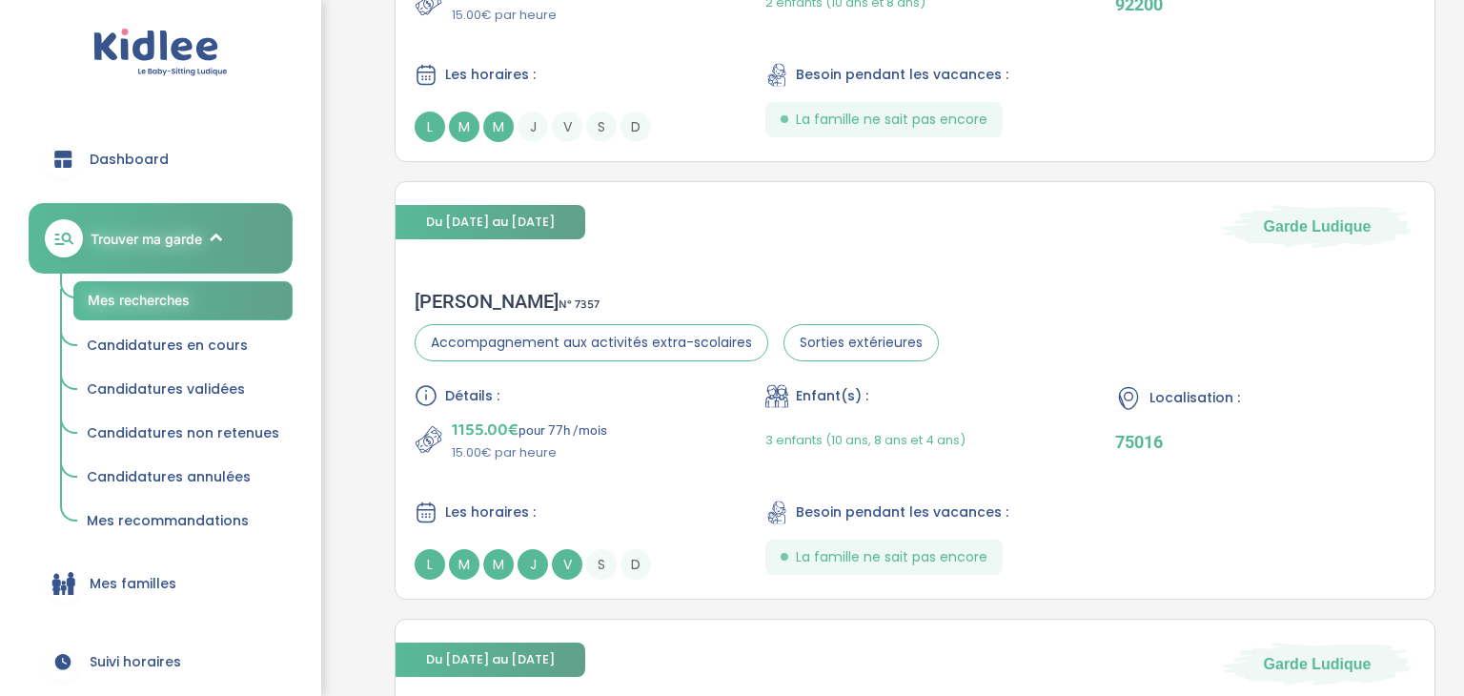
scroll to position [2159, 0]
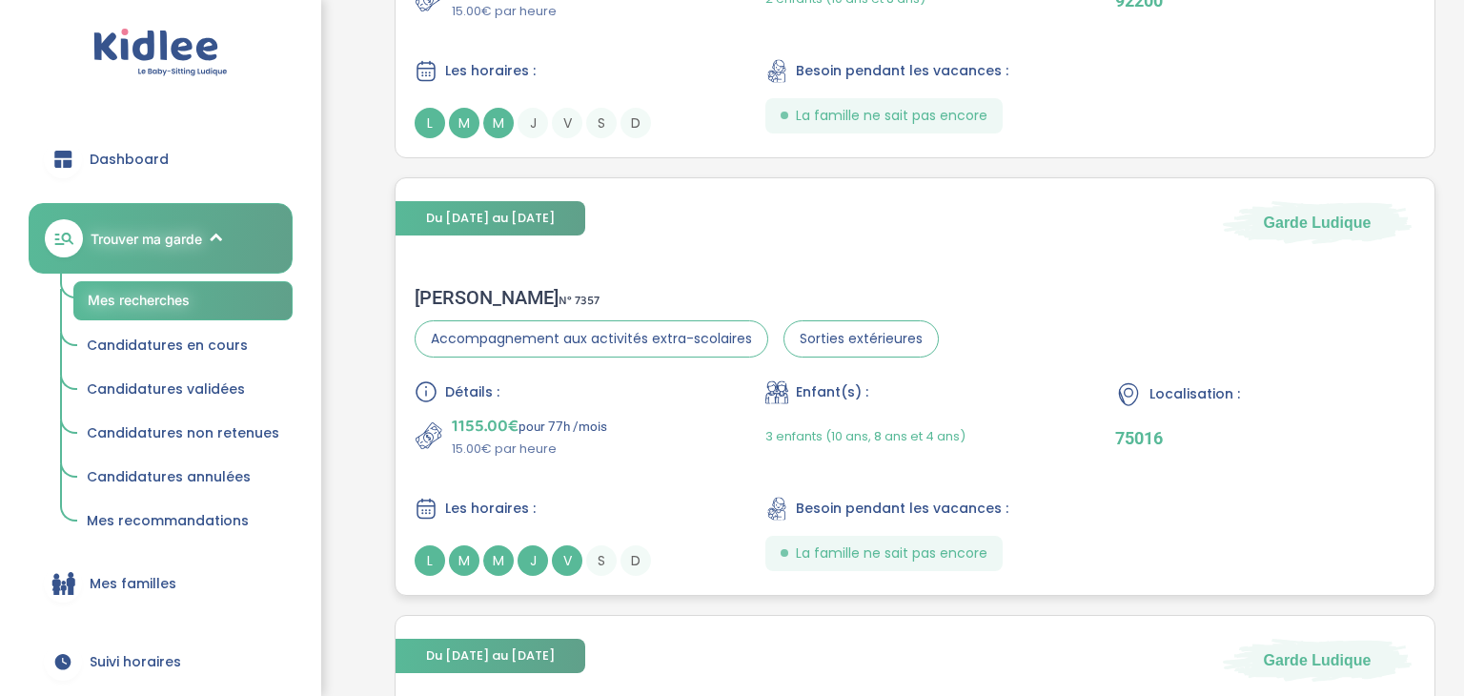
click at [1326, 493] on div "Détails : 1155.00€ pour 77h /mois 15.00€ par heure Enfant(s) : 3 enfants (10 an…" at bounding box center [914, 477] width 1000 height 195
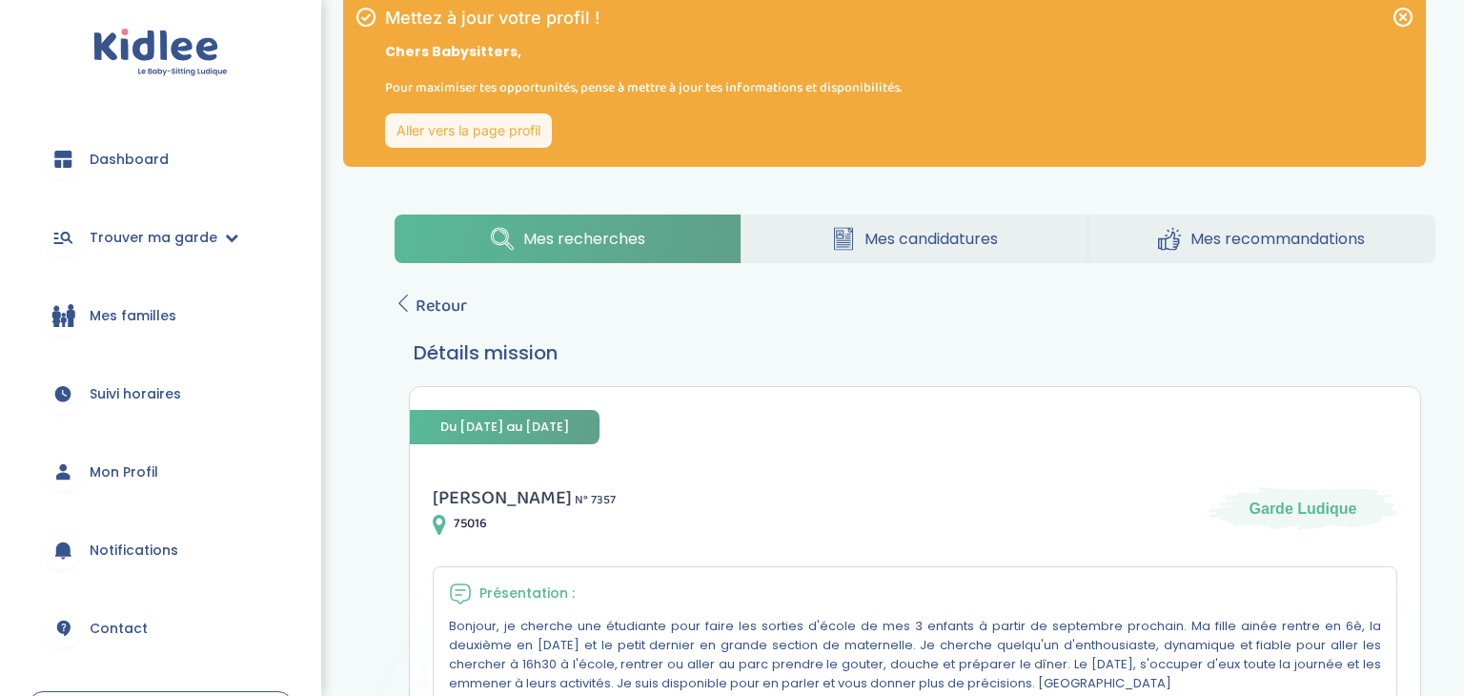
scroll to position [27, 0]
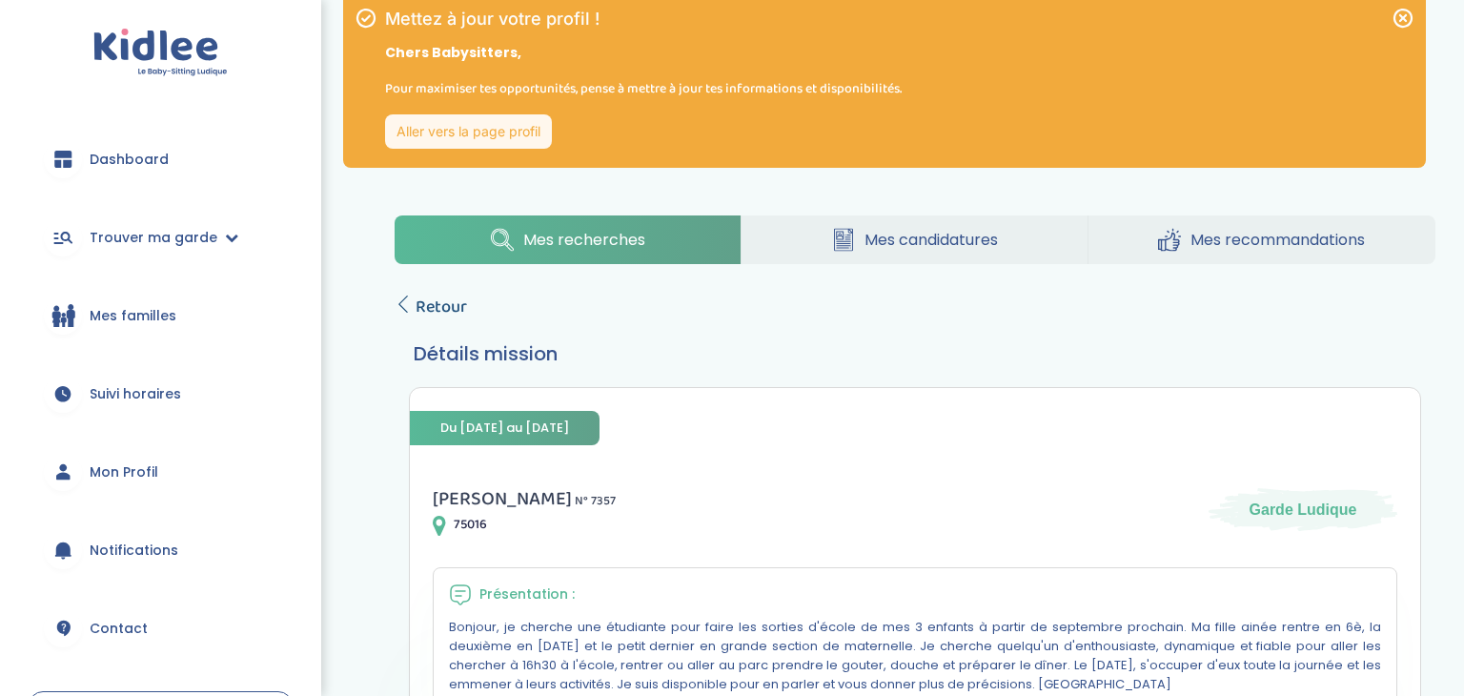
click at [435, 307] on span "Retour" at bounding box center [440, 306] width 51 height 27
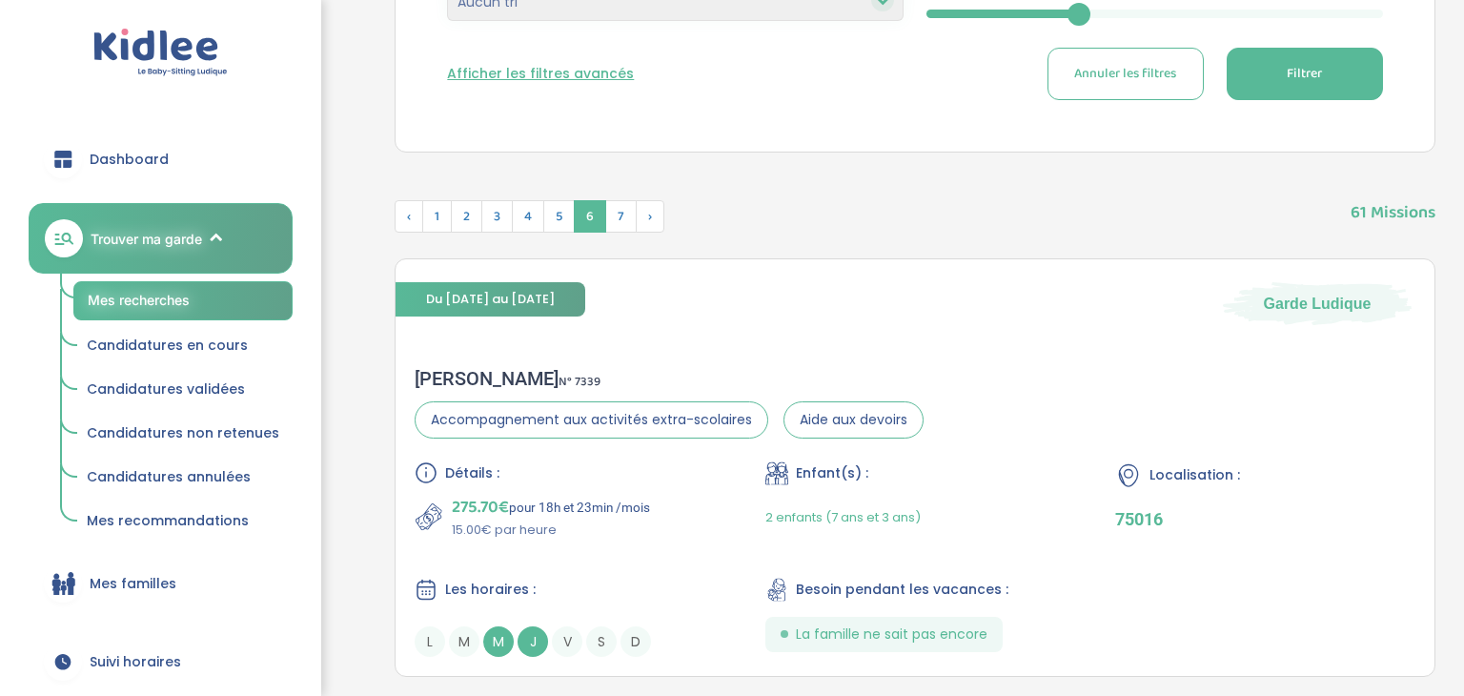
scroll to position [767, 0]
